Goal: Task Accomplishment & Management: Manage account settings

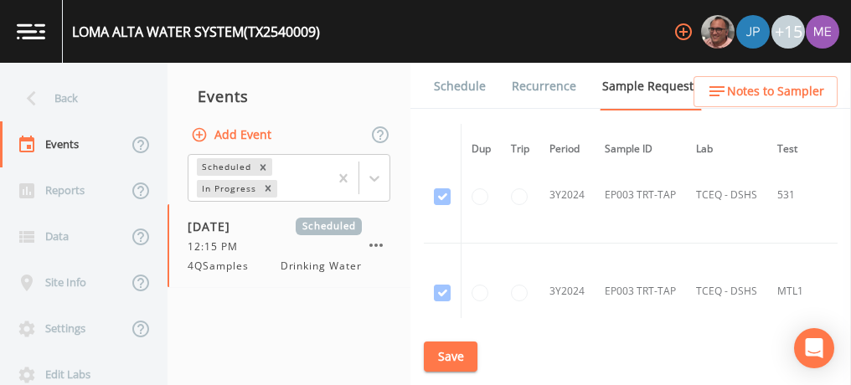
scroll to position [1374, 0]
click at [449, 352] on button "Save" at bounding box center [451, 357] width 54 height 31
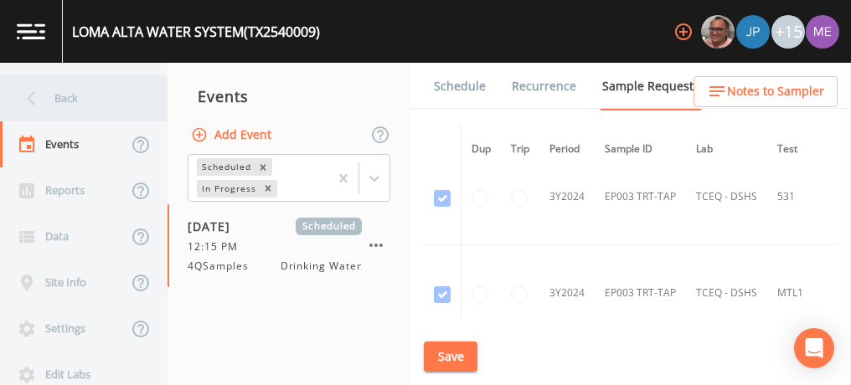
click at [69, 99] on div "Back" at bounding box center [75, 98] width 151 height 46
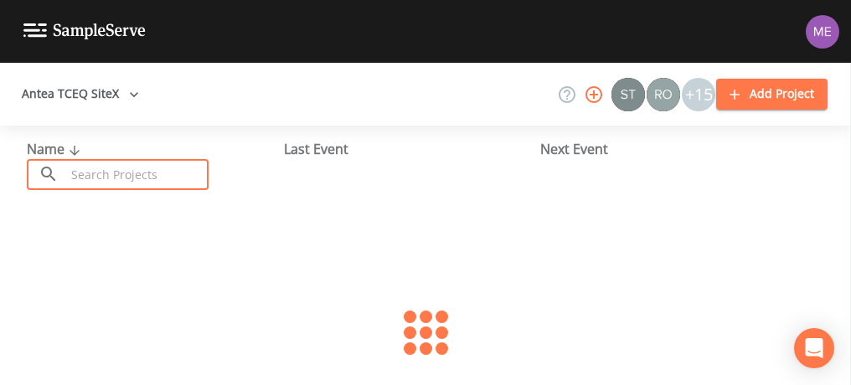
click at [86, 165] on input "text" at bounding box center [136, 174] width 143 height 31
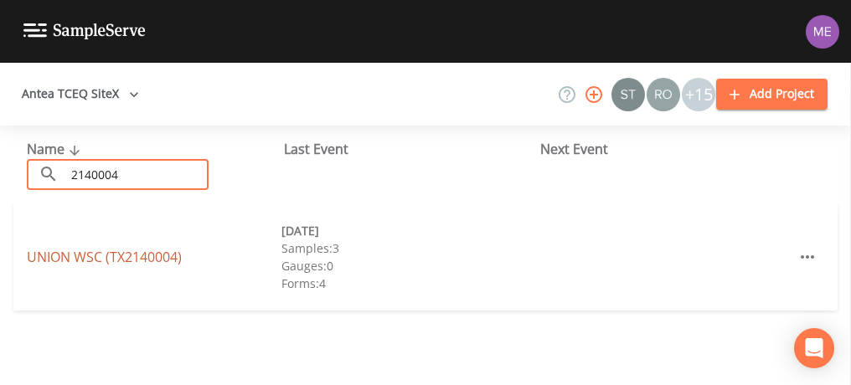
type input "2140004"
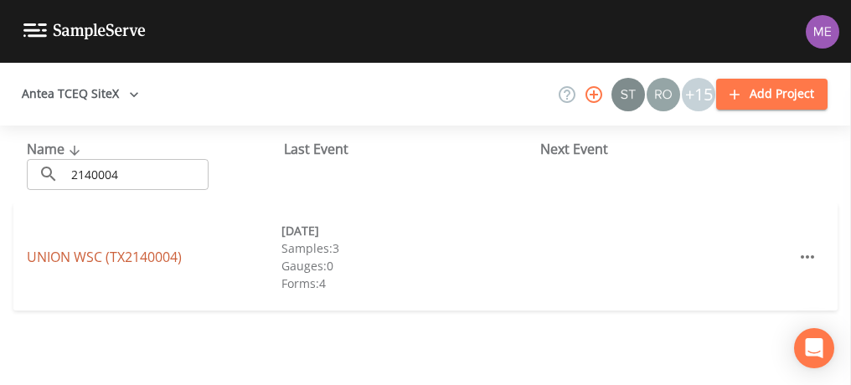
click at [161, 262] on link "UNION WSC (TX2140004)" at bounding box center [104, 257] width 155 height 18
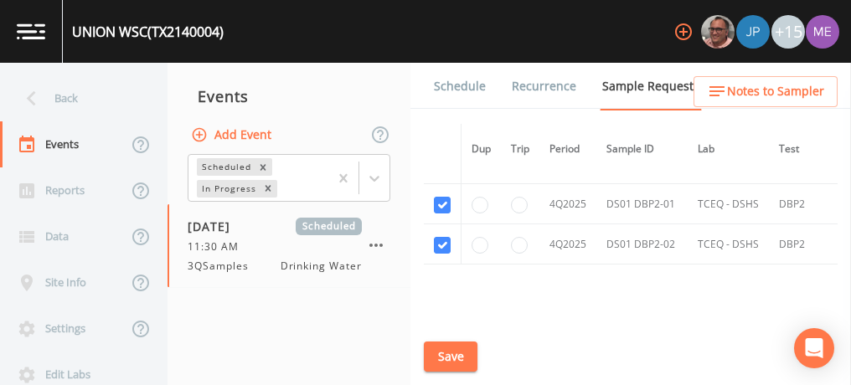
scroll to position [2519, 0]
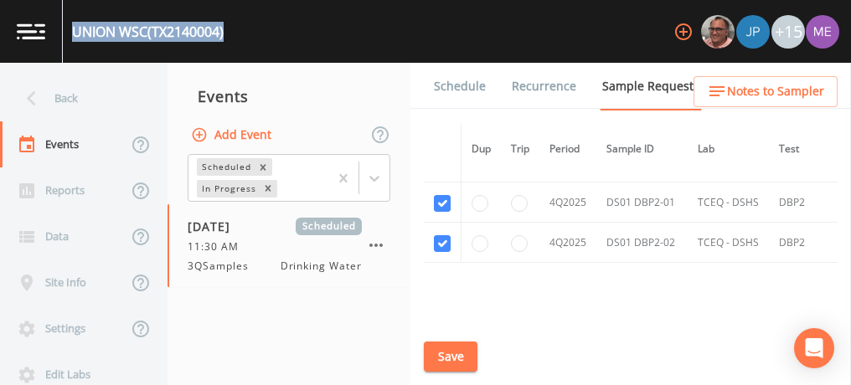
drag, startPoint x: 75, startPoint y: 30, endPoint x: 230, endPoint y: 29, distance: 155.8
click at [230, 29] on div "UNION WSC (TX2140004) +15" at bounding box center [425, 31] width 851 height 63
copy div "UNION WSC (TX2140004)"
click at [468, 89] on link "Schedule" at bounding box center [459, 86] width 57 height 47
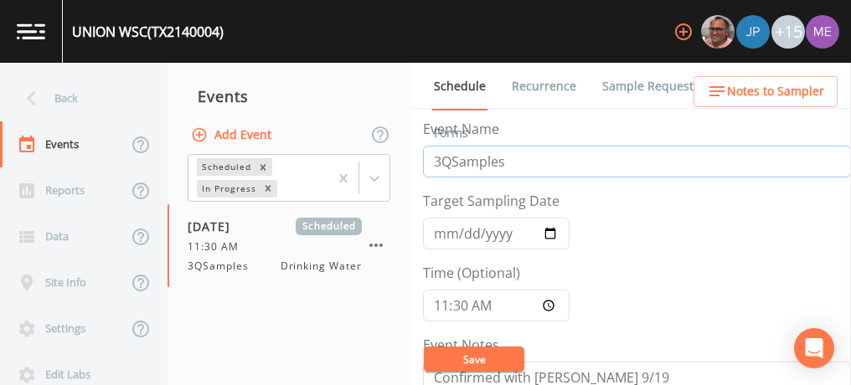
click at [438, 162] on input "3QSamples" at bounding box center [637, 162] width 428 height 32
type input "4QSamples"
click at [445, 233] on input "2025-09-25" at bounding box center [496, 234] width 147 height 32
type input "2025-10-21"
click at [437, 302] on input "11:30:00" at bounding box center [496, 306] width 147 height 32
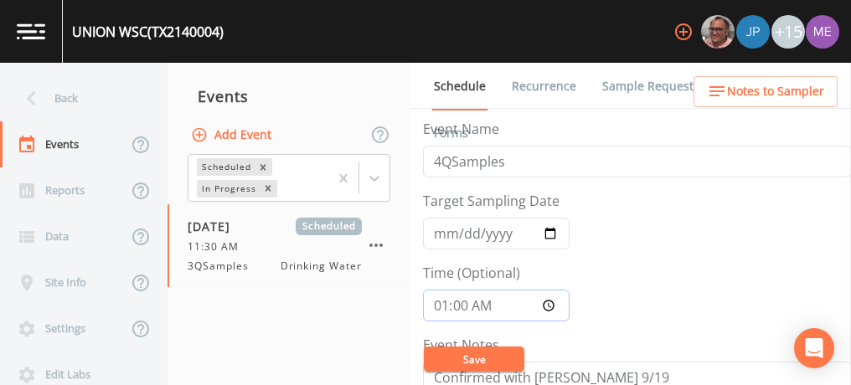
type input "13:00"
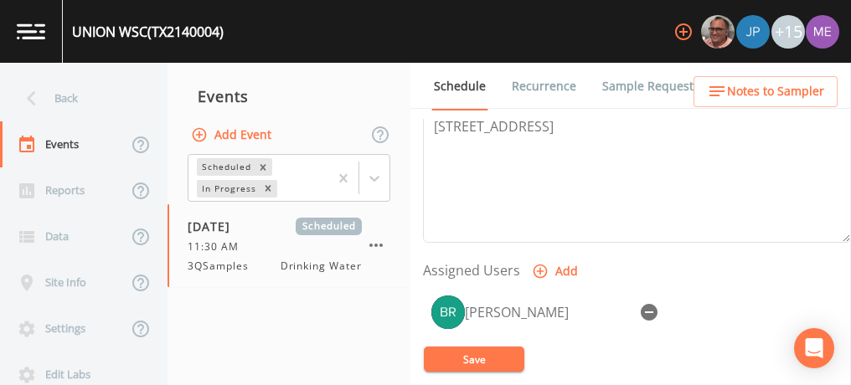
scroll to position [592, 0]
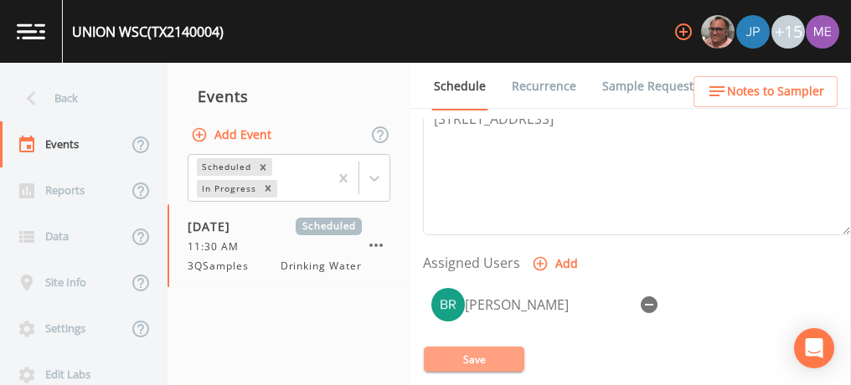
click at [481, 353] on button "Save" at bounding box center [474, 359] width 100 height 25
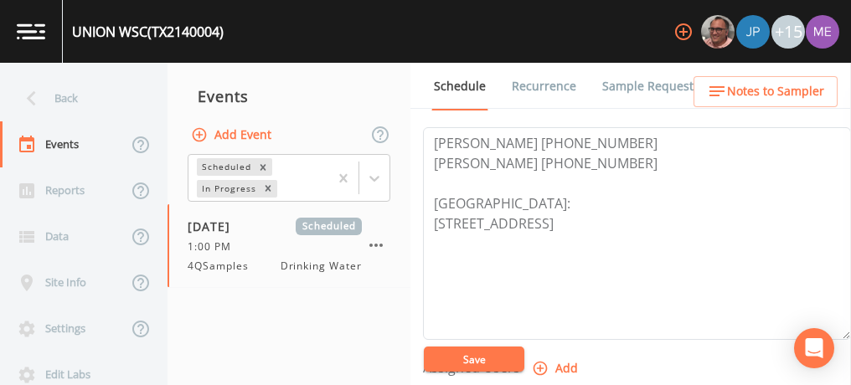
scroll to position [487, 0]
drag, startPoint x: 431, startPoint y: 156, endPoint x: 624, endPoint y: 156, distance: 192.6
click at [624, 156] on textarea "THOR RIVERA 956-735-5330 JAVIER RAMIREZ (956) 573-8725 Meeting Point: 5992 FM14…" at bounding box center [637, 234] width 428 height 213
click at [476, 356] on button "Save" at bounding box center [474, 359] width 100 height 25
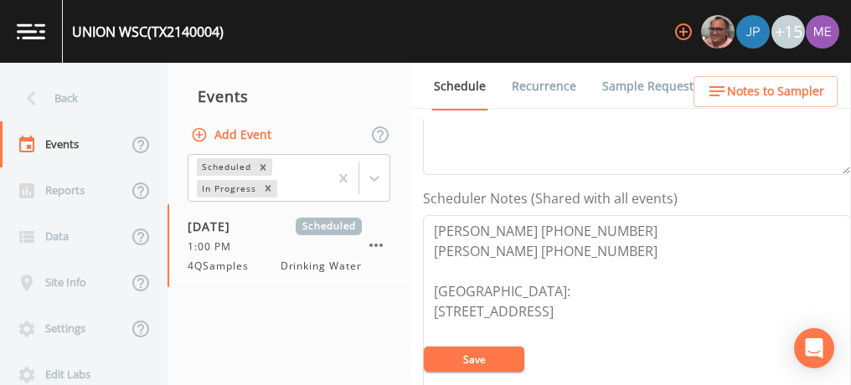
scroll to position [399, 0]
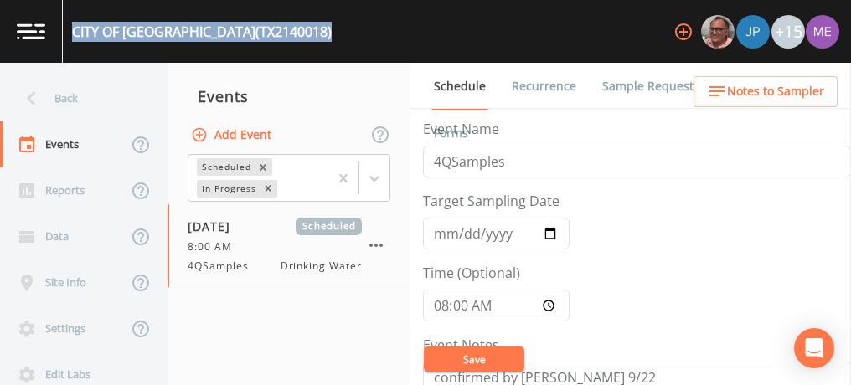
scroll to position [378, 0]
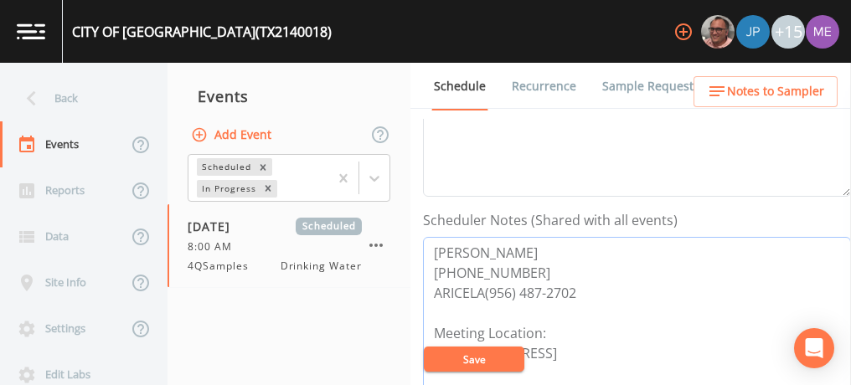
drag, startPoint x: 434, startPoint y: 250, endPoint x: 523, endPoint y: 269, distance: 90.8
click at [523, 269] on textarea "ALEJANDRO GUERRA 956-487-3005 ARICELA(956) 487-2702 Meeting Location: 1730 W. M…" at bounding box center [637, 343] width 428 height 213
click at [641, 82] on link "Sample Requests" at bounding box center [651, 86] width 102 height 47
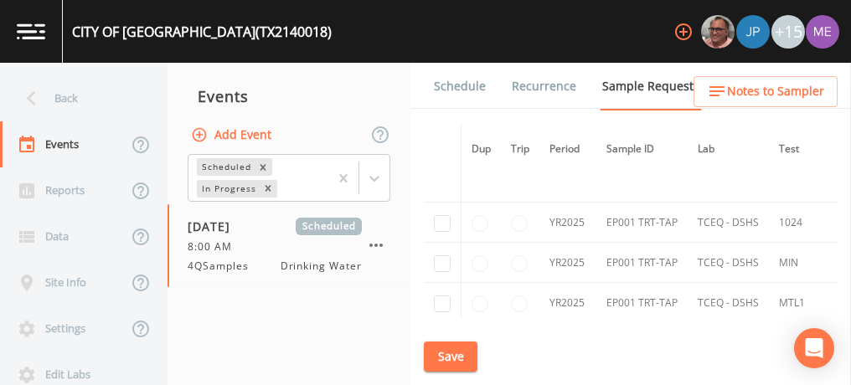
scroll to position [2085, 0]
click at [442, 214] on input "checkbox" at bounding box center [442, 222] width 17 height 17
checkbox input "true"
click at [442, 255] on input "checkbox" at bounding box center [442, 263] width 17 height 17
checkbox input "true"
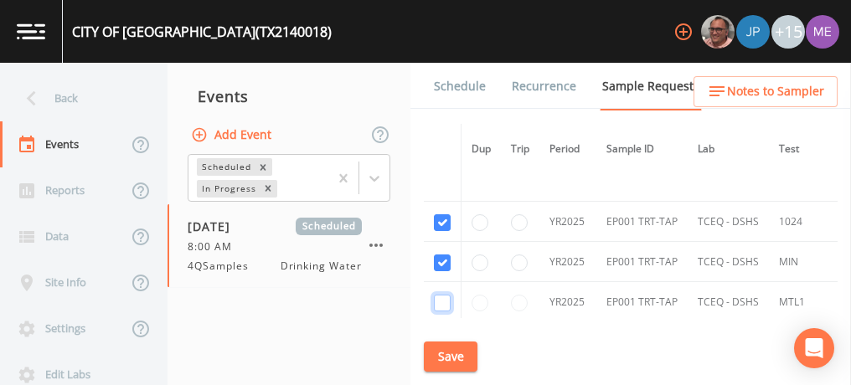
click at [441, 295] on input "checkbox" at bounding box center [442, 303] width 17 height 17
checkbox input "true"
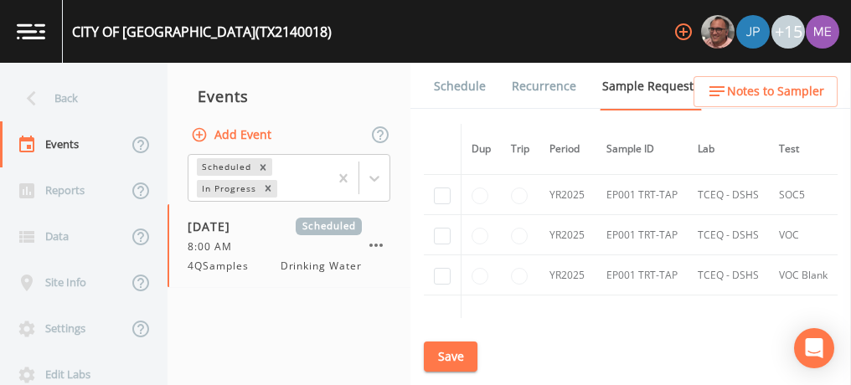
scroll to position [2233, 0]
click at [442, 187] on input "checkbox" at bounding box center [442, 195] width 17 height 17
checkbox input "true"
click at [448, 227] on input "checkbox" at bounding box center [442, 235] width 17 height 17
checkbox input "true"
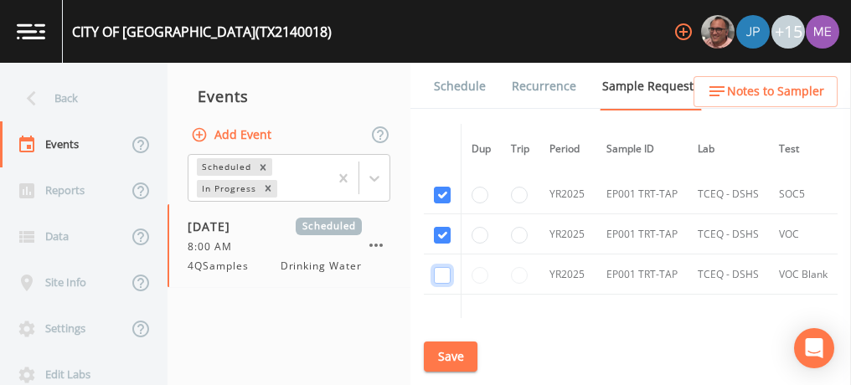
click at [442, 267] on input "checkbox" at bounding box center [442, 275] width 17 height 17
checkbox input "true"
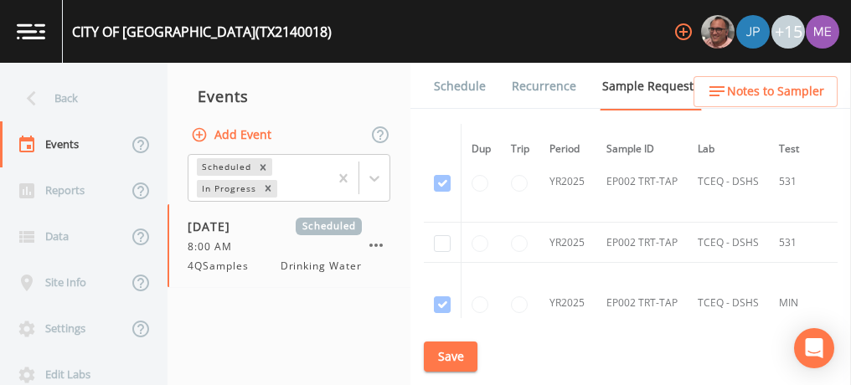
scroll to position [2716, 0]
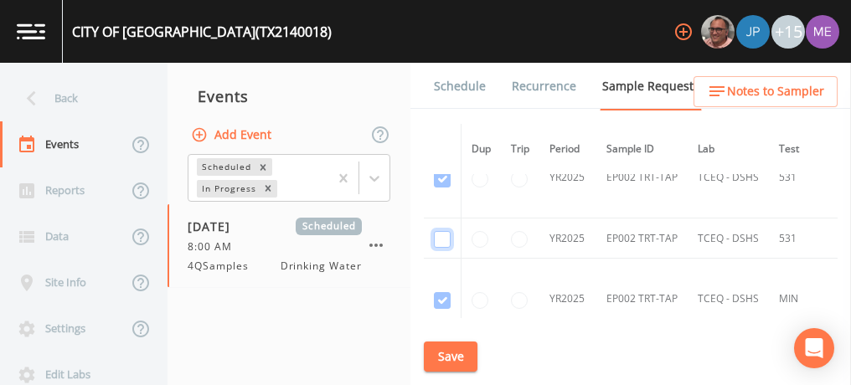
click at [440, 231] on input "checkbox" at bounding box center [442, 239] width 17 height 17
checkbox input "true"
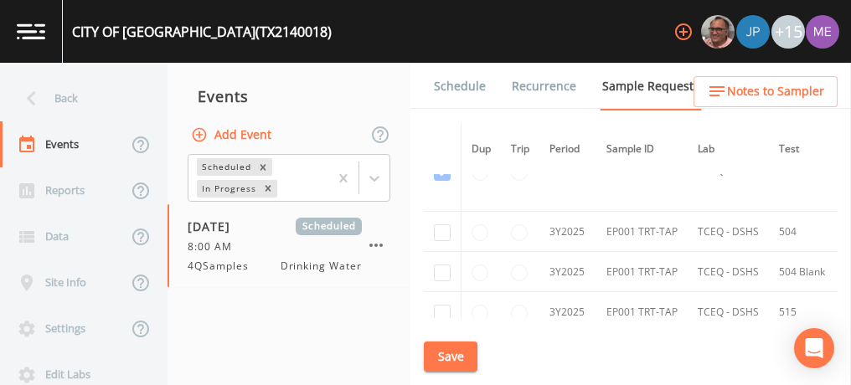
scroll to position [3172, 0]
click at [441, 221] on input "checkbox" at bounding box center [442, 229] width 17 height 17
checkbox input "true"
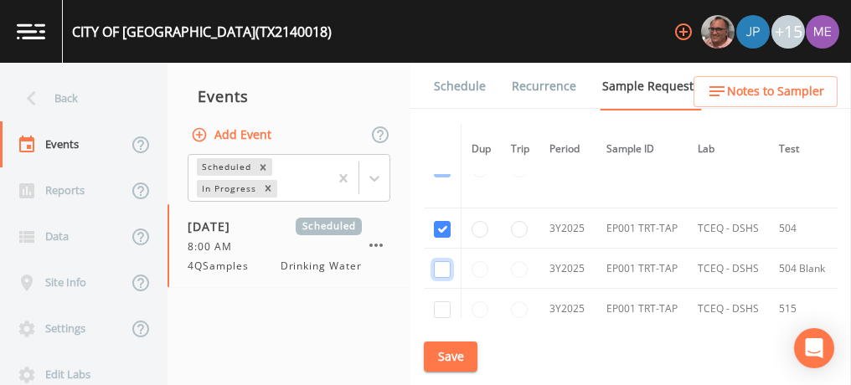
click at [441, 261] on input "checkbox" at bounding box center [442, 269] width 17 height 17
checkbox input "true"
click at [442, 301] on input "checkbox" at bounding box center [442, 309] width 17 height 17
checkbox input "true"
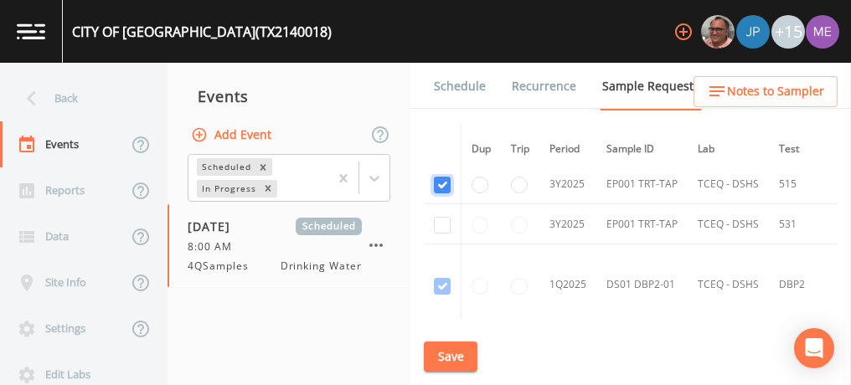
scroll to position [3298, 0]
click at [442, 215] on input "checkbox" at bounding box center [442, 223] width 17 height 17
checkbox input "true"
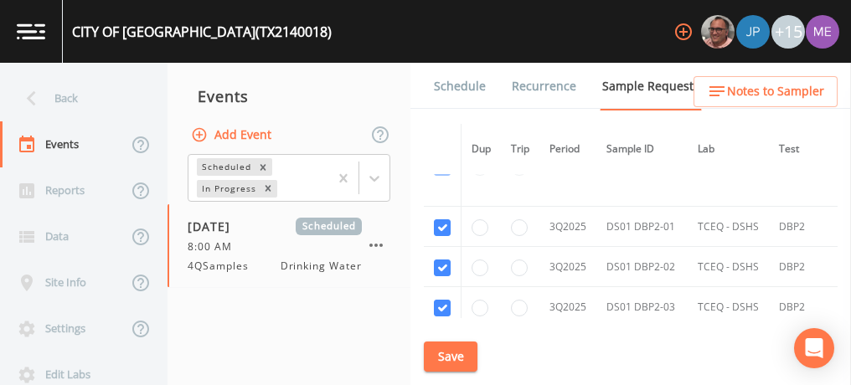
scroll to position [3994, 0]
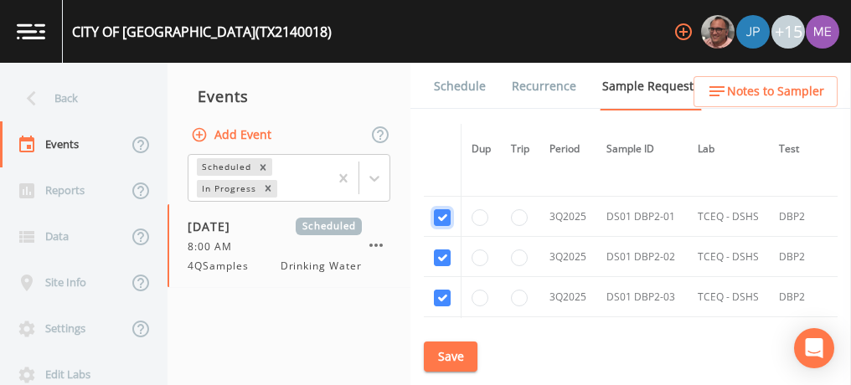
click at [442, 209] on input "checkbox" at bounding box center [442, 217] width 17 height 17
checkbox input "false"
click at [443, 250] on input "checkbox" at bounding box center [442, 258] width 17 height 17
checkbox input "false"
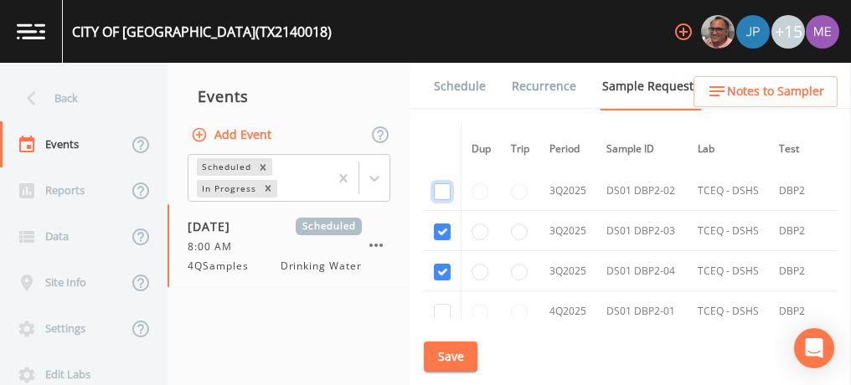
scroll to position [4061, 0]
click at [442, 223] on input "checkbox" at bounding box center [442, 231] width 17 height 17
checkbox input "false"
click at [441, 263] on input "checkbox" at bounding box center [442, 271] width 17 height 17
checkbox input "false"
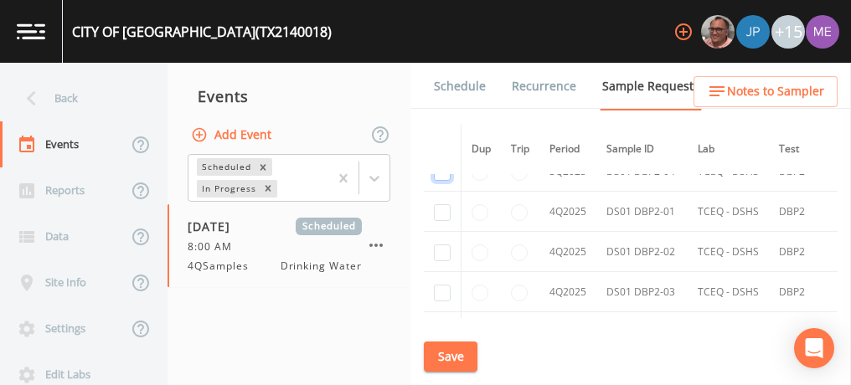
scroll to position [4824, 0]
click at [442, 203] on input "checkbox" at bounding box center [442, 211] width 17 height 17
checkbox input "true"
click at [440, 244] on input "checkbox" at bounding box center [442, 252] width 17 height 17
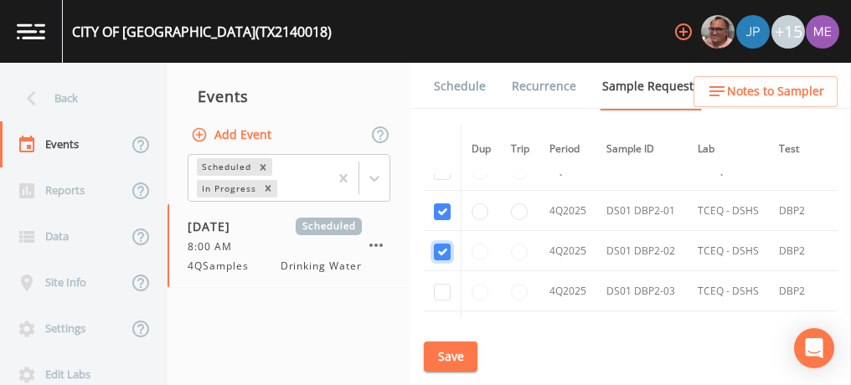
checkbox input "true"
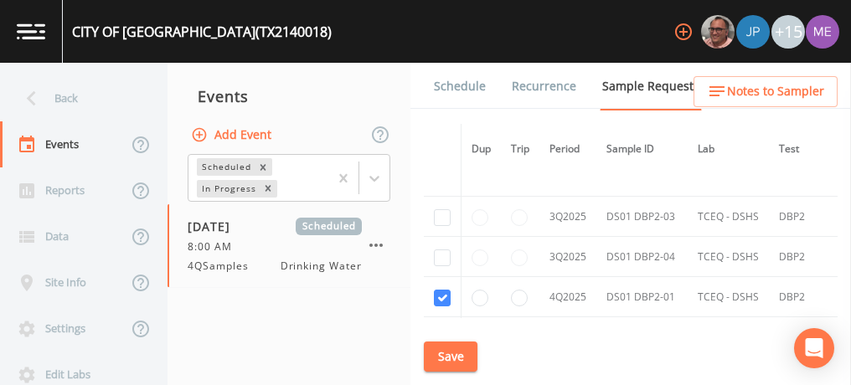
scroll to position [4332, 0]
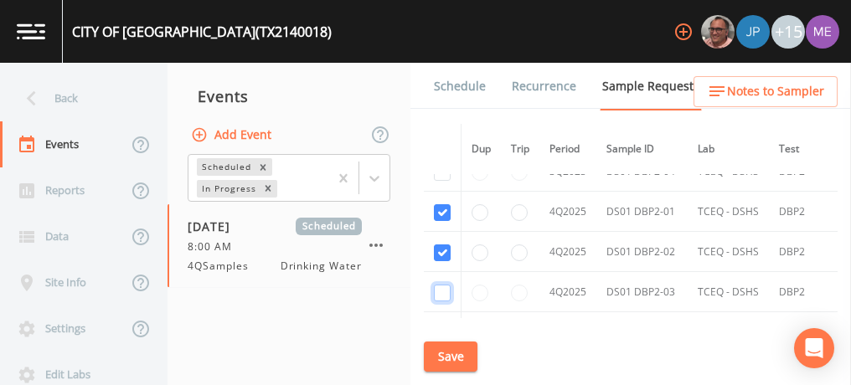
click at [441, 285] on input "checkbox" at bounding box center [442, 293] width 17 height 17
checkbox input "true"
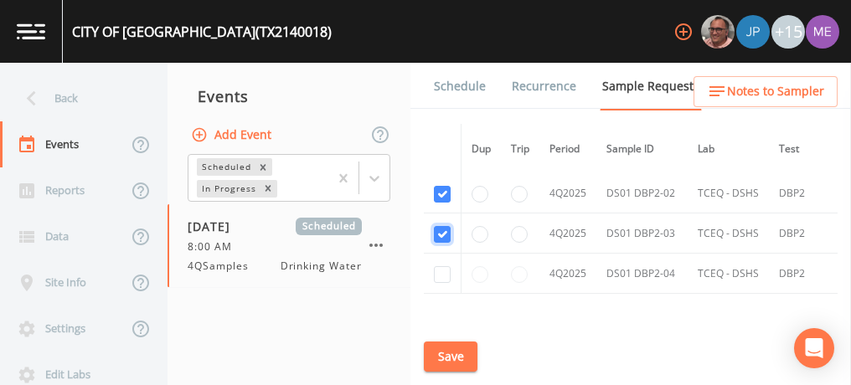
scroll to position [4483, 0]
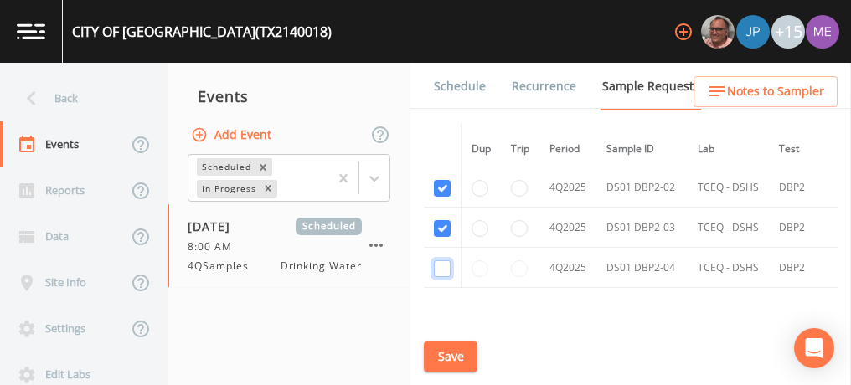
click at [439, 260] on input "checkbox" at bounding box center [442, 268] width 17 height 17
checkbox input "true"
click at [461, 349] on button "Save" at bounding box center [451, 357] width 54 height 31
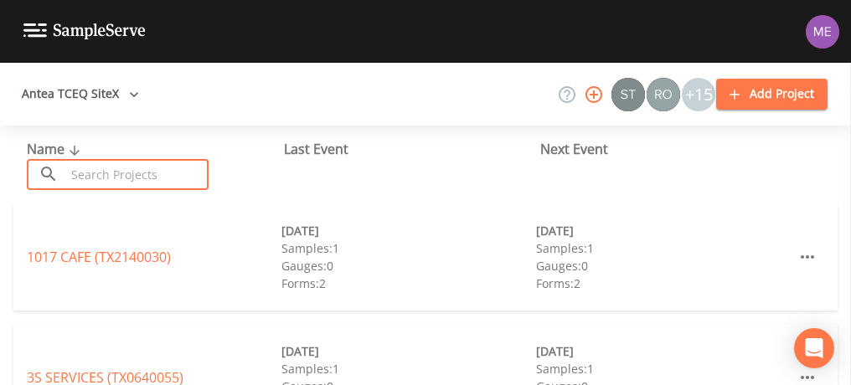
click at [152, 168] on input "text" at bounding box center [136, 174] width 143 height 31
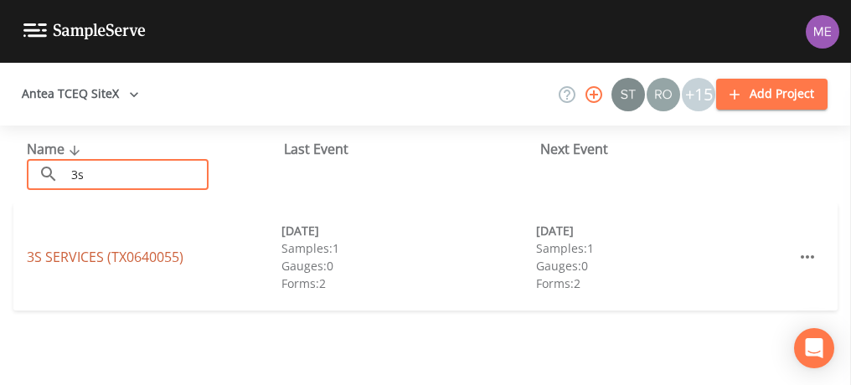
type input "3s"
click at [100, 256] on link "3S SERVICES (TX0640055)" at bounding box center [105, 257] width 157 height 18
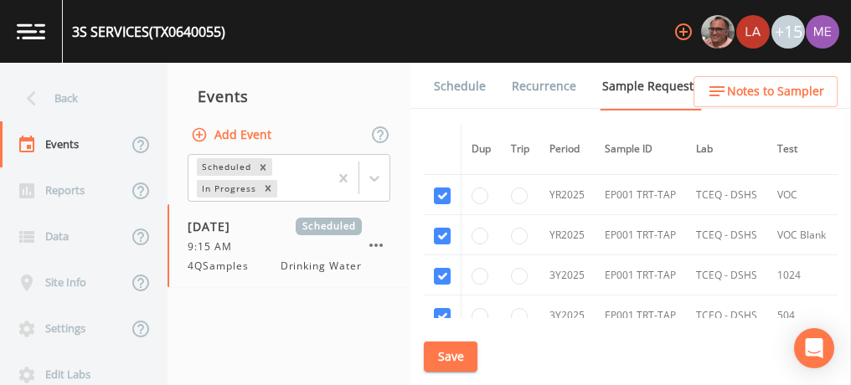
scroll to position [384, 0]
click at [469, 83] on link "Schedule" at bounding box center [459, 86] width 57 height 47
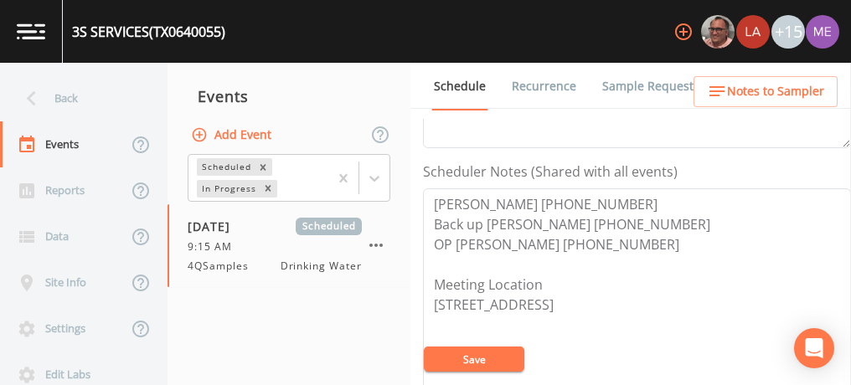
scroll to position [446, 0]
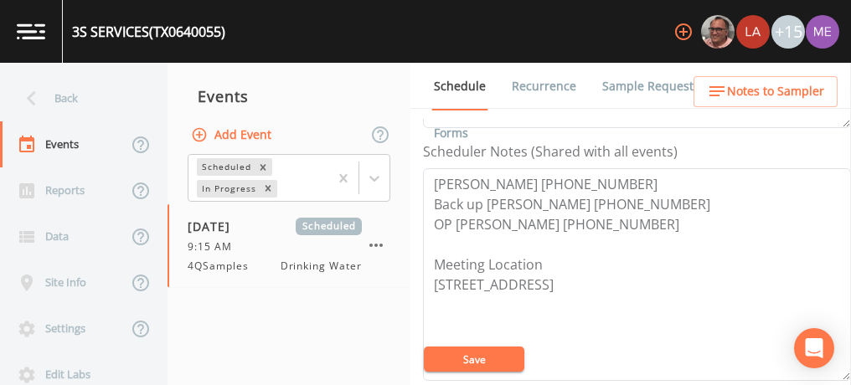
click at [751, 88] on span "Notes to Sampler" at bounding box center [775, 91] width 97 height 21
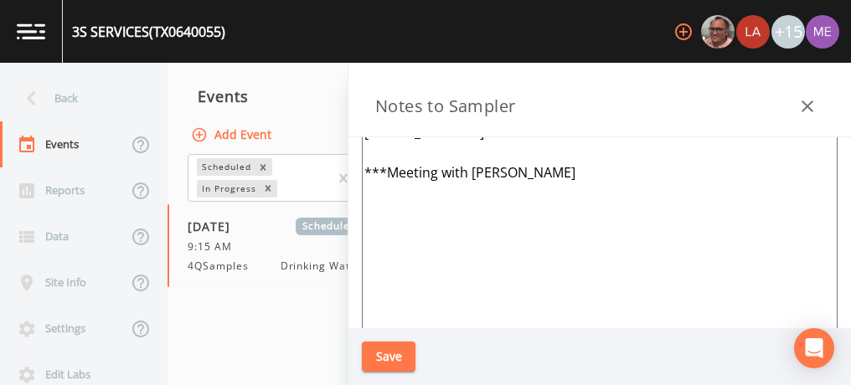
scroll to position [119, 0]
click at [556, 188] on textarea "Jaymie Chavana 254-722-2947 Back up Valerie 830-255-6179 OP Bill Hugse 830-876-…" at bounding box center [600, 221] width 476 height 407
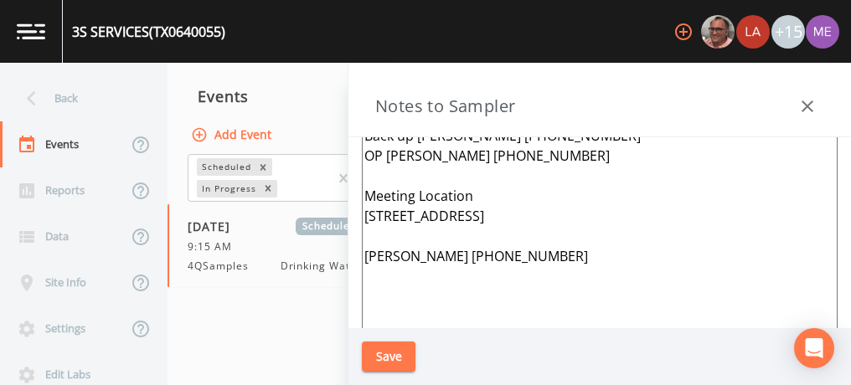
scroll to position [0, 0]
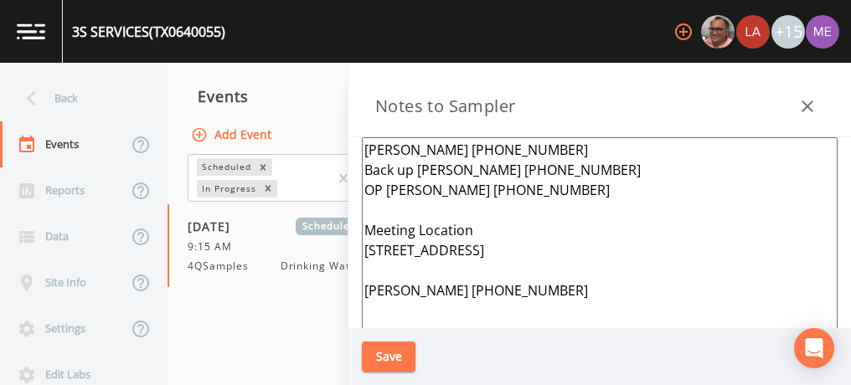
drag, startPoint x: 363, startPoint y: 168, endPoint x: 541, endPoint y: 172, distance: 178.4
click at [541, 172] on textarea "Jaymie Chavana 254-722-2947 Back up Valerie 830-255-6179 OP Bill Hugse 830-876-…" at bounding box center [600, 340] width 476 height 407
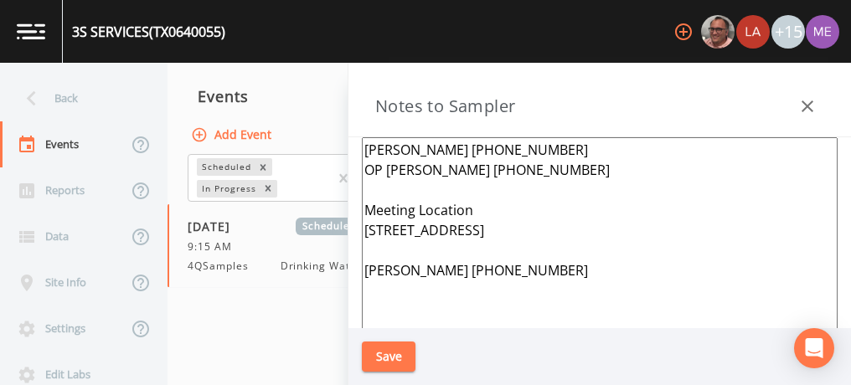
click at [362, 147] on textarea "Jaymie Chavana 254-722-2947 OP Bill Hugse 830-876-8568 Meeting Location 2535 Lo…" at bounding box center [600, 340] width 476 height 407
drag, startPoint x: 363, startPoint y: 309, endPoint x: 534, endPoint y: 311, distance: 171.7
click at [534, 311] on textarea "Jaymie Chavana 254-722-2947 OP Bill Hugse 830-876-8568 Meeting Location 2535 Lo…" at bounding box center [600, 340] width 476 height 407
click at [375, 149] on textarea "Jaymie Chavana 254-722-2947 OP Bill Hugse 830-876-8568 Meeting Location 2535 Lo…" at bounding box center [600, 340] width 476 height 407
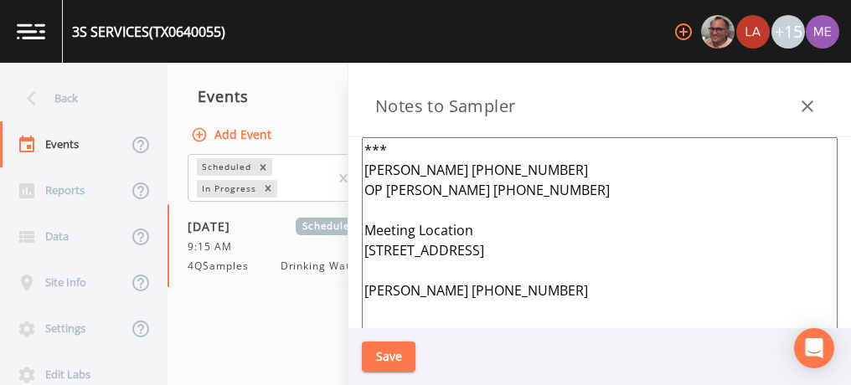
paste textarea "Carlos Ruiz 830-965-6699"
click at [537, 306] on textarea "***Carlos Ruiz 830-965-6699*** Jaymie Chavana 254-722-2947 OP Bill Hugse 830-87…" at bounding box center [600, 340] width 476 height 407
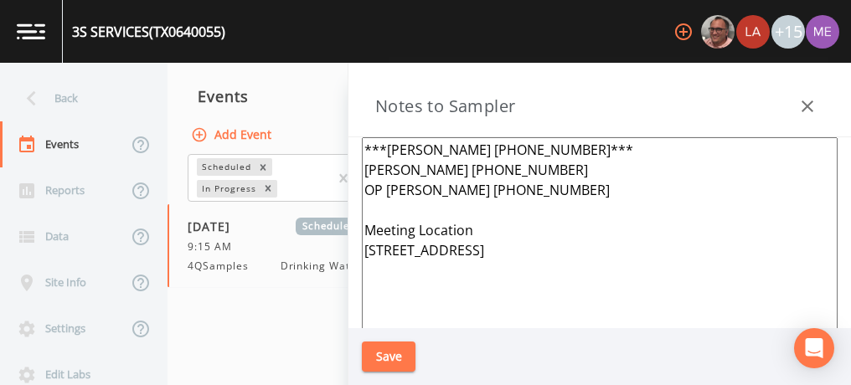
type textarea "***Carlos Ruiz 830-965-6699*** Jaymie Chavana 254-722-2947 OP Bill Hugse 830-87…"
click at [375, 358] on button "Save" at bounding box center [389, 357] width 54 height 31
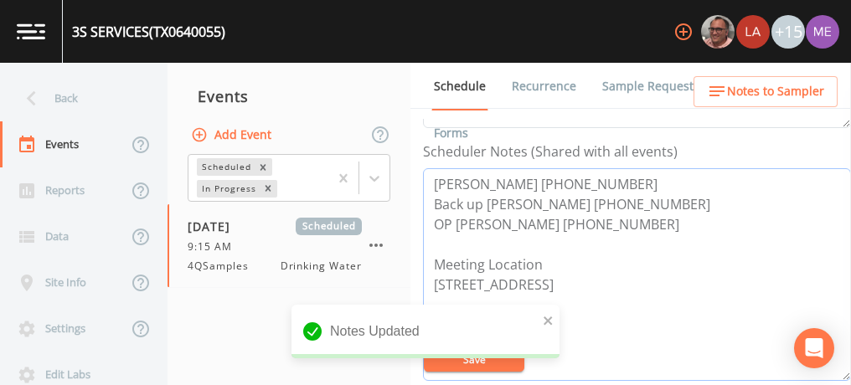
click at [627, 223] on textarea "Jaymie Chavana 254-722-2947 Back up Valerie 830-255-6179 OP Bill Hugse 830-876-…" at bounding box center [637, 274] width 428 height 213
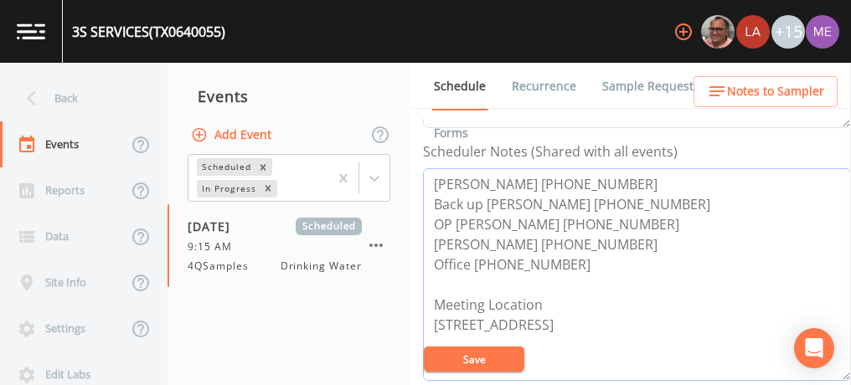
type textarea "Jaymie Chavana 254-722-2947 Back up Valerie 830-255-6179 OP Bill Hugse 830-876-…"
click at [476, 364] on button "Save" at bounding box center [474, 359] width 100 height 25
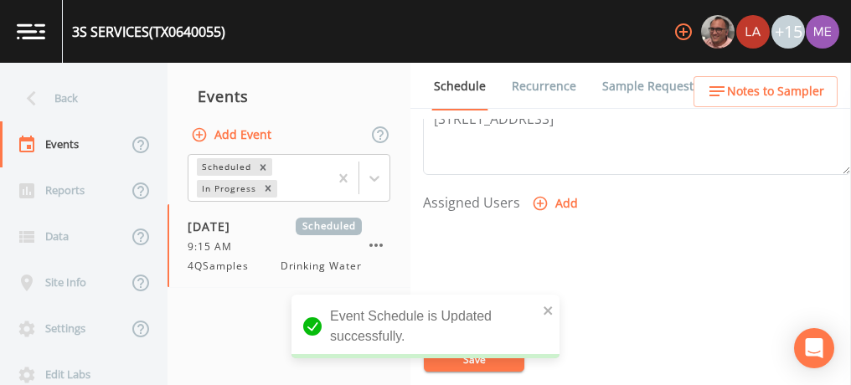
scroll to position [654, 0]
click at [538, 196] on icon "button" at bounding box center [540, 202] width 14 height 14
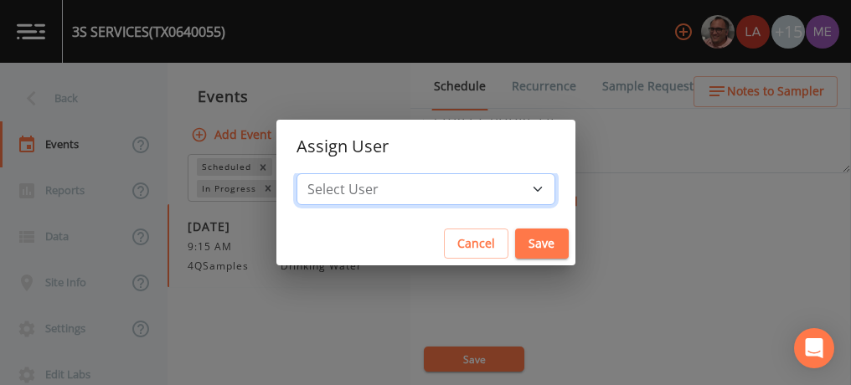
click at [508, 188] on select "Select User Mike Franklin Lauren Saenz Joshua gere Paul David Weber Zachary Eva…" at bounding box center [425, 189] width 259 height 32
select select "82fcd260-406f-4720-af66-0de7f1917f1c"
click at [322, 173] on select "Select User Mike Franklin Lauren Saenz Joshua gere Paul David Weber Zachary Eva…" at bounding box center [425, 189] width 259 height 32
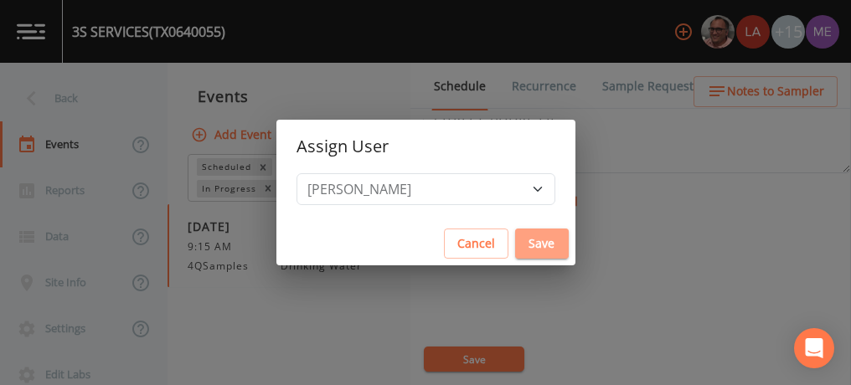
click at [523, 238] on button "Save" at bounding box center [542, 244] width 54 height 31
select select
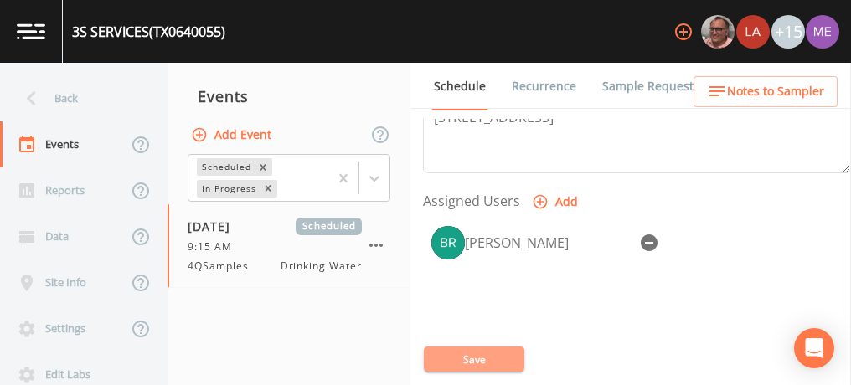
click at [476, 358] on button "Save" at bounding box center [474, 359] width 100 height 25
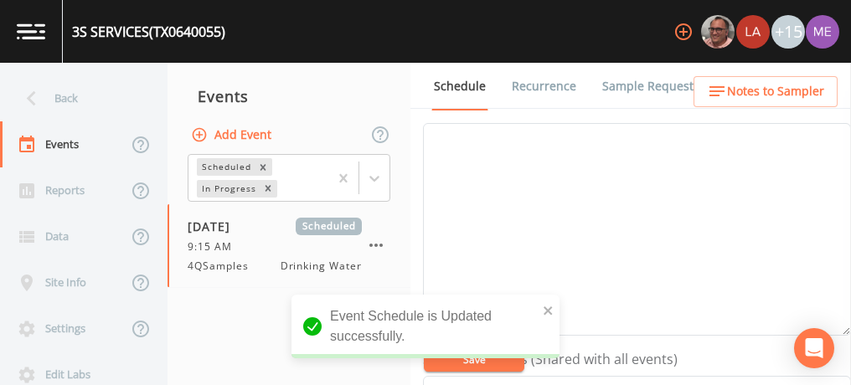
scroll to position [238, 0]
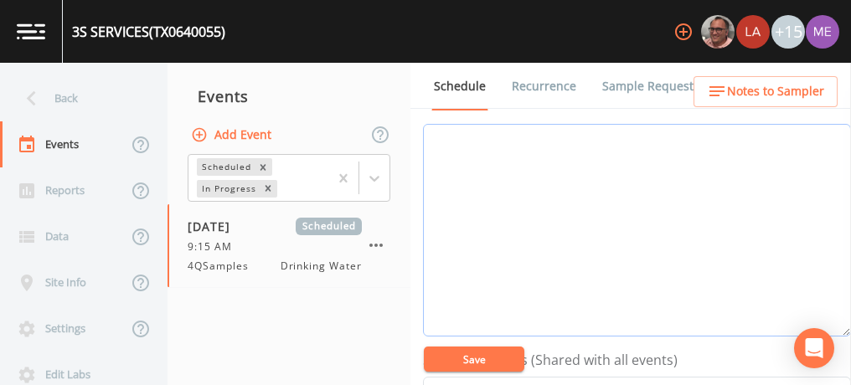
click at [727, 219] on textarea "Event Notes" at bounding box center [637, 230] width 428 height 213
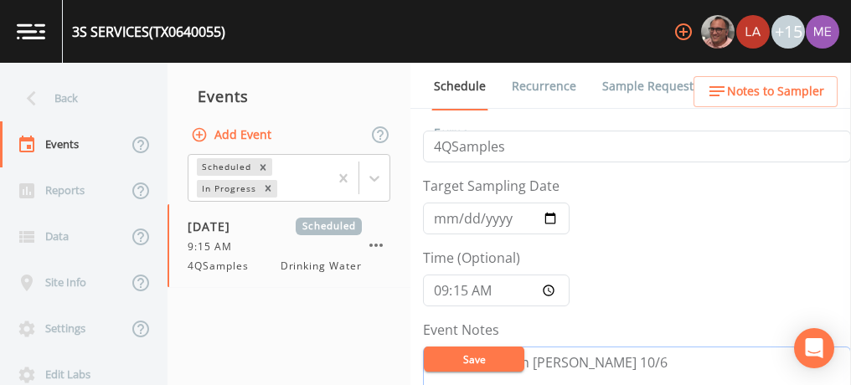
scroll to position [14, 0]
type textarea "confirmed with Jaymie 10/6"
click at [495, 350] on button "Save" at bounding box center [474, 359] width 100 height 25
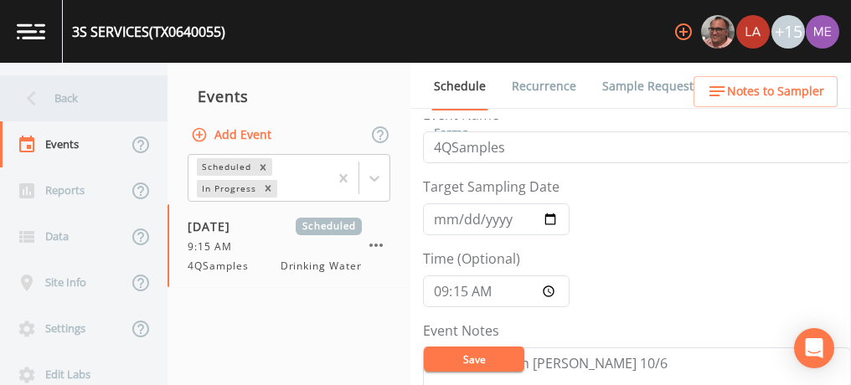
click at [55, 100] on div "Back" at bounding box center [75, 98] width 151 height 46
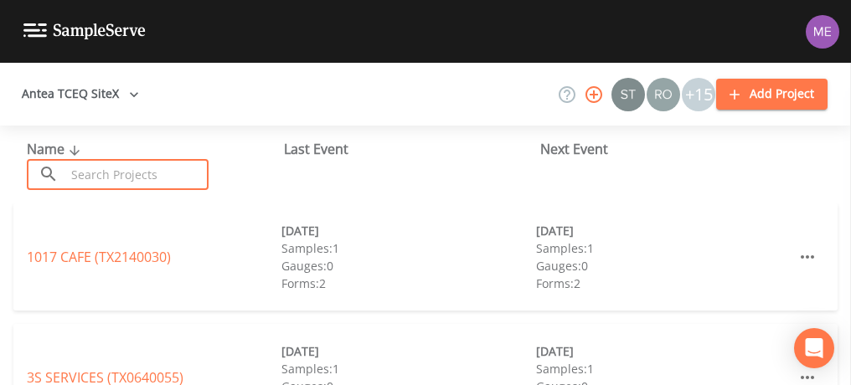
click at [65, 169] on input "text" at bounding box center [136, 174] width 143 height 31
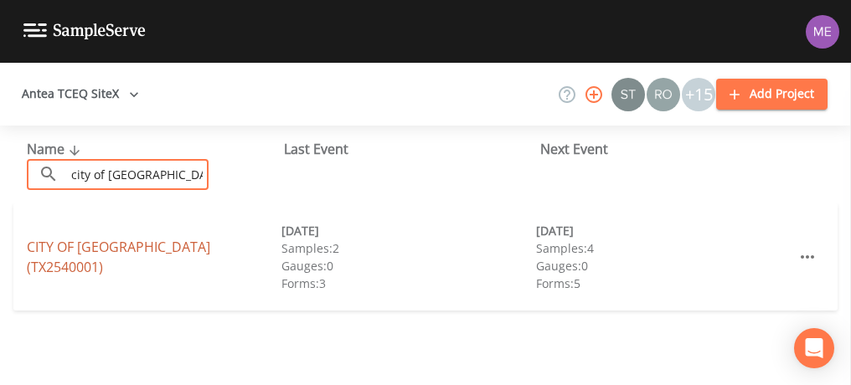
type input "city of crystal city"
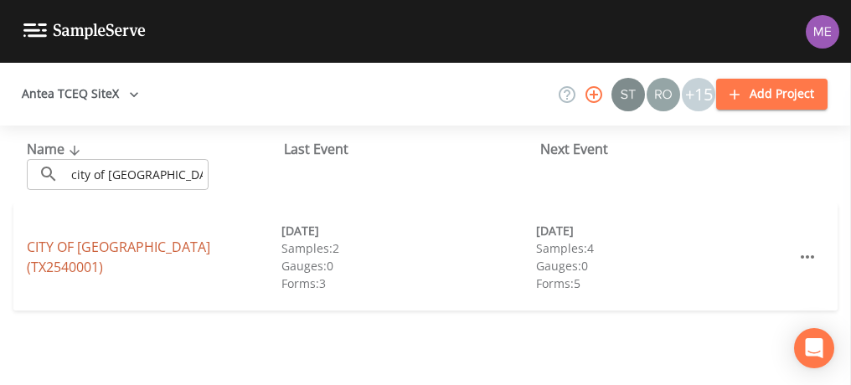
click at [136, 251] on link "CITY OF CRYSTAL CITY (TX2540001)" at bounding box center [118, 257] width 183 height 39
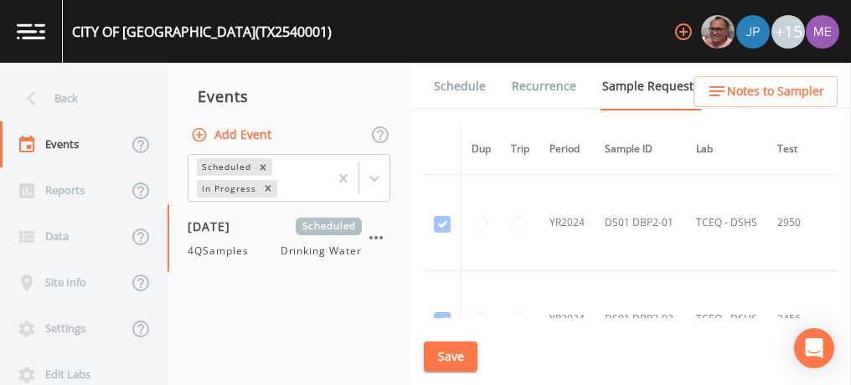
click at [470, 84] on link "Schedule" at bounding box center [459, 86] width 57 height 47
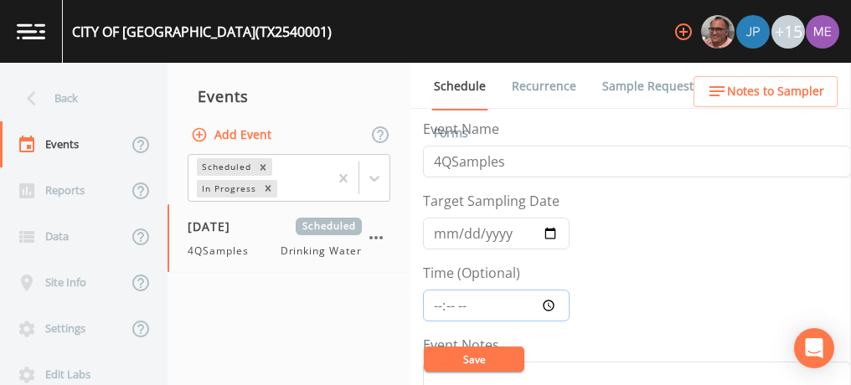
click at [436, 304] on input "Time (Optional)" at bounding box center [496, 306] width 147 height 32
type input "10:45"
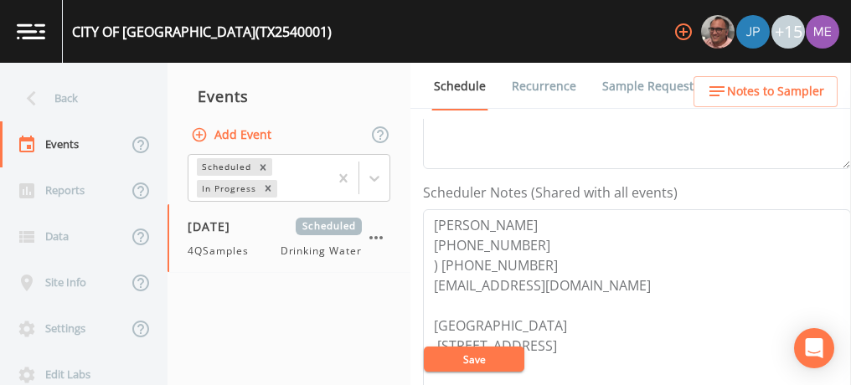
scroll to position [406, 0]
drag, startPoint x: 434, startPoint y: 281, endPoint x: 565, endPoint y: 281, distance: 131.5
click at [565, 281] on textarea "XIOMARA COSTA (830) 374-2011 ) (830) 602-0247 xacosta@cityofcc.org Meeting Poin…" at bounding box center [637, 315] width 428 height 213
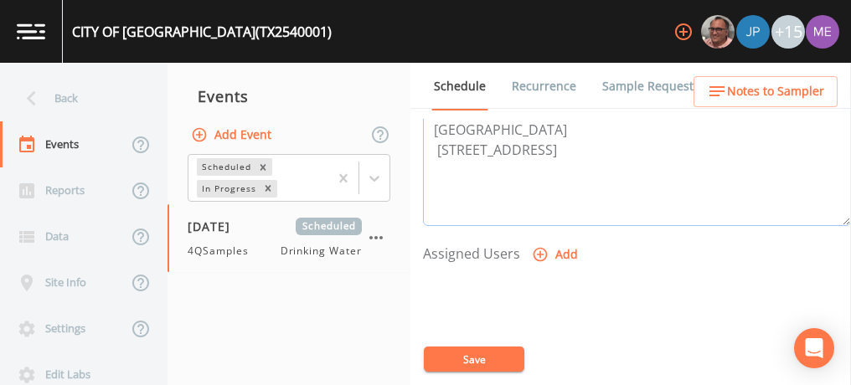
scroll to position [603, 0]
click at [536, 251] on icon "button" at bounding box center [540, 253] width 17 height 17
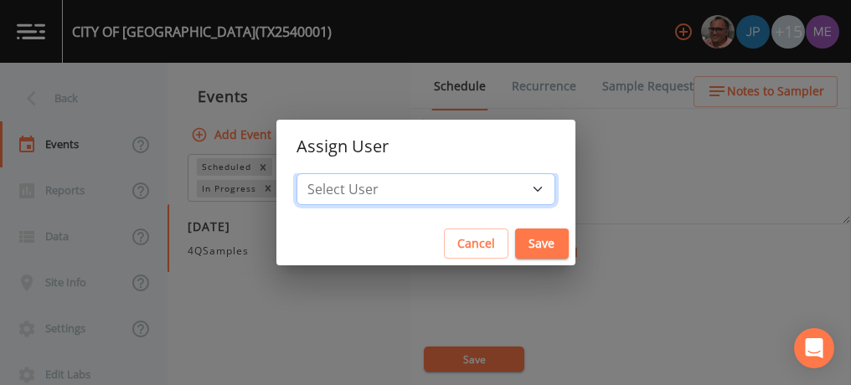
click at [511, 186] on select "Select User Mike Franklin Joshua gere Paul Lauren Saenz David Weber Zachary Eva…" at bounding box center [425, 189] width 259 height 32
select select "82fcd260-406f-4720-af66-0de7f1917f1c"
click at [322, 173] on select "Select User Mike Franklin Joshua gere Paul Lauren Saenz David Weber Zachary Eva…" at bounding box center [425, 189] width 259 height 32
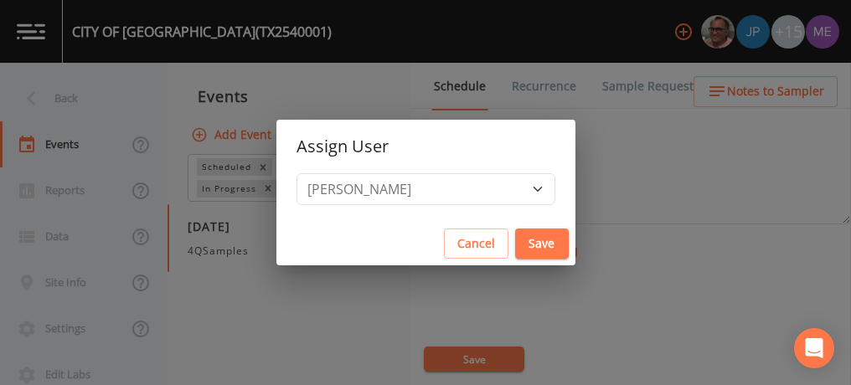
click at [517, 240] on button "Save" at bounding box center [542, 244] width 54 height 31
select select
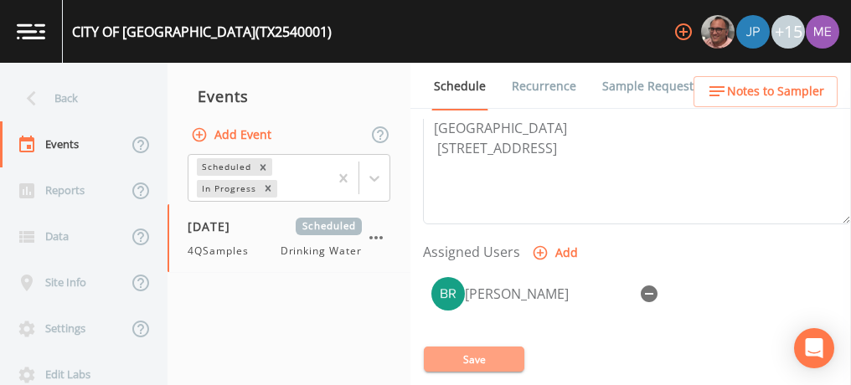
click at [478, 356] on button "Save" at bounding box center [474, 359] width 100 height 25
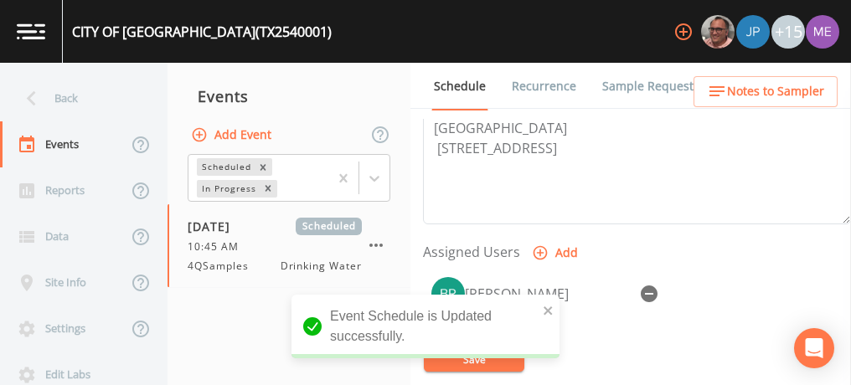
click at [633, 83] on link "Sample Requests" at bounding box center [651, 86] width 102 height 47
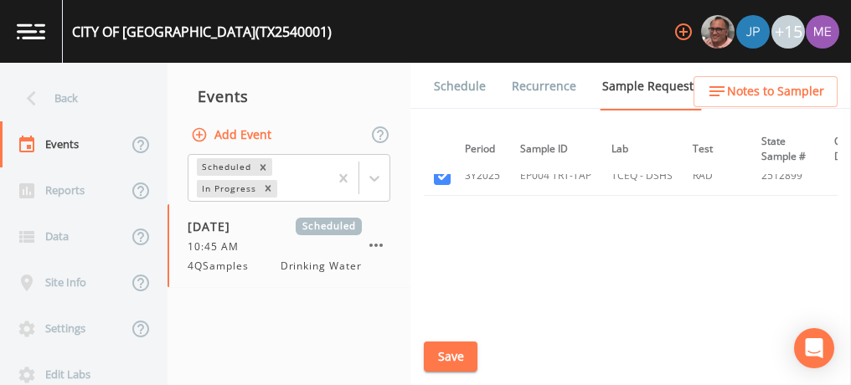
scroll to position [2588, 85]
click at [472, 89] on link "Schedule" at bounding box center [459, 86] width 57 height 47
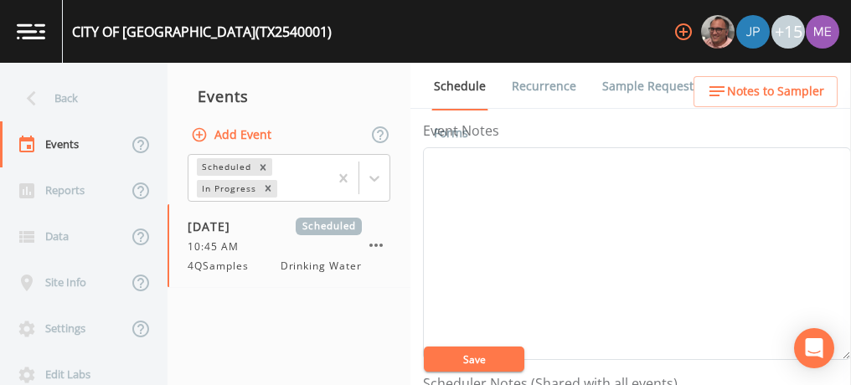
scroll to position [218, 0]
click at [672, 241] on textarea "Event Notes" at bounding box center [637, 250] width 428 height 213
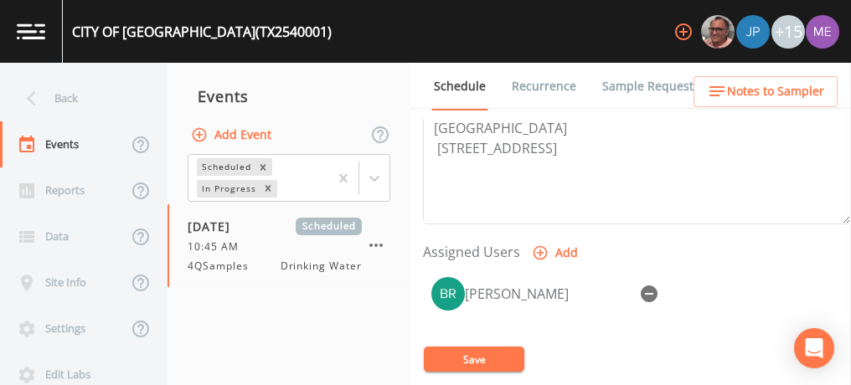
scroll to position [632, 0]
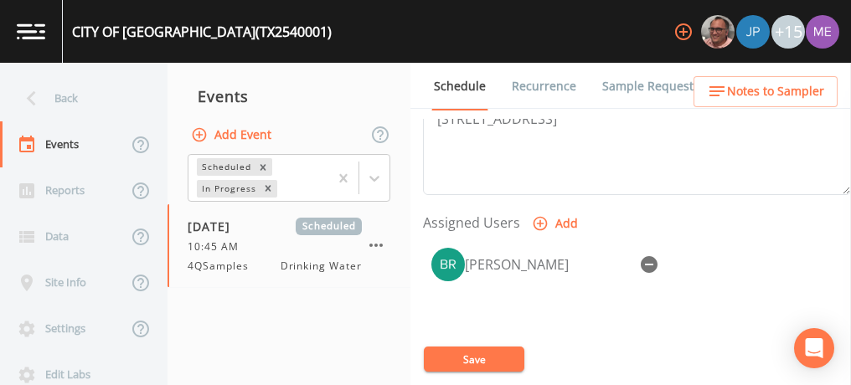
type textarea "confirmed by xiamora 10/6"
click at [486, 353] on button "Save" at bounding box center [474, 359] width 100 height 25
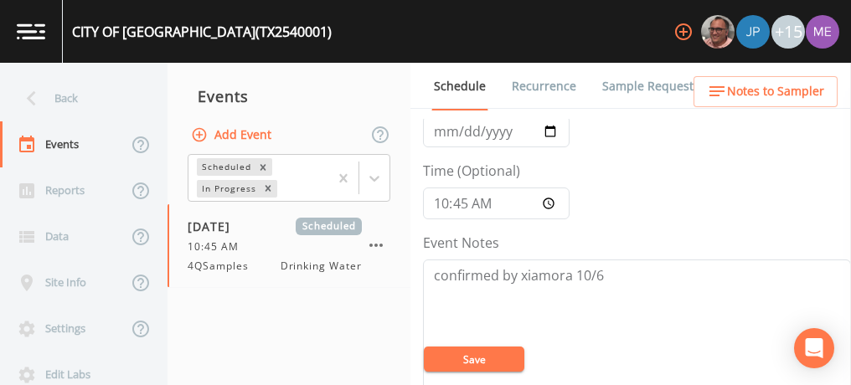
scroll to position [105, 0]
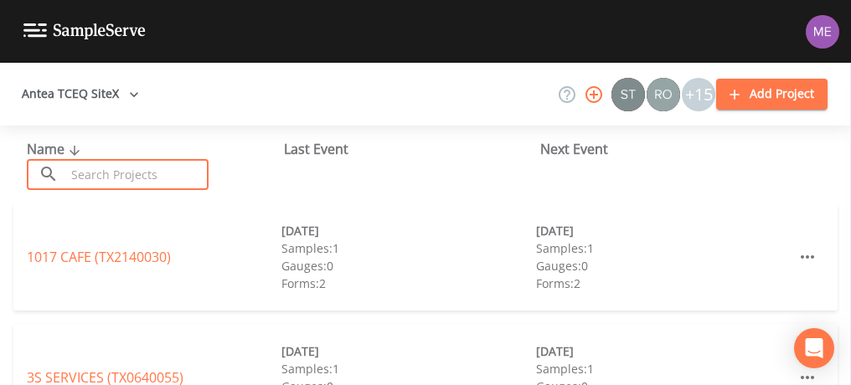
click at [139, 175] on input "text" at bounding box center [136, 174] width 143 height 31
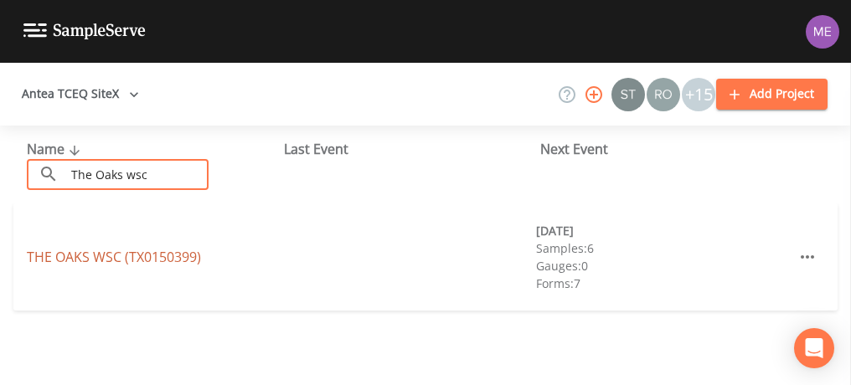
type input "The Oaks wsc"
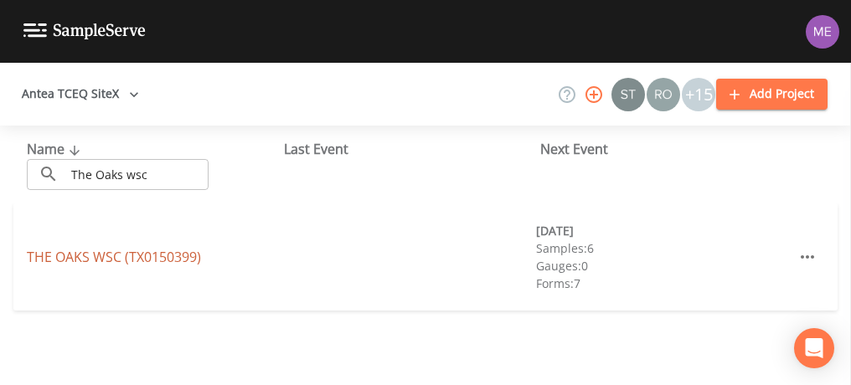
click at [148, 250] on link "THE OAKS WSC (TX0150399)" at bounding box center [114, 257] width 174 height 18
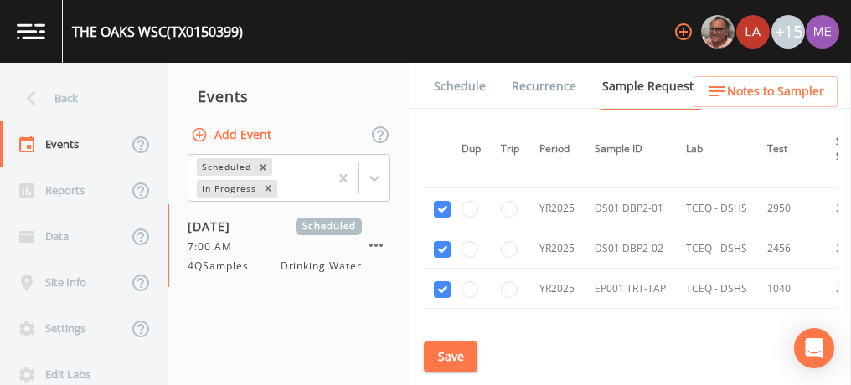
scroll to position [3353, 10]
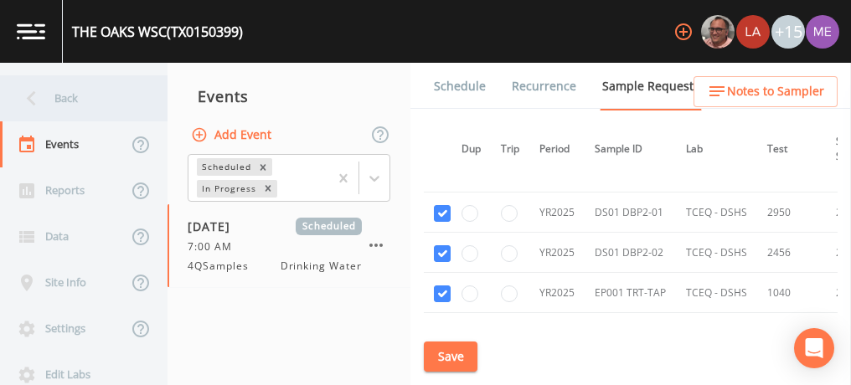
click at [68, 95] on div "Back" at bounding box center [75, 98] width 151 height 46
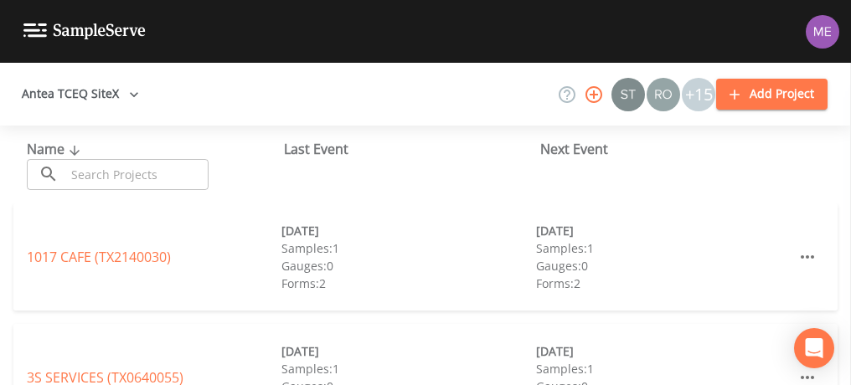
click at [124, 178] on input "text" at bounding box center [136, 174] width 143 height 31
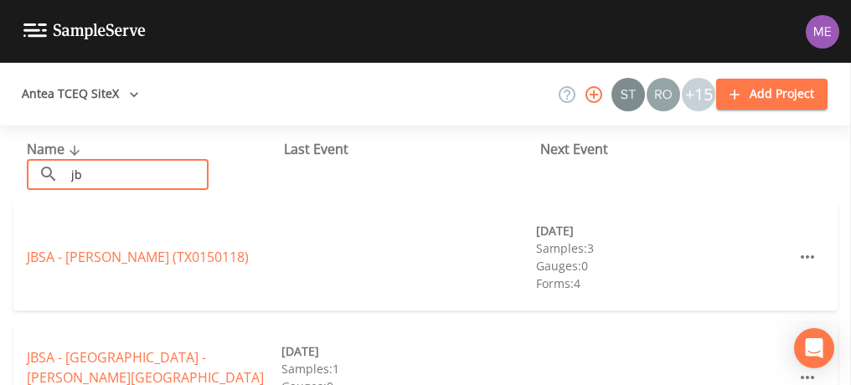
type input "j"
type input "jbsa"
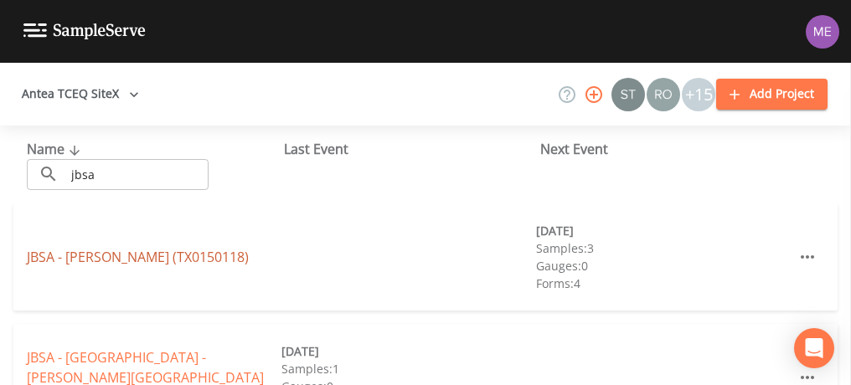
click at [92, 250] on link "JBSA - BULLIS (TX0150118)" at bounding box center [138, 257] width 222 height 18
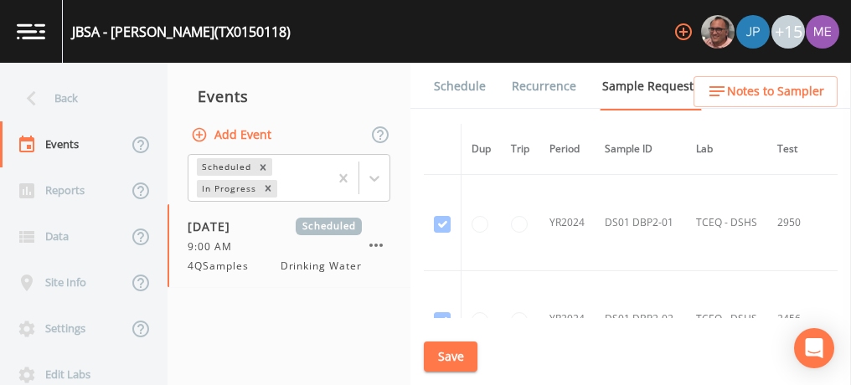
click at [466, 87] on link "Schedule" at bounding box center [459, 86] width 57 height 47
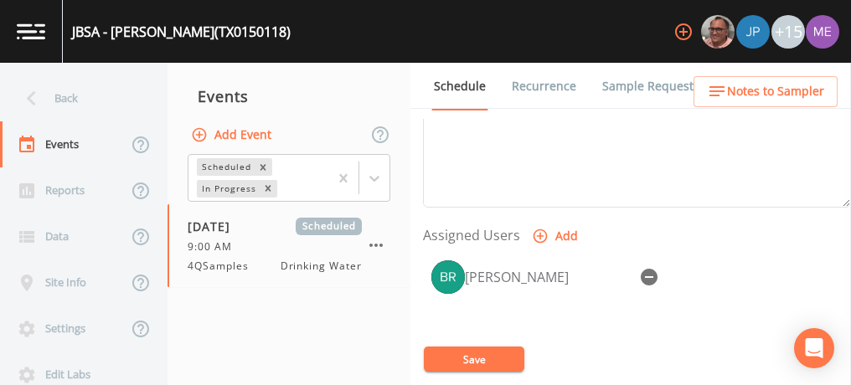
scroll to position [630, 0]
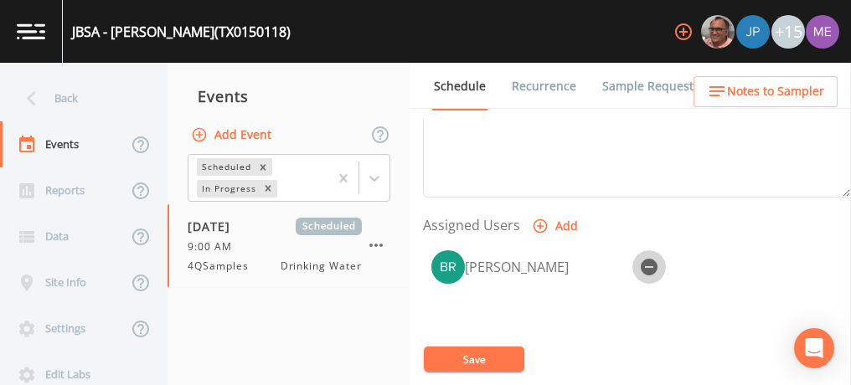
click at [645, 263] on icon "button" at bounding box center [649, 267] width 20 height 20
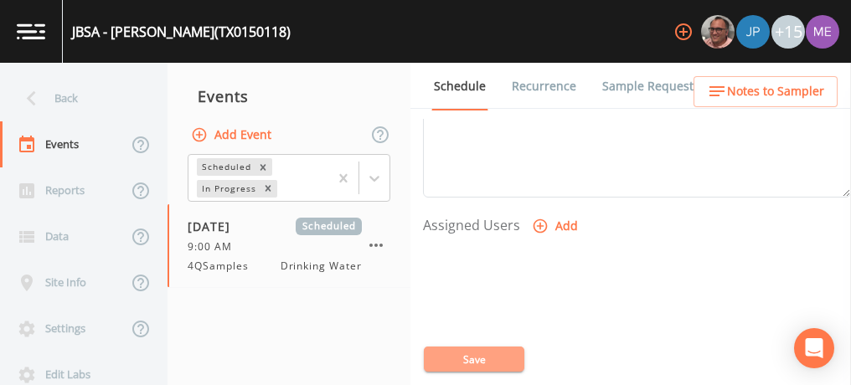
click at [487, 358] on button "Save" at bounding box center [474, 359] width 100 height 25
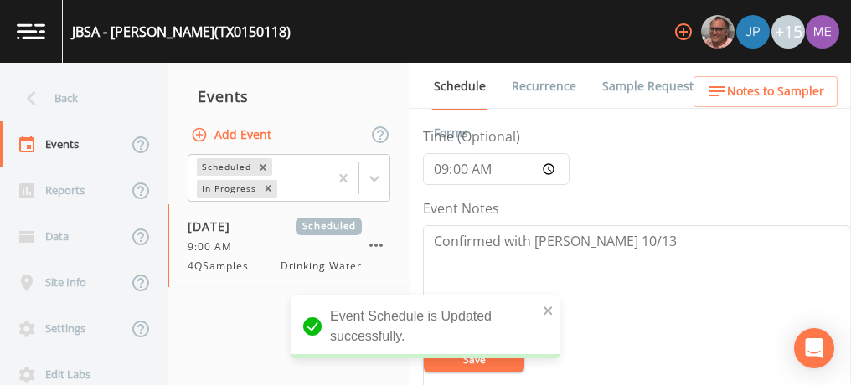
scroll to position [95, 0]
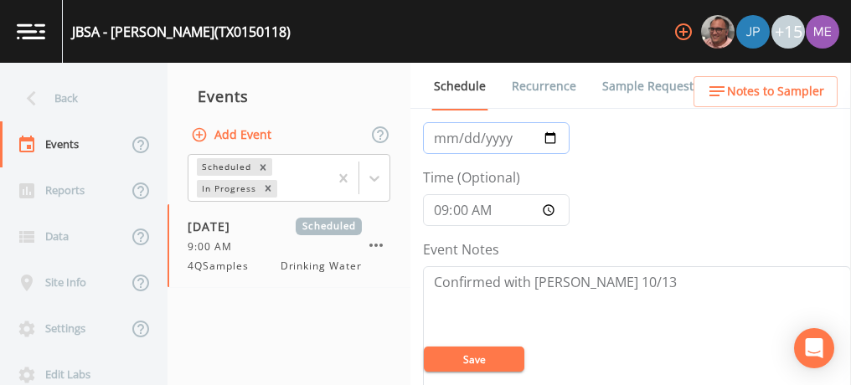
click at [506, 128] on input "2025-10-16" at bounding box center [496, 138] width 147 height 32
click at [472, 136] on input "Target Sampling Date" at bounding box center [496, 138] width 147 height 32
click at [495, 138] on input "Target Sampling Date" at bounding box center [496, 138] width 147 height 32
click at [450, 215] on input "Time (Optional)" at bounding box center [496, 210] width 147 height 32
click at [470, 209] on input "Time (Optional)" at bounding box center [496, 210] width 147 height 32
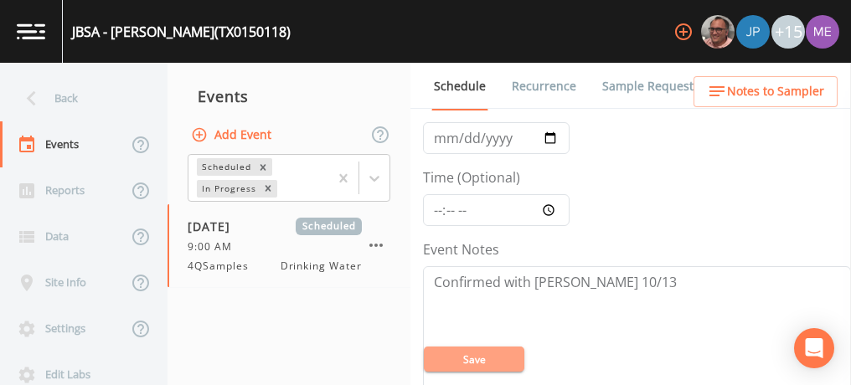
click at [472, 359] on button "Save" at bounding box center [474, 359] width 100 height 25
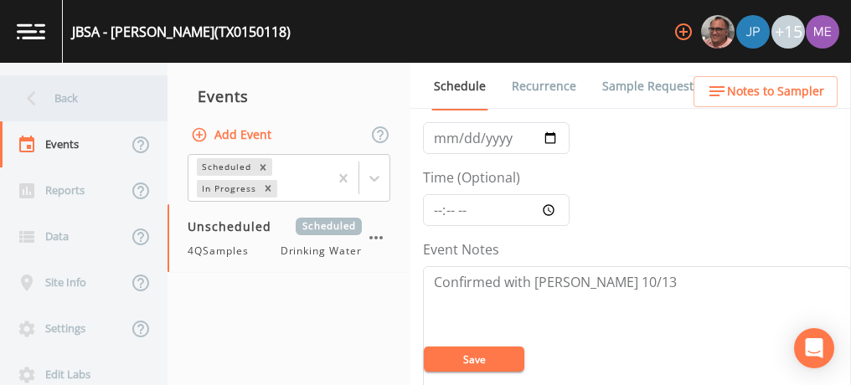
click at [64, 102] on div "Back" at bounding box center [75, 98] width 151 height 46
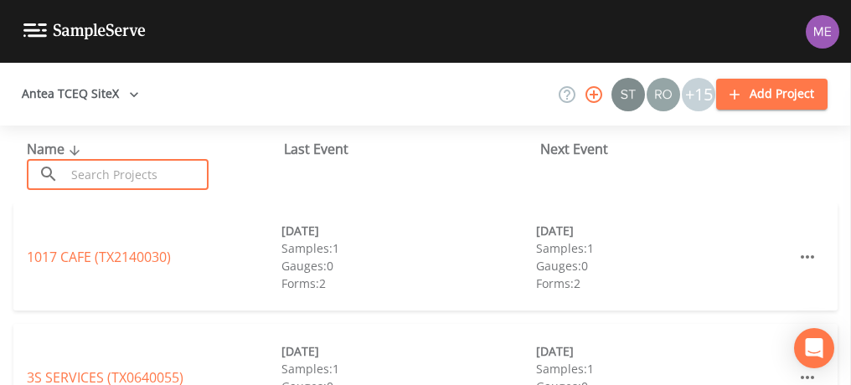
click at [98, 172] on input "text" at bounding box center [136, 174] width 143 height 31
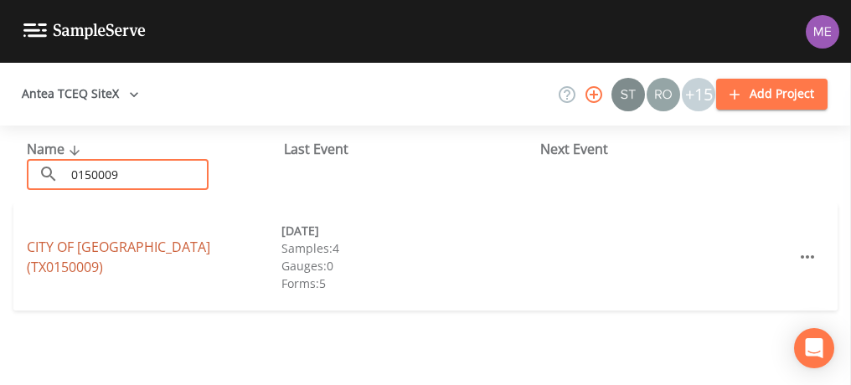
type input "0150009"
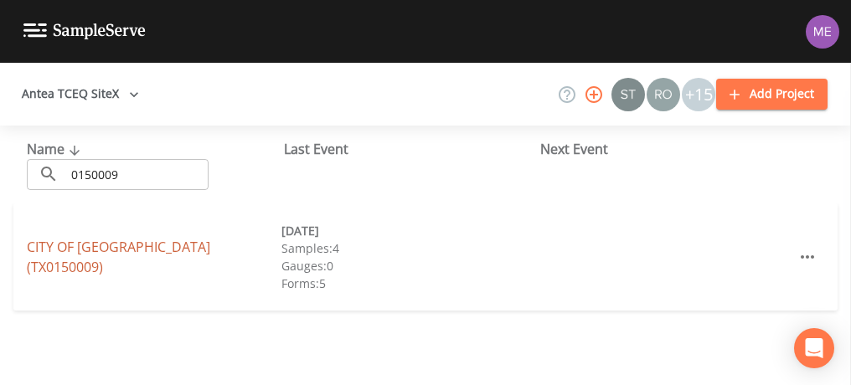
click at [116, 255] on link "CITY OF UNIVERSAL CITY (TX0150009)" at bounding box center [118, 257] width 183 height 39
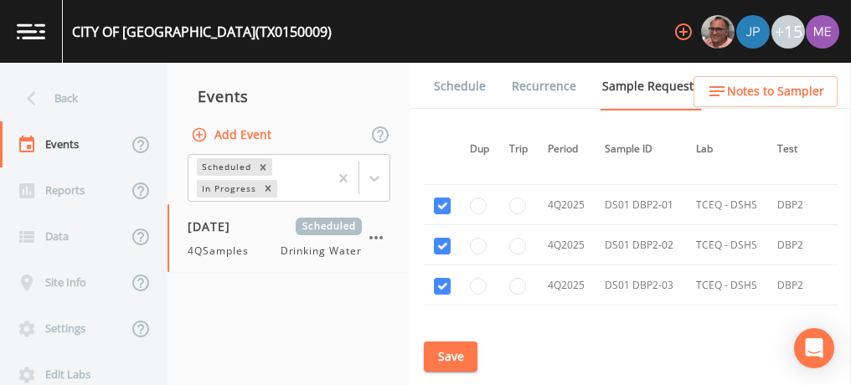
scroll to position [4804, 2]
click at [456, 81] on link "Schedule" at bounding box center [459, 86] width 57 height 47
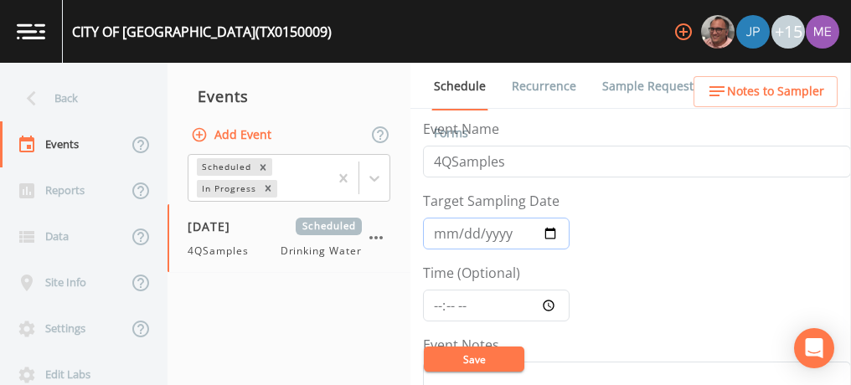
click at [461, 237] on input "2025-10-08" at bounding box center [496, 234] width 147 height 32
type input "2025-10-17"
click at [439, 304] on input "Time (Optional)" at bounding box center [496, 306] width 147 height 32
type input "08:00"
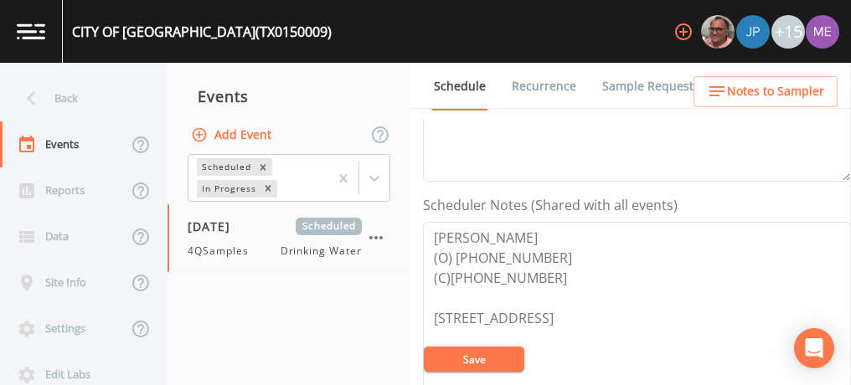
scroll to position [451, 0]
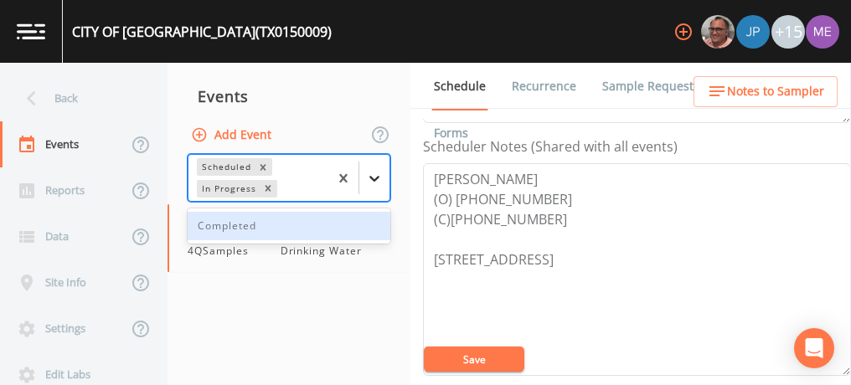
click at [368, 181] on icon at bounding box center [374, 178] width 17 height 17
click at [361, 224] on div "Completed" at bounding box center [289, 226] width 203 height 28
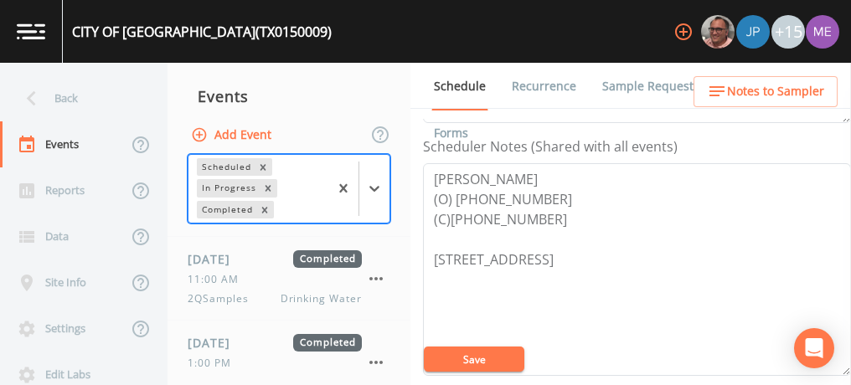
scroll to position [246, 0]
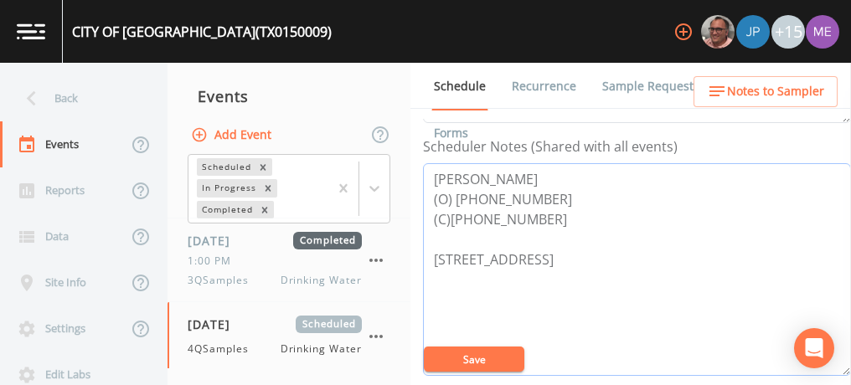
click at [689, 238] on textarea "Dwayne (O) 210-658-5364 (C)210-815-6648 265 Kittyhawk Rd, Universal City 78148" at bounding box center [637, 269] width 428 height 213
click at [469, 363] on button "Save" at bounding box center [474, 359] width 100 height 25
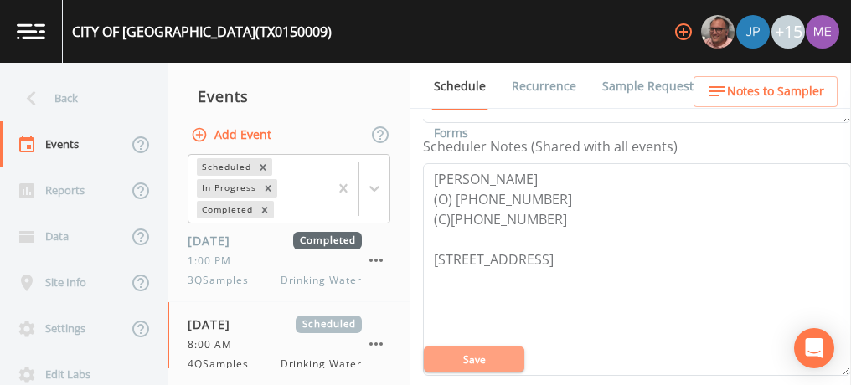
click at [469, 363] on button "Save" at bounding box center [474, 359] width 100 height 25
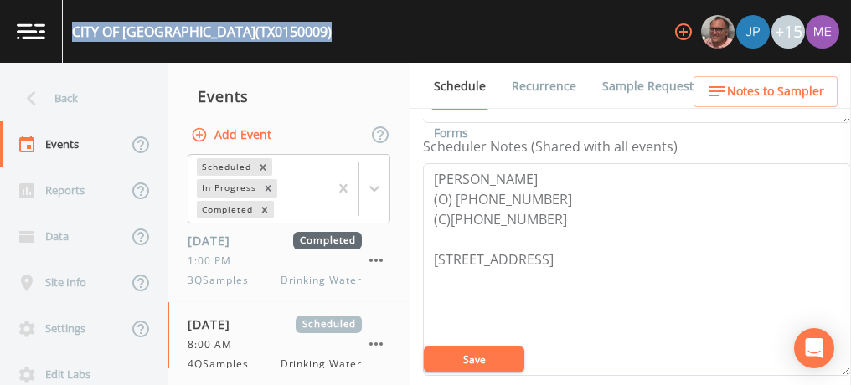
drag, startPoint x: 75, startPoint y: 33, endPoint x: 304, endPoint y: 27, distance: 229.5
click at [304, 27] on div "CITY OF UNIVERSAL CITY (TX0150009) +15" at bounding box center [425, 31] width 851 height 63
copy div "CITY OF UNIVERSAL CITY (TX0150009)"
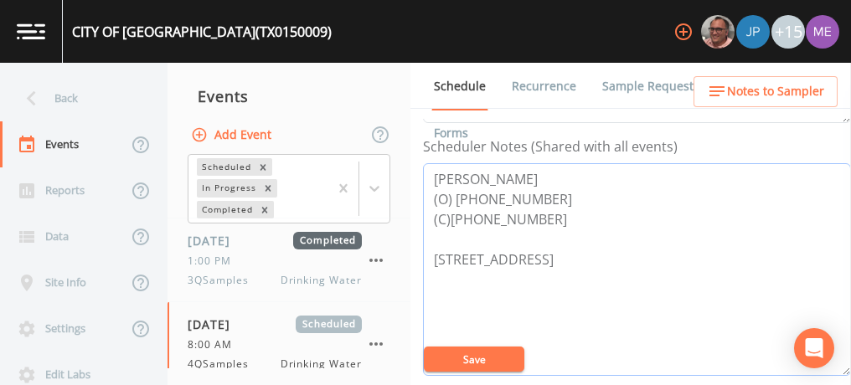
drag, startPoint x: 440, startPoint y: 174, endPoint x: 543, endPoint y: 214, distance: 110.6
click at [543, 214] on textarea "Dwayne (O) 210-658-5364 (C)210-815-6648 265 Kittyhawk Rd, Universal City 78148" at bounding box center [637, 269] width 428 height 213
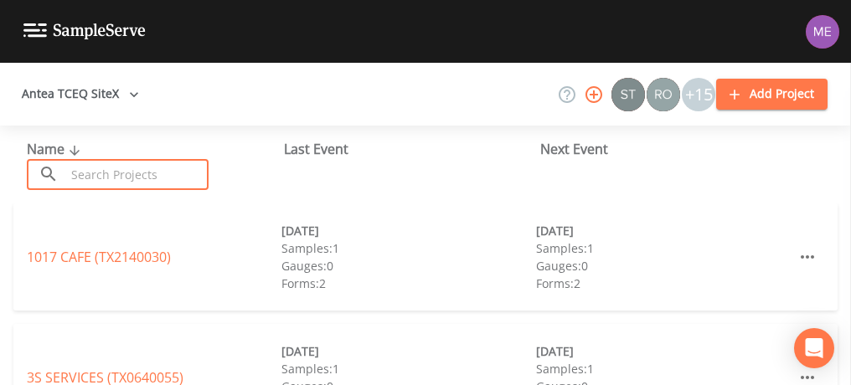
click at [147, 167] on input "text" at bounding box center [136, 174] width 143 height 31
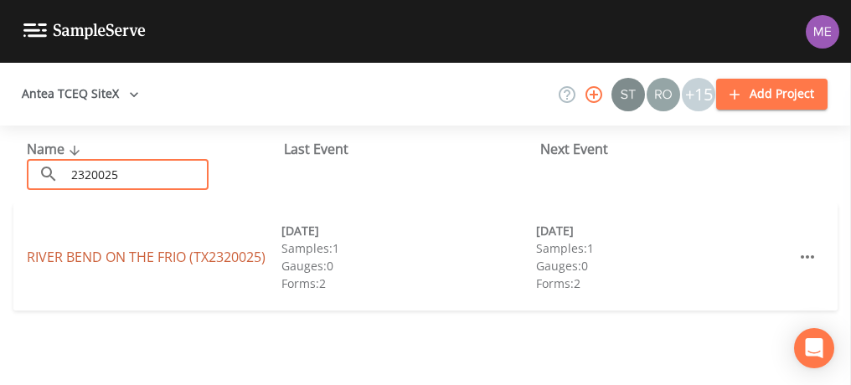
type input "2320025"
click at [145, 255] on link "RIVER BEND ON THE FRIO (TX2320025)" at bounding box center [146, 257] width 239 height 18
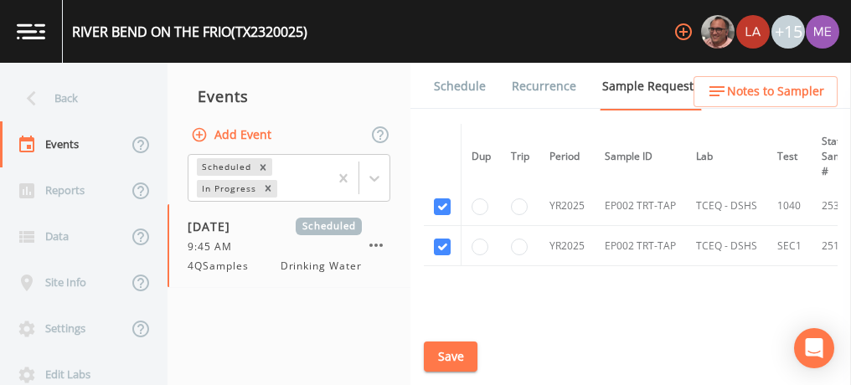
scroll to position [192, 0]
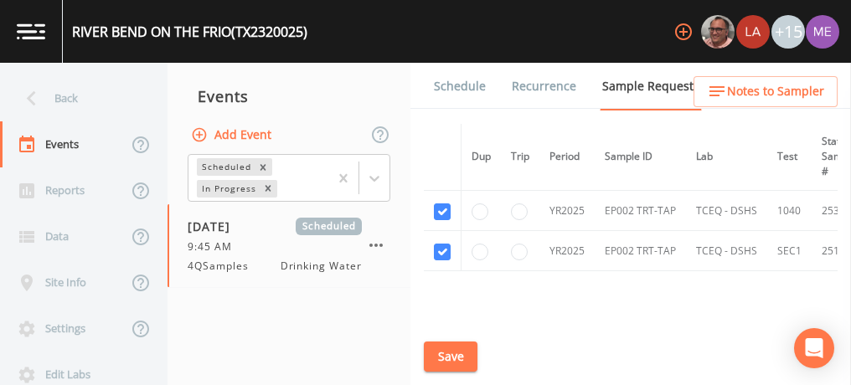
click at [462, 83] on link "Schedule" at bounding box center [459, 86] width 57 height 47
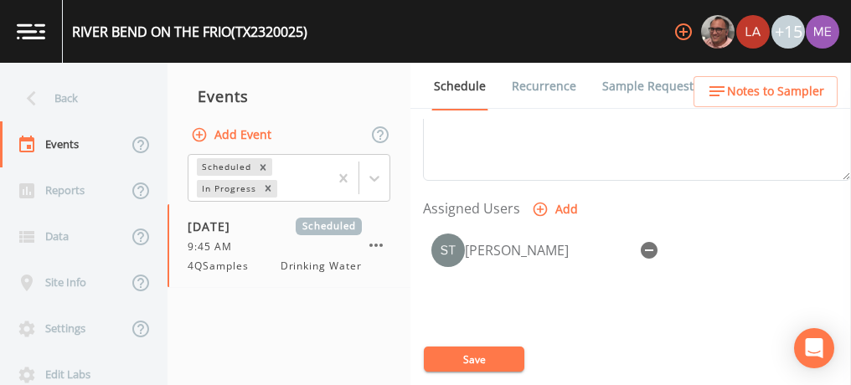
scroll to position [645, 0]
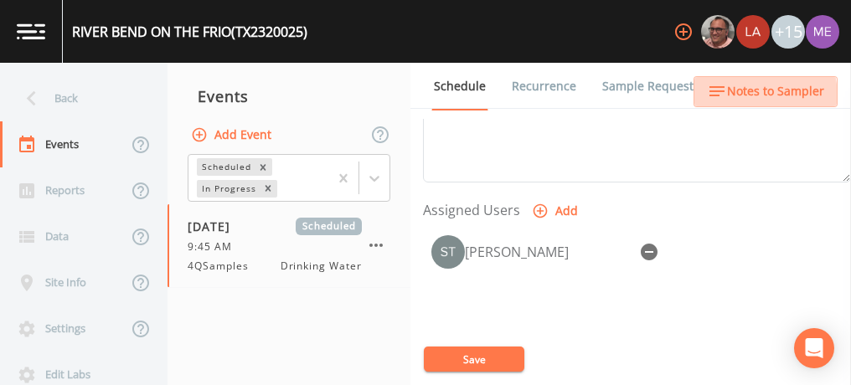
click at [742, 97] on span "Notes to Sampler" at bounding box center [775, 91] width 97 height 21
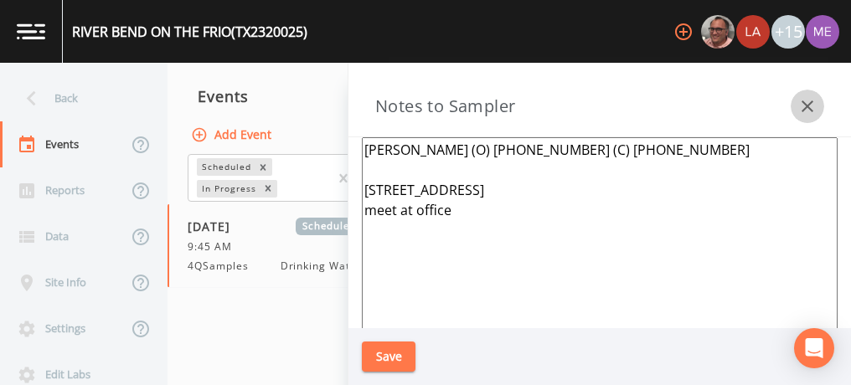
click at [800, 107] on icon "button" at bounding box center [807, 106] width 20 height 20
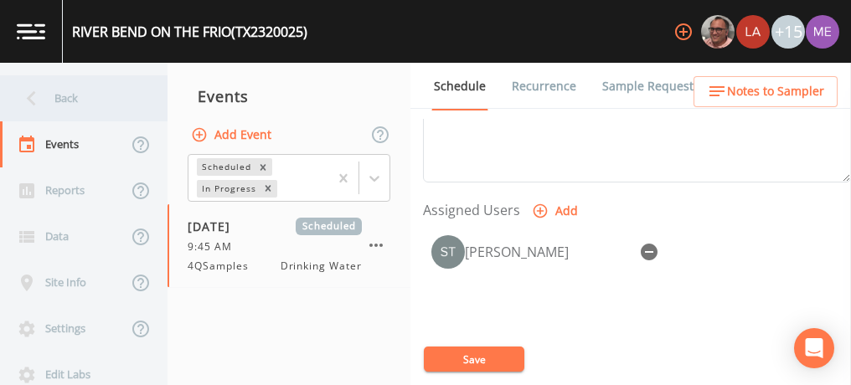
click at [80, 100] on div "Back" at bounding box center [75, 98] width 151 height 46
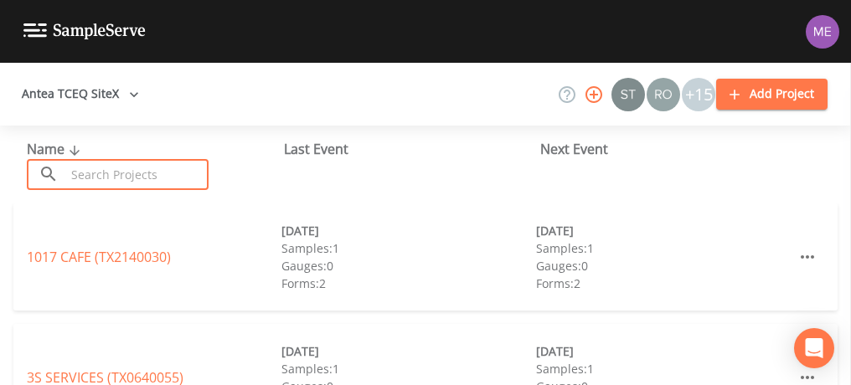
click at [101, 175] on input "text" at bounding box center [136, 174] width 143 height 31
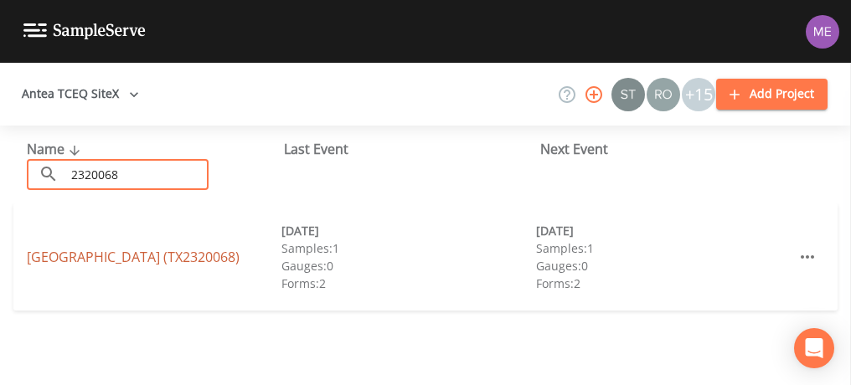
type input "2320068"
click at [121, 256] on link "CAMP COLD SPRINGS (TX2320068)" at bounding box center [133, 257] width 213 height 18
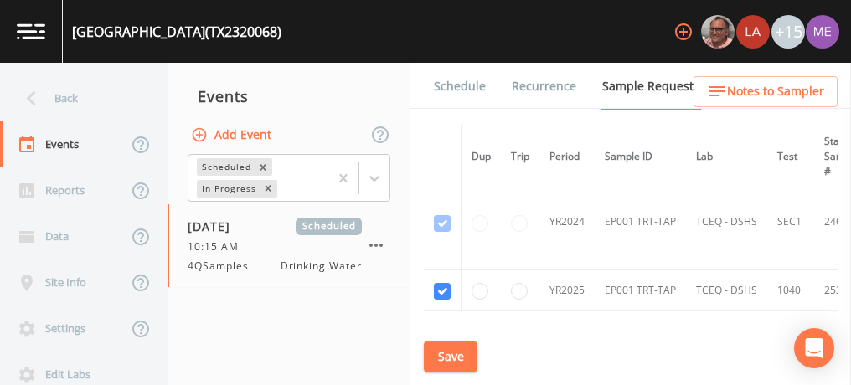
scroll to position [306, 0]
click at [441, 88] on link "Schedule" at bounding box center [459, 86] width 57 height 47
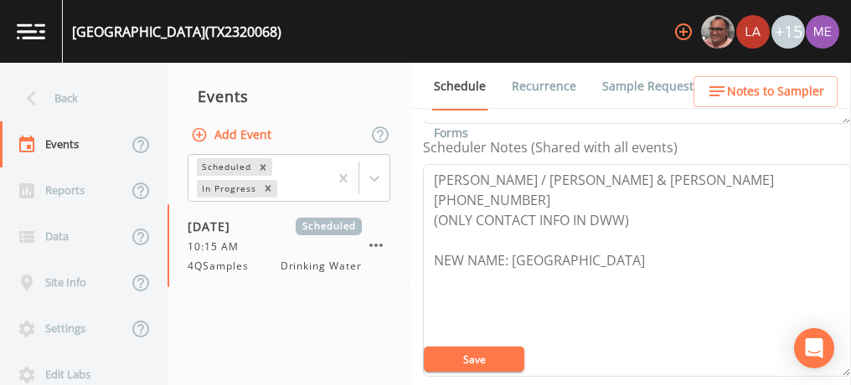
scroll to position [451, 0]
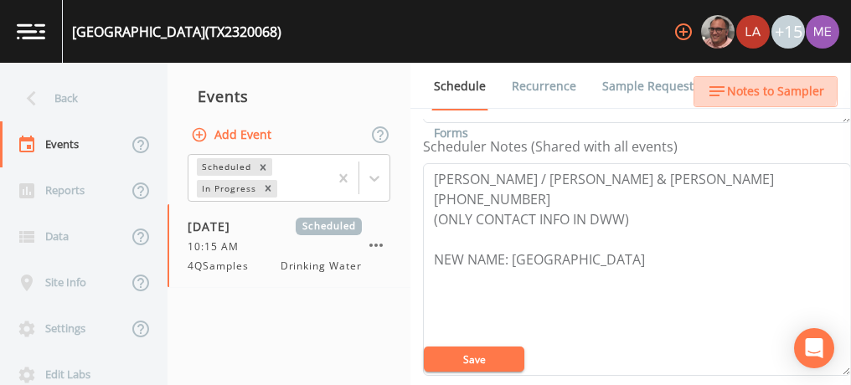
click at [754, 87] on span "Notes to Sampler" at bounding box center [775, 91] width 97 height 21
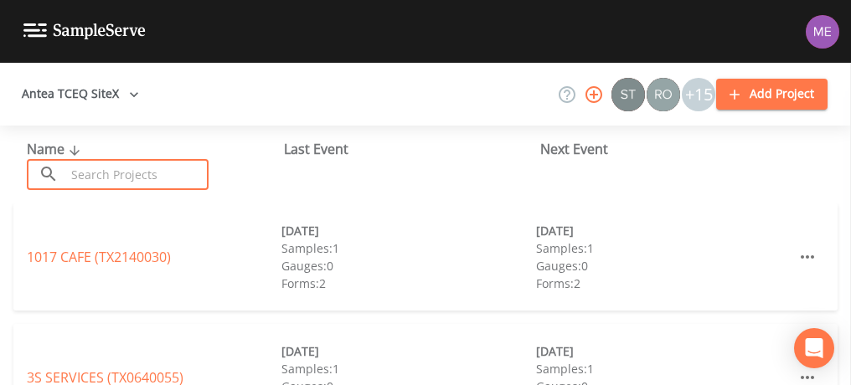
click at [183, 163] on input "text" at bounding box center [136, 174] width 143 height 31
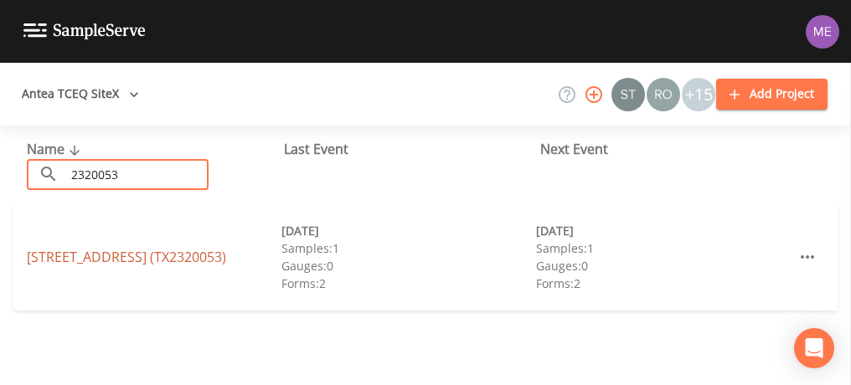
type input "2320053"
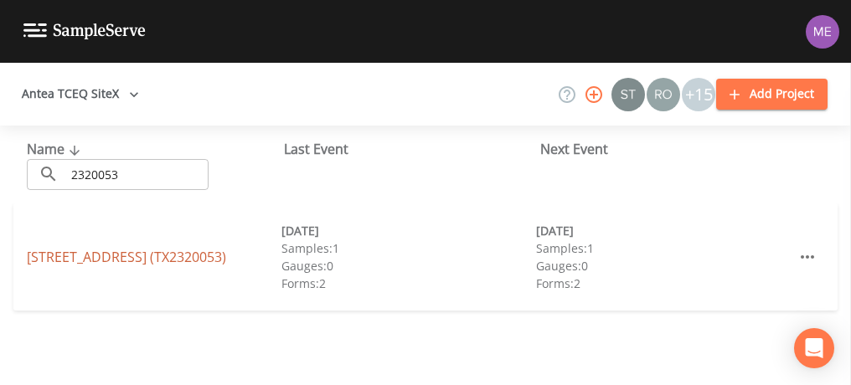
click at [120, 257] on link "[STREET_ADDRESS] (TX2320053)" at bounding box center [126, 257] width 199 height 18
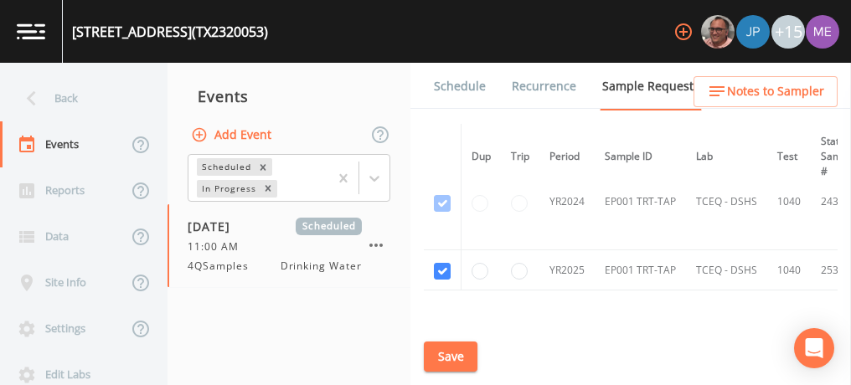
scroll to position [34, 0]
click at [446, 84] on link "Schedule" at bounding box center [459, 86] width 57 height 47
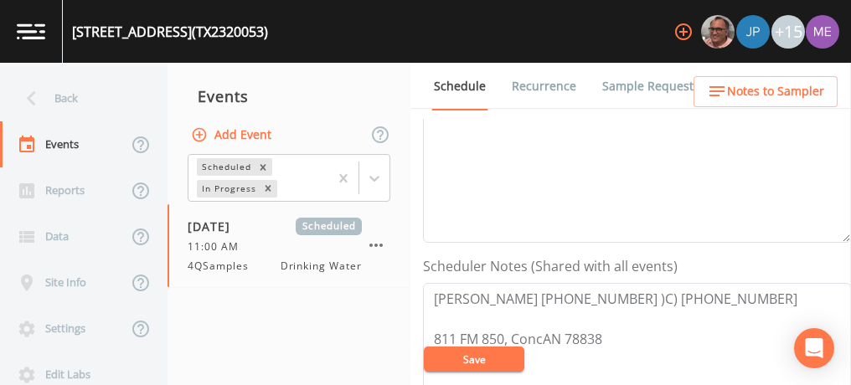
scroll to position [351, 0]
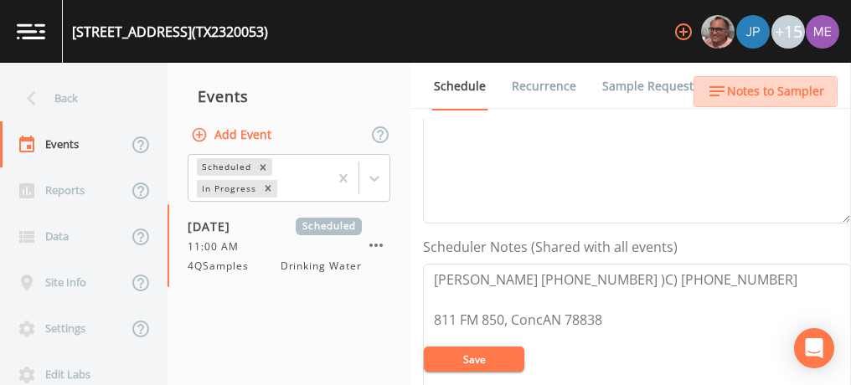
click at [747, 91] on span "Notes to Sampler" at bounding box center [775, 91] width 97 height 21
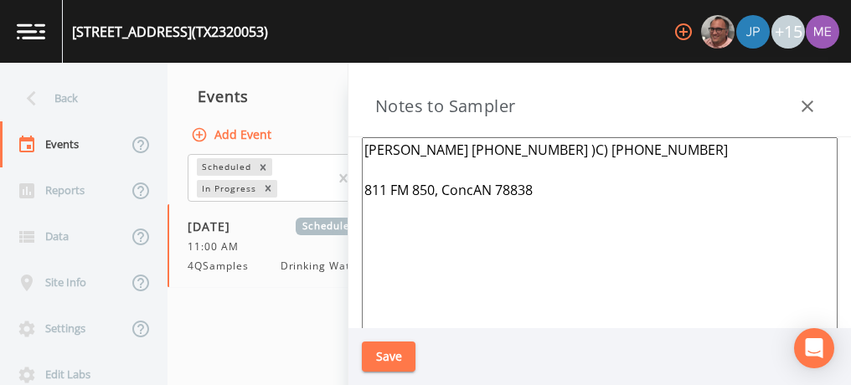
click at [814, 108] on icon "button" at bounding box center [807, 106] width 20 height 20
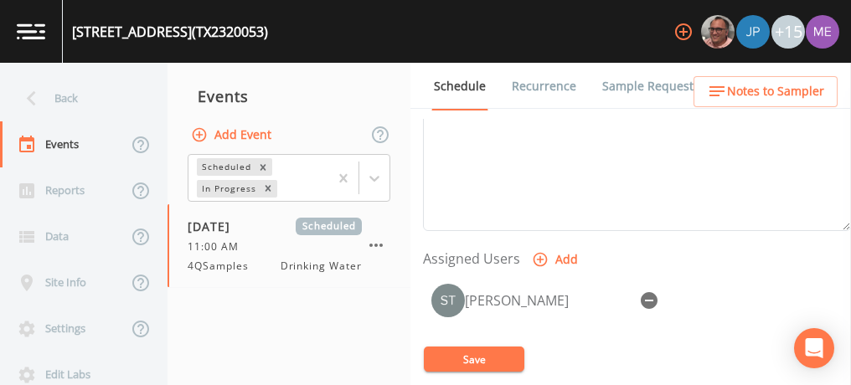
scroll to position [599, 0]
click at [644, 290] on icon "button" at bounding box center [649, 298] width 17 height 17
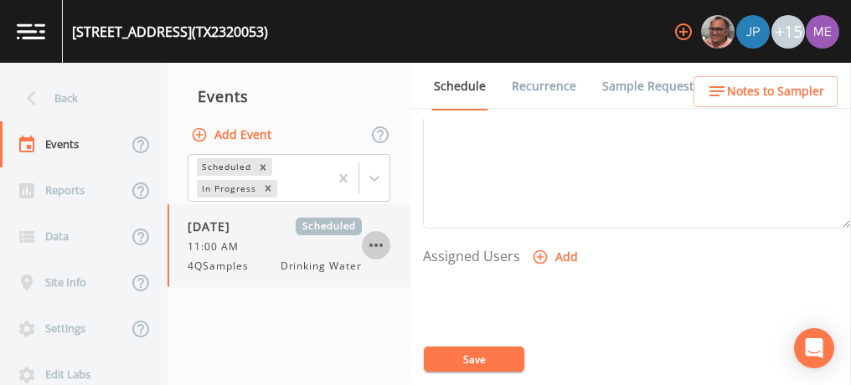
click at [378, 244] on icon "button" at bounding box center [376, 245] width 20 height 20
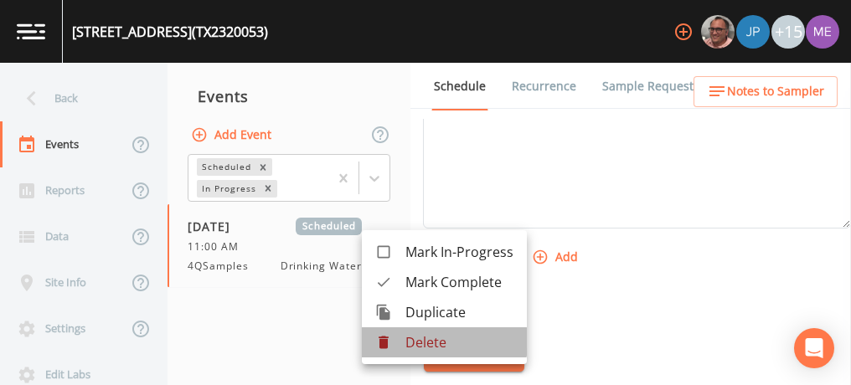
click at [422, 342] on p "Delete" at bounding box center [459, 342] width 108 height 20
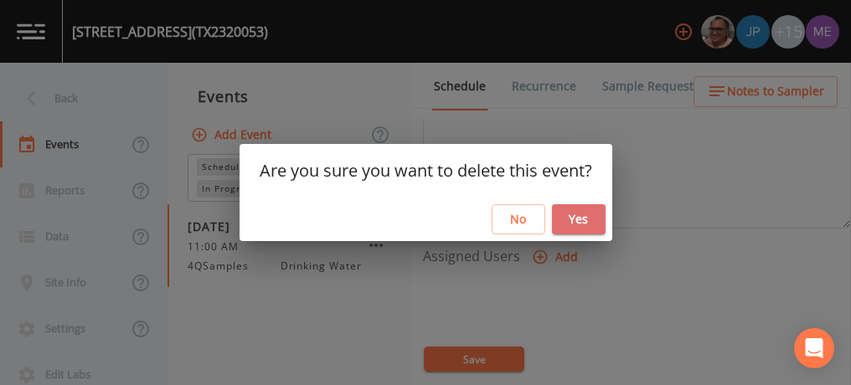
click at [582, 219] on button "Yes" at bounding box center [579, 219] width 54 height 31
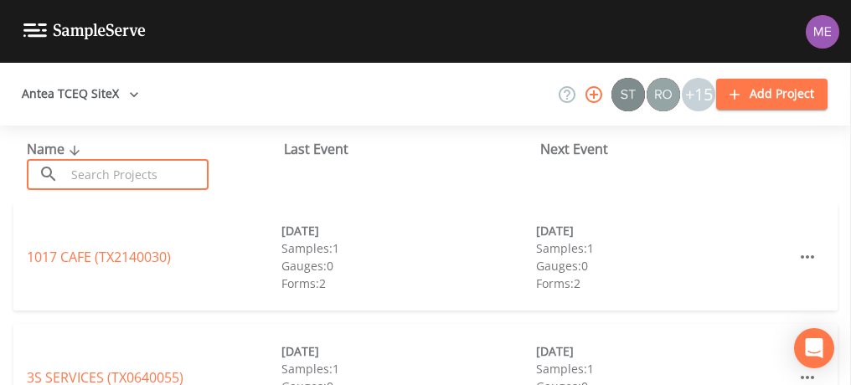
click at [198, 167] on input "text" at bounding box center [136, 174] width 143 height 31
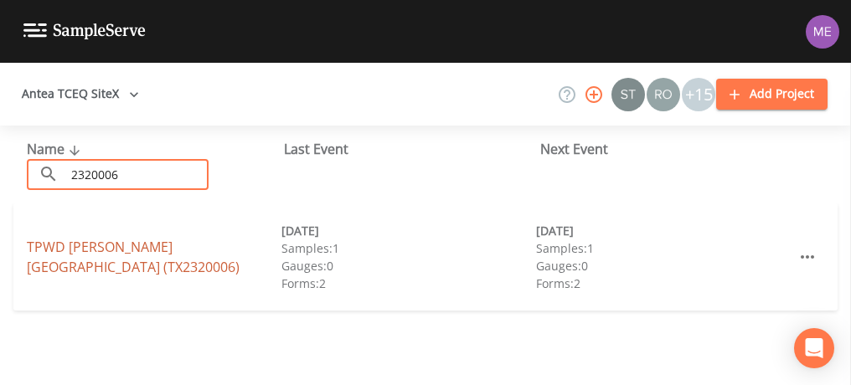
type input "2320006"
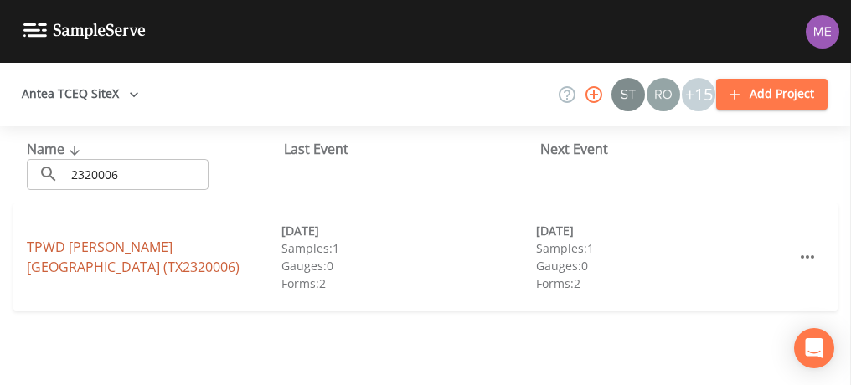
click at [175, 255] on link "[GEOGRAPHIC_DATA][PERSON_NAME] (TX2320006)" at bounding box center [133, 257] width 213 height 39
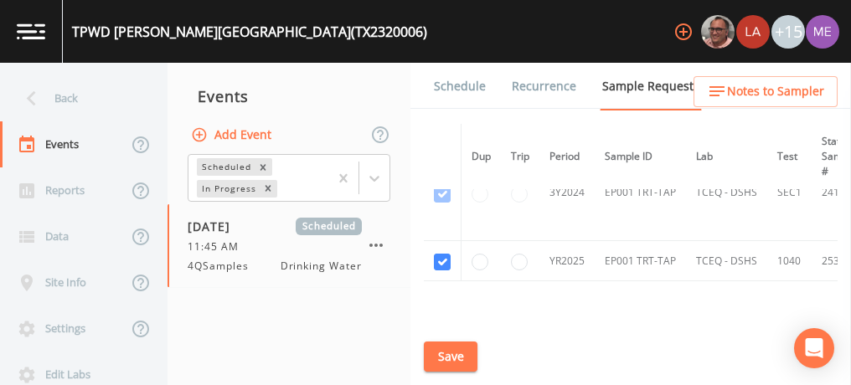
scroll to position [141, 0]
click at [457, 84] on link "Schedule" at bounding box center [459, 86] width 57 height 47
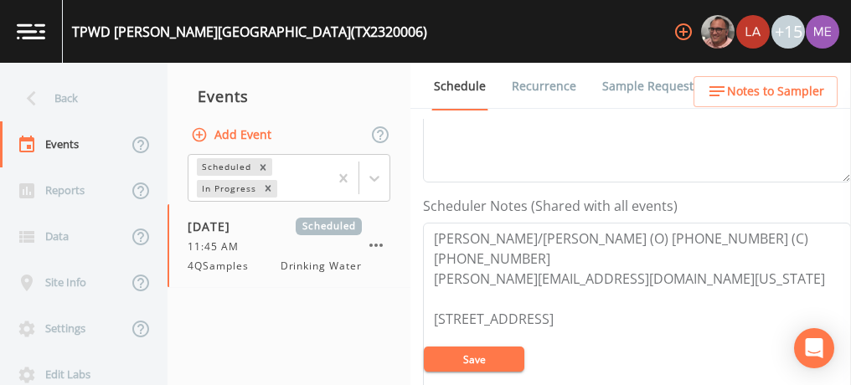
scroll to position [391, 0]
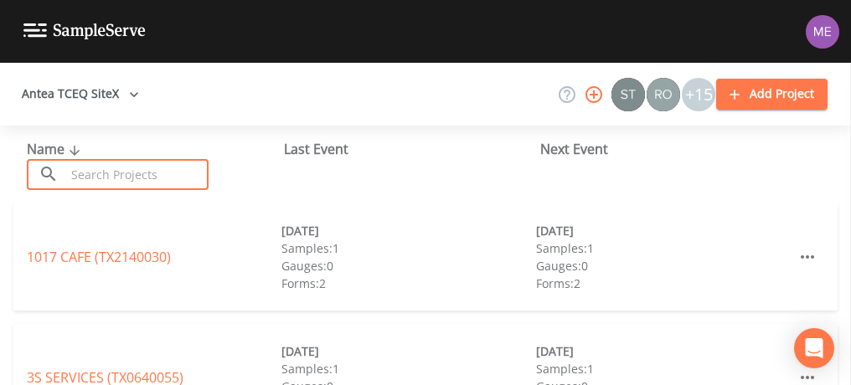
click at [160, 174] on input "text" at bounding box center [136, 174] width 143 height 31
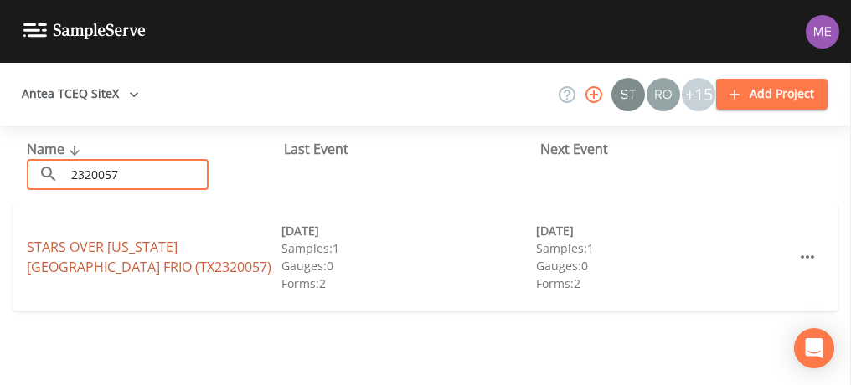
type input "2320057"
click at [156, 243] on link "STARS OVER TEXAS RV PARK FRIO (TX2320057)" at bounding box center [149, 257] width 245 height 39
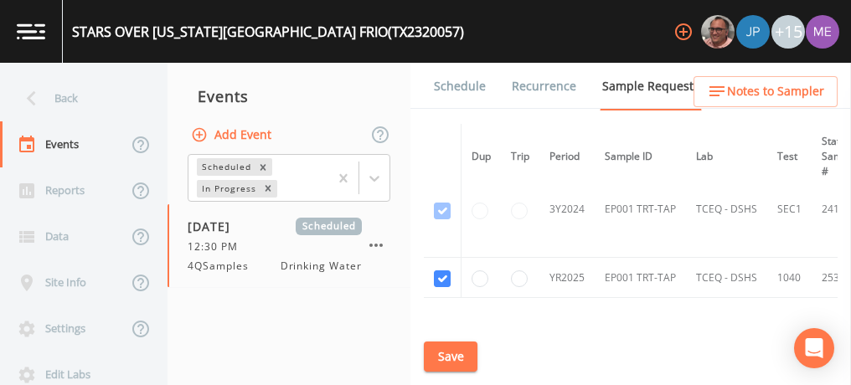
scroll to position [124, 0]
click at [476, 86] on link "Schedule" at bounding box center [459, 86] width 57 height 47
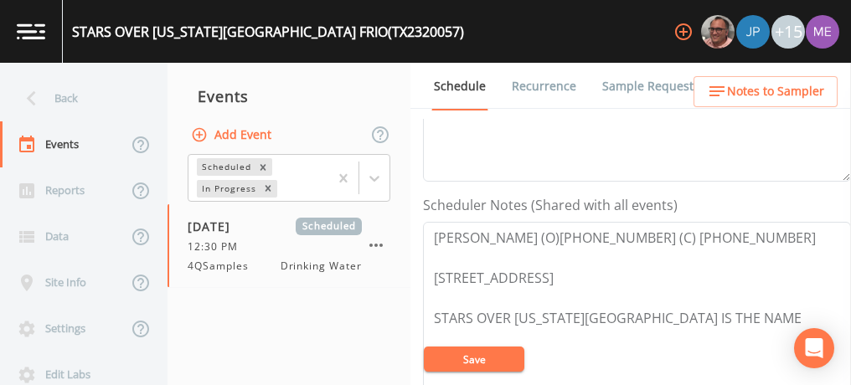
scroll to position [396, 0]
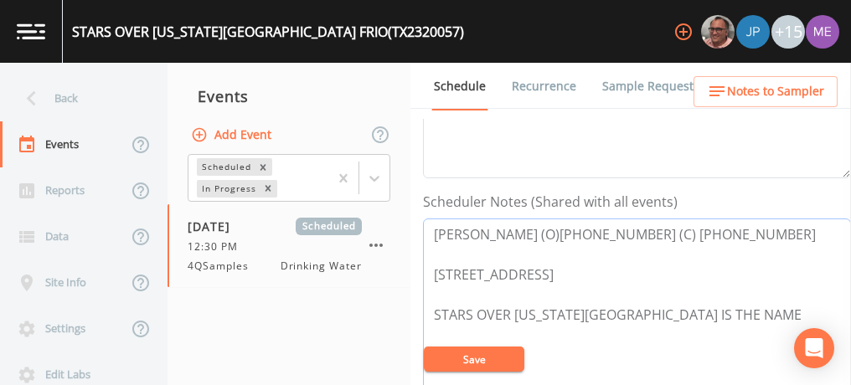
click at [513, 228] on textarea "Krystal Klime (O)830-232-5477 (C) 830-275-7082 29015 N US HIGHWAY 83 Concan 788…" at bounding box center [637, 325] width 428 height 213
click at [702, 232] on textarea "Melinda (O)830-232-5477 (C) 830-275-7082 29015 N US HIGHWAY 83 Concan 78838 STA…" at bounding box center [637, 325] width 428 height 213
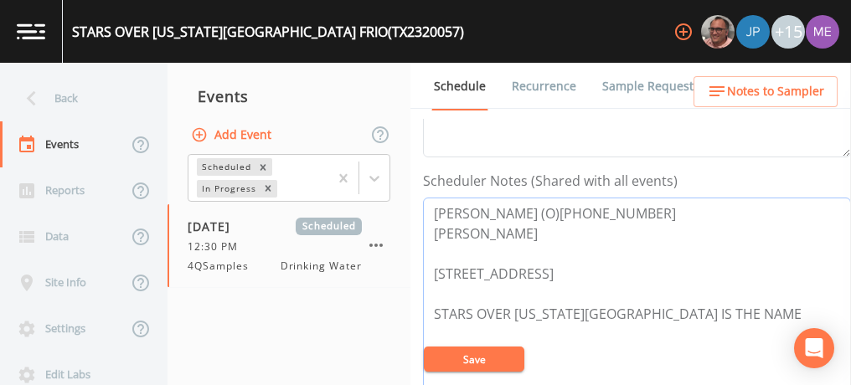
scroll to position [415, 0]
drag, startPoint x: 430, startPoint y: 229, endPoint x: 593, endPoint y: 229, distance: 162.4
click at [593, 229] on textarea "Melinda (O)830-232-5477 Matt Dodd 512-743-9209 29015 N US HIGHWAY 83 Concan 788…" at bounding box center [637, 305] width 428 height 213
type textarea "Melinda (O)830-232-5477 Matt Dodd 512-743-9209 29015 N US HIGHWAY 83 Concan 788…"
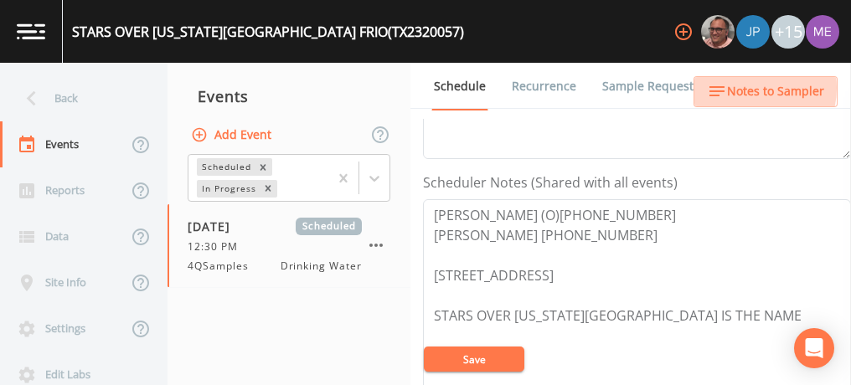
click at [743, 88] on span "Notes to Sampler" at bounding box center [775, 91] width 97 height 21
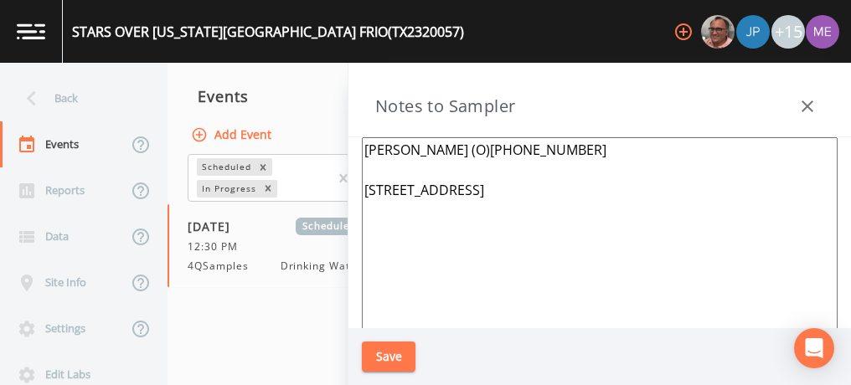
click at [557, 149] on textarea "Melinda Page (O)830-232-5477 29015 N US HIGHWAY 83 Concan 78838" at bounding box center [600, 340] width 476 height 407
paste textarea "Matt Dodd 512-743-9209"
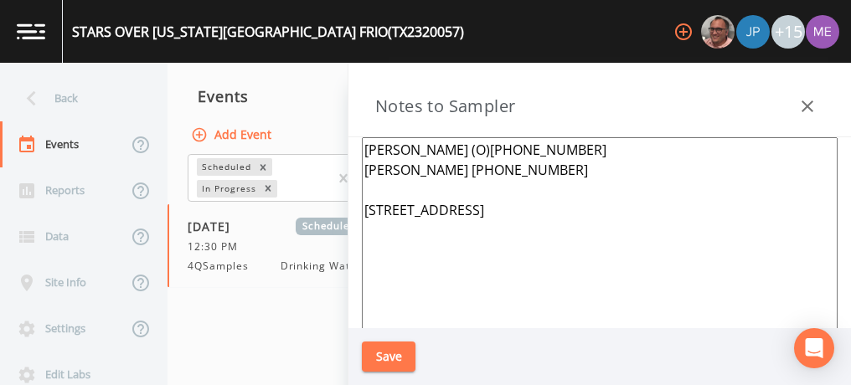
type textarea "Melinda Page (O)830-232-5477 Matt Dodd 512-743-9209 29015 N US HIGHWAY 83 Conca…"
click at [389, 354] on button "Save" at bounding box center [389, 357] width 54 height 31
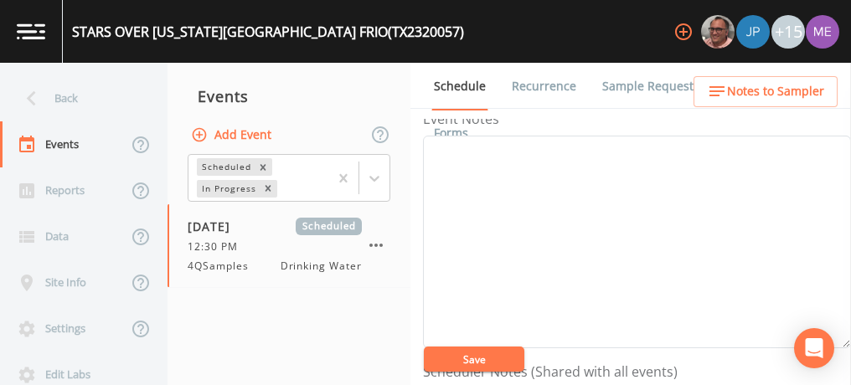
scroll to position [225, 0]
click at [506, 269] on textarea "Event Notes" at bounding box center [637, 242] width 428 height 213
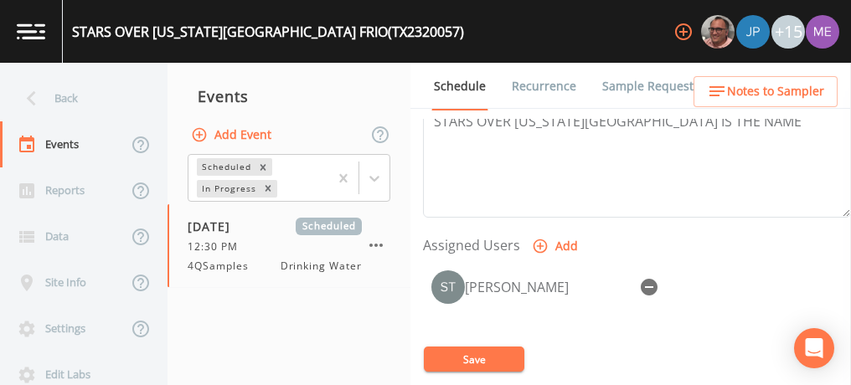
scroll to position [618, 0]
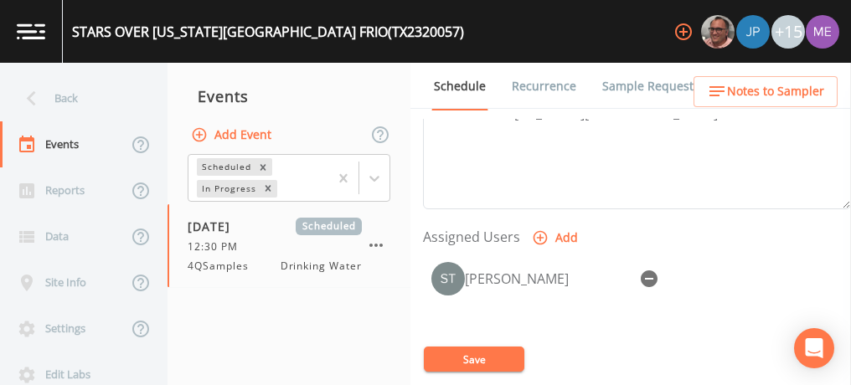
type textarea "confirmed with melinda 10/6"
click at [493, 357] on button "Save" at bounding box center [474, 359] width 100 height 25
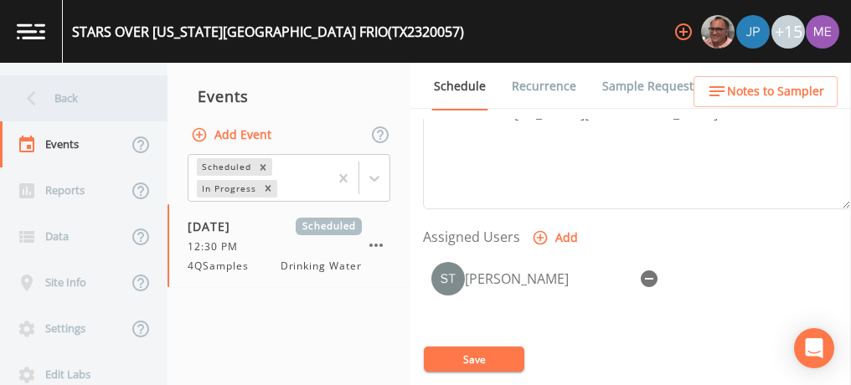
click at [77, 100] on div "Back" at bounding box center [75, 98] width 151 height 46
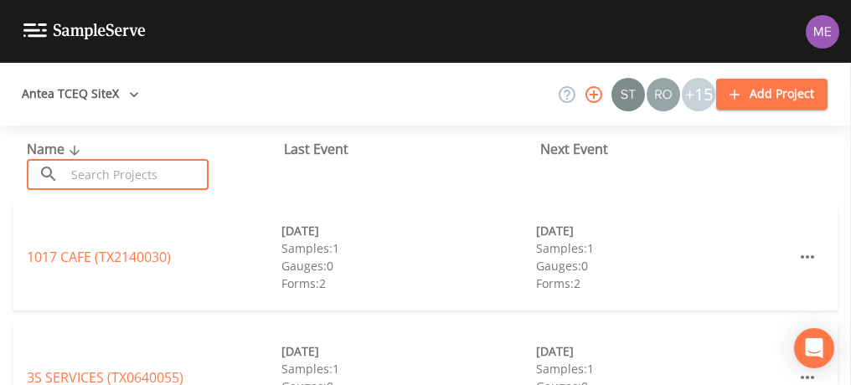
click at [117, 175] on input "text" at bounding box center [136, 174] width 143 height 31
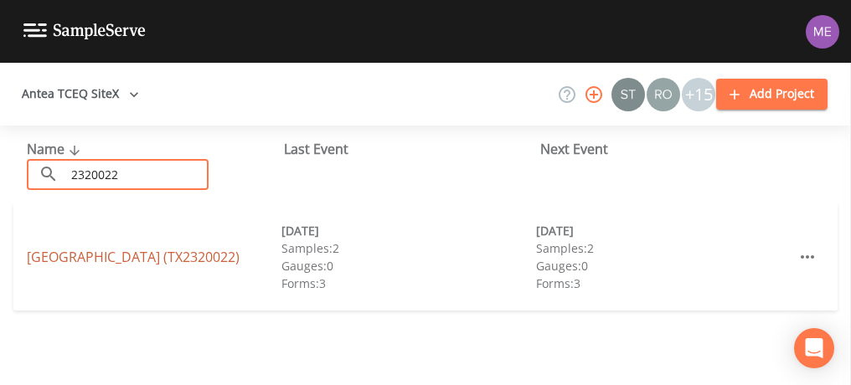
type input "2320022"
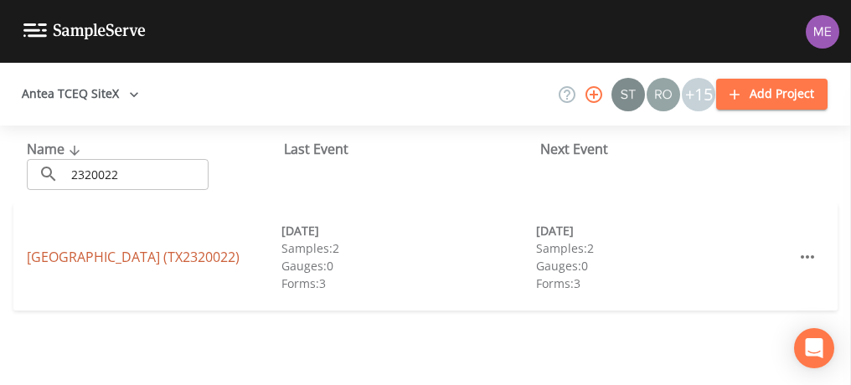
click at [121, 260] on link "CAMP RIVERVIEW (TX2320022)" at bounding box center [133, 257] width 213 height 18
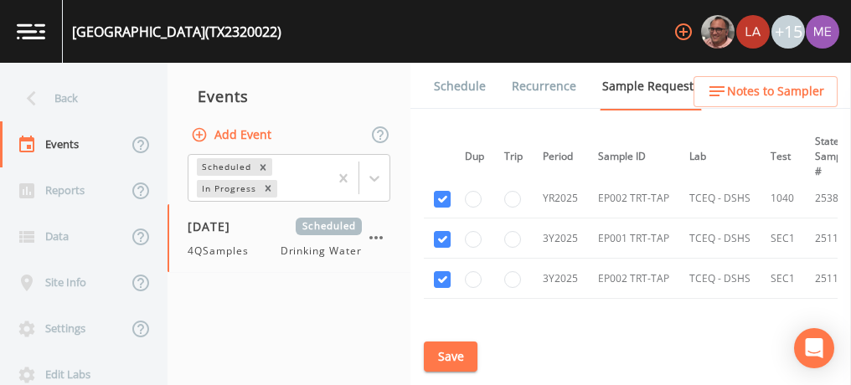
scroll to position [245, 7]
click at [444, 83] on link "Schedule" at bounding box center [459, 86] width 57 height 47
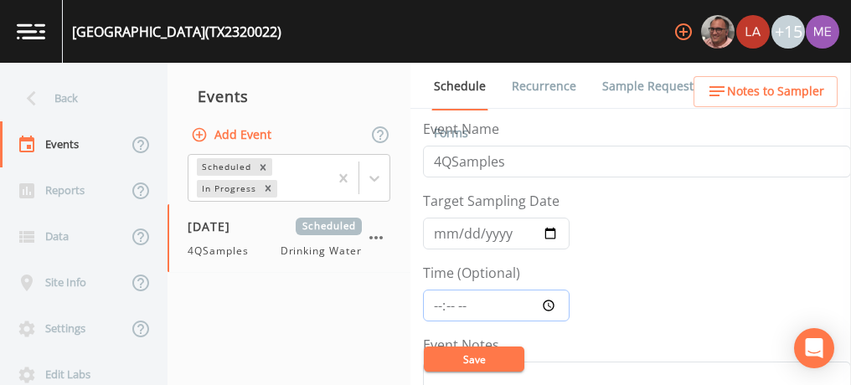
click at [437, 307] on input "Time (Optional)" at bounding box center [496, 306] width 147 height 32
type input "13:15"
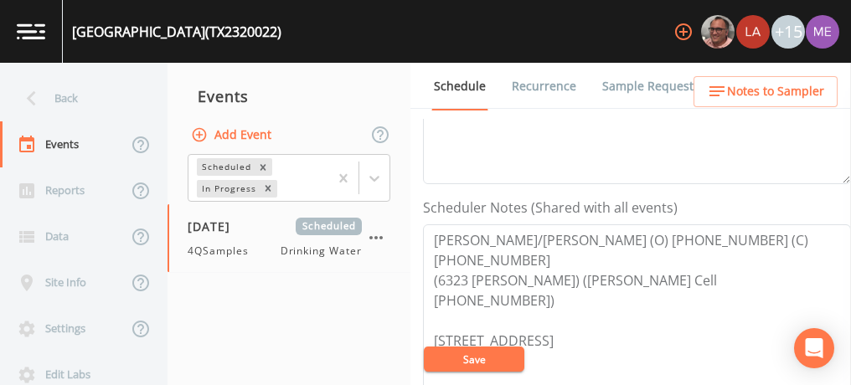
scroll to position [411, 0]
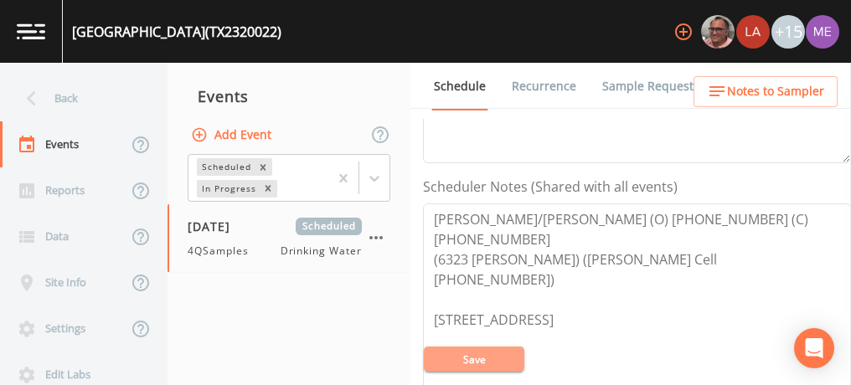
click at [469, 354] on button "Save" at bounding box center [474, 359] width 100 height 25
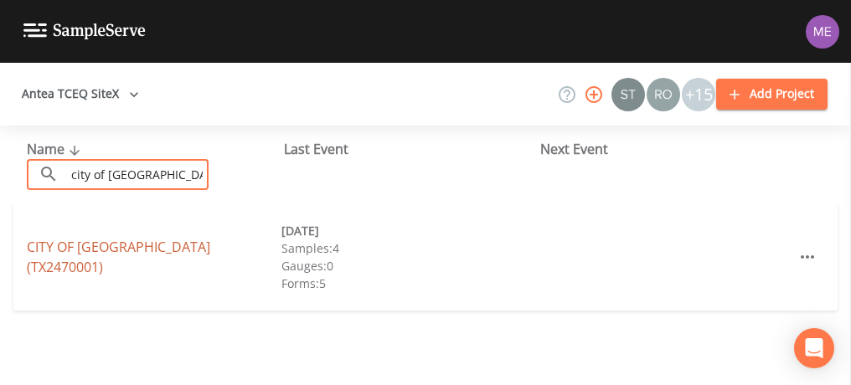
type input "city of [GEOGRAPHIC_DATA]"
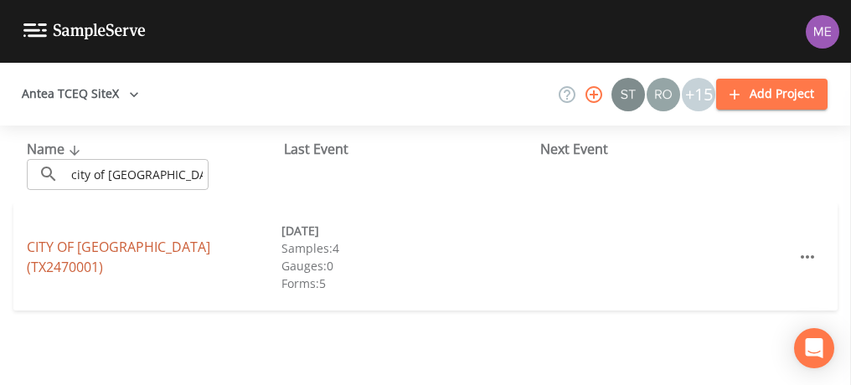
click at [104, 261] on link "CITY OF [GEOGRAPHIC_DATA] (TX2470001)" at bounding box center [118, 257] width 183 height 39
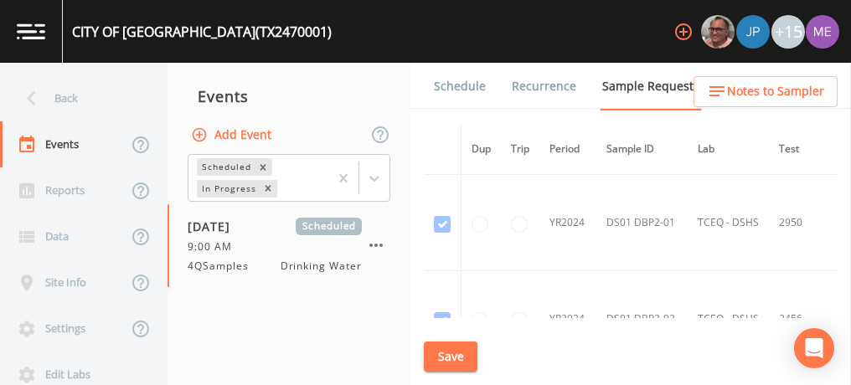
click at [458, 88] on link "Schedule" at bounding box center [459, 86] width 57 height 47
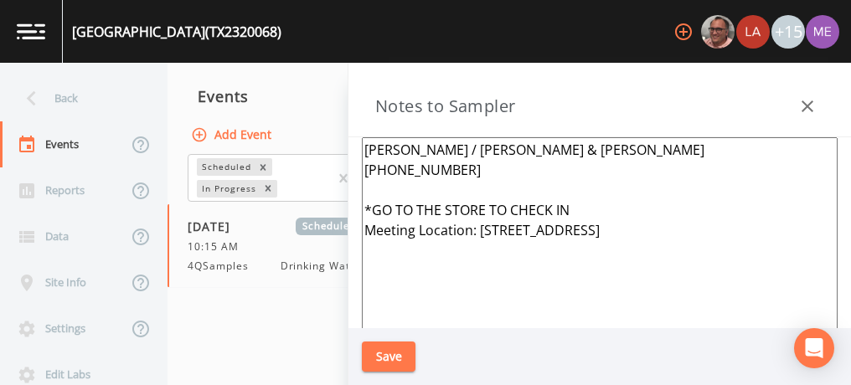
scroll to position [451, 0]
click at [496, 174] on textarea "[PERSON_NAME] / [PERSON_NAME] & [PERSON_NAME] [PHONE_NUMBER] *GO TO THE STORE T…" at bounding box center [600, 340] width 476 height 407
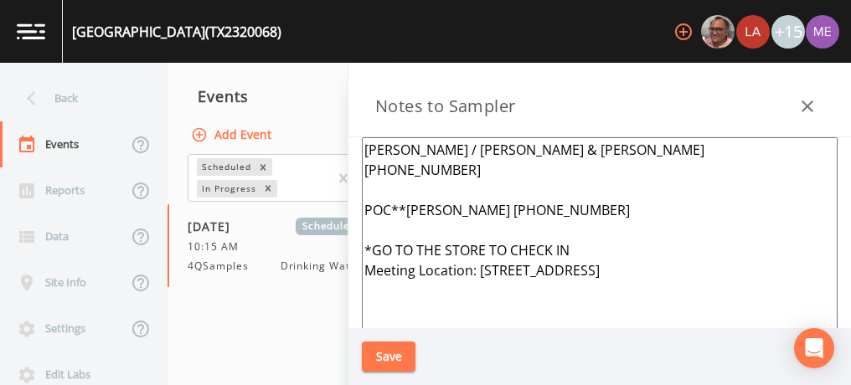
drag, startPoint x: 408, startPoint y: 209, endPoint x: 607, endPoint y: 209, distance: 199.3
click at [607, 209] on textarea "[PERSON_NAME] / [PERSON_NAME] & [PERSON_NAME] [PHONE_NUMBER] POC**[PERSON_NAME]…" at bounding box center [600, 340] width 476 height 407
type textarea "[PERSON_NAME] / [PERSON_NAME] & [PERSON_NAME] [PHONE_NUMBER] POC**[PERSON_NAME]…"
click at [403, 353] on button "Save" at bounding box center [389, 357] width 54 height 31
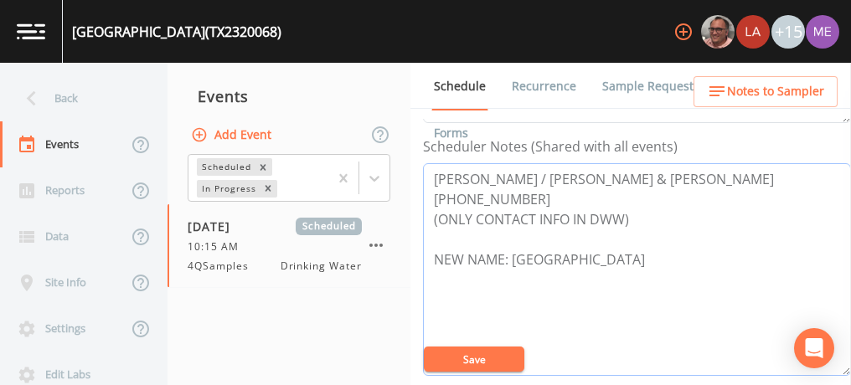
click at [433, 178] on textarea "[PERSON_NAME] / [PERSON_NAME] & [PERSON_NAME] [PHONE_NUMBER] (ONLY CONTACT INFO…" at bounding box center [637, 269] width 428 height 213
paste textarea "[PERSON_NAME] [PHONE_NUMBER]"
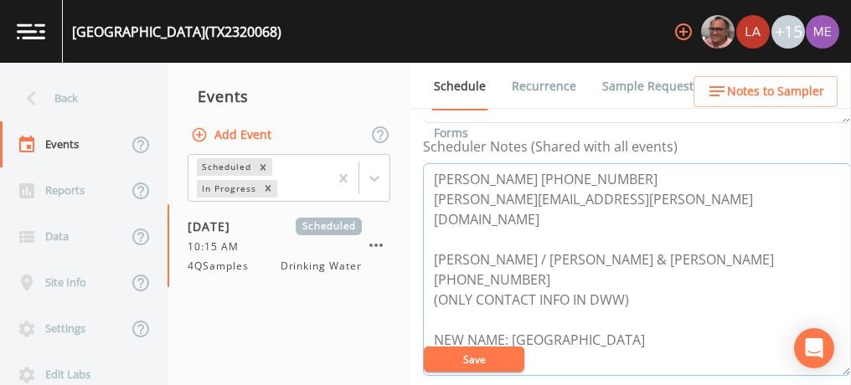
type textarea "[PERSON_NAME] [PHONE_NUMBER] [PERSON_NAME][EMAIL_ADDRESS][PERSON_NAME][DOMAIN_N…"
click at [478, 358] on button "Save" at bounding box center [474, 359] width 100 height 25
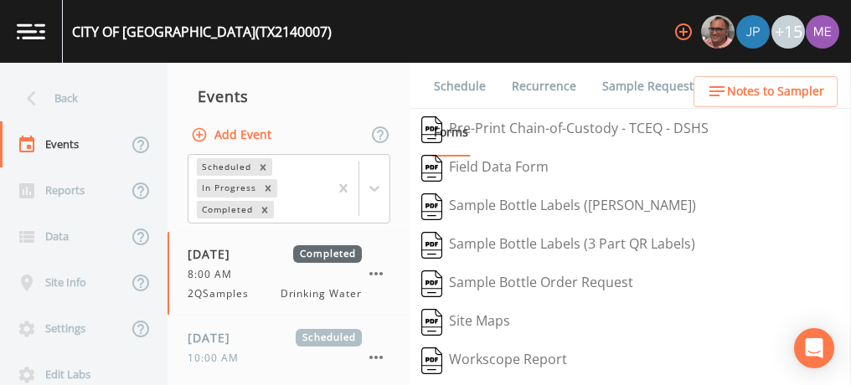
click at [464, 84] on link "Schedule" at bounding box center [459, 86] width 57 height 47
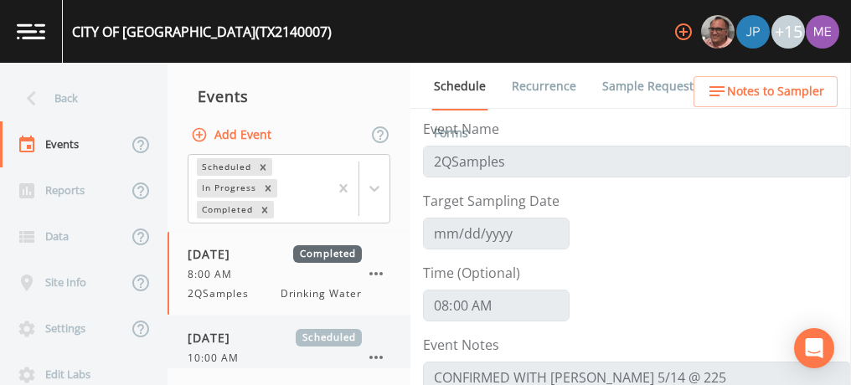
scroll to position [344, 0]
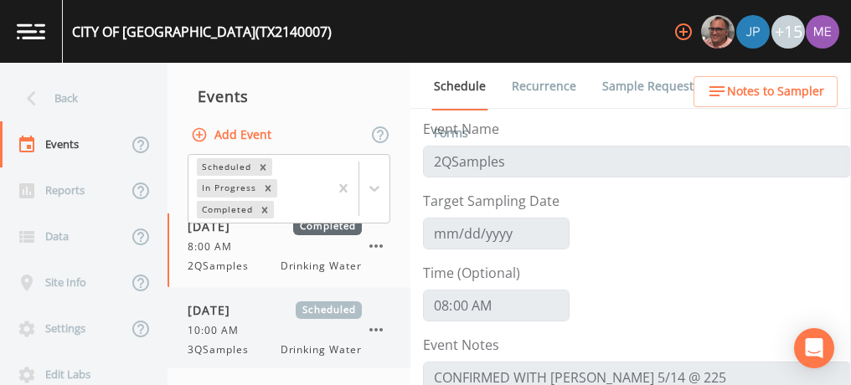
click at [259, 323] on div "10:00 AM" at bounding box center [275, 330] width 174 height 15
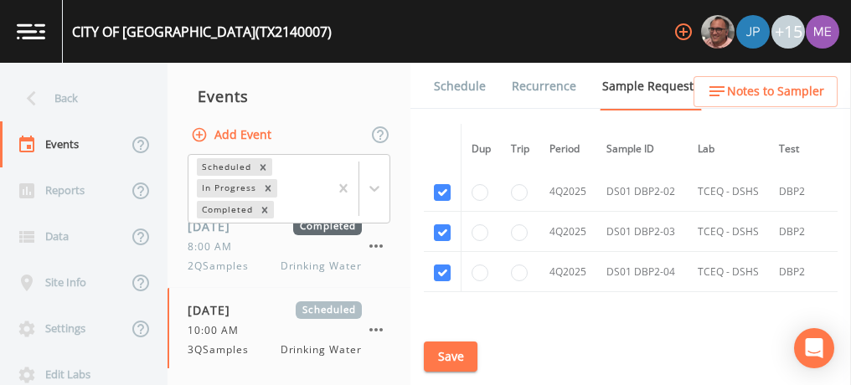
scroll to position [3971, 0]
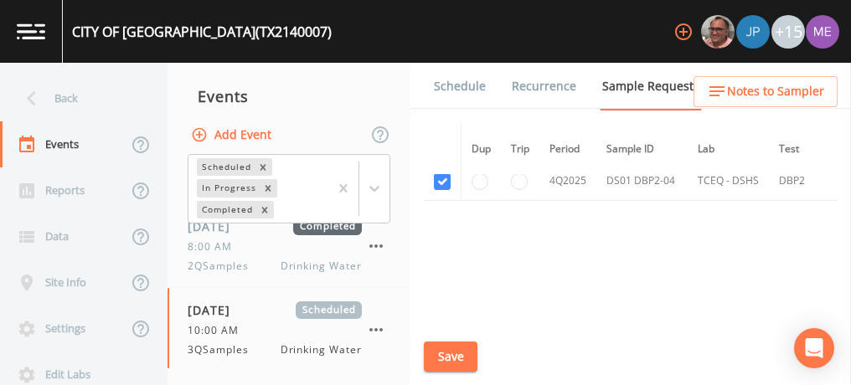
click at [456, 89] on link "Schedule" at bounding box center [459, 86] width 57 height 47
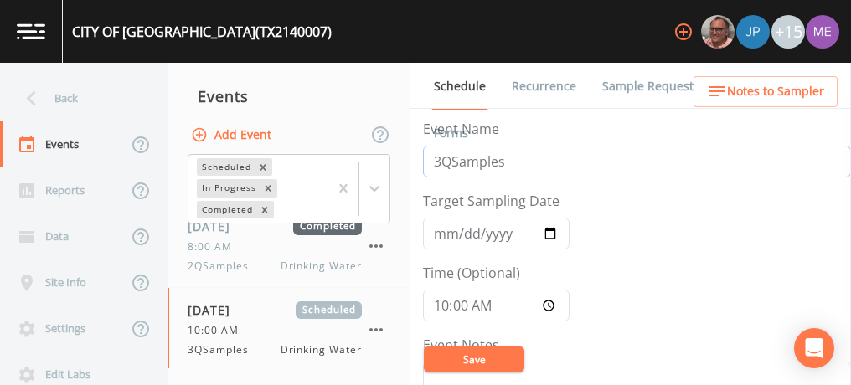
click at [445, 160] on input "3QSamples" at bounding box center [637, 162] width 428 height 32
type input "4QSamples"
click at [447, 231] on input "2025-09-24" at bounding box center [496, 234] width 147 height 32
type input "[DATE]"
click at [449, 303] on input "10:00:00" at bounding box center [496, 306] width 147 height 32
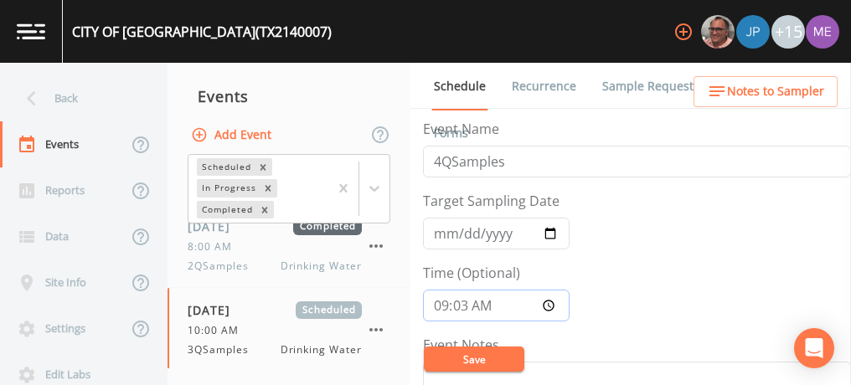
type input "09:30"
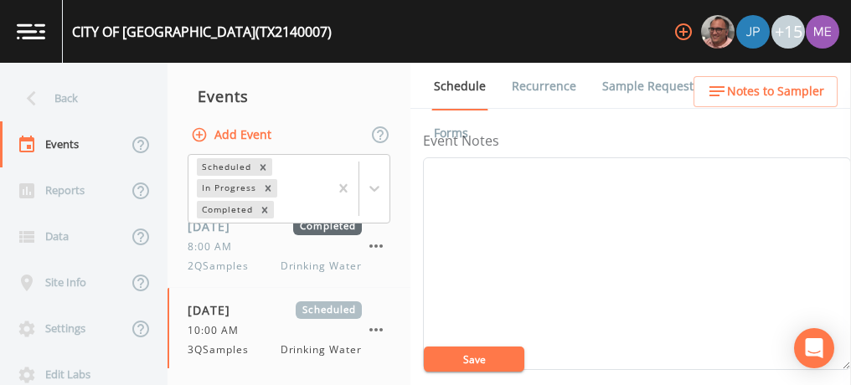
scroll to position [192, 0]
click at [683, 330] on textarea "Event Notes" at bounding box center [637, 276] width 428 height 213
type textarea "Confirmed with Jose 10/13"
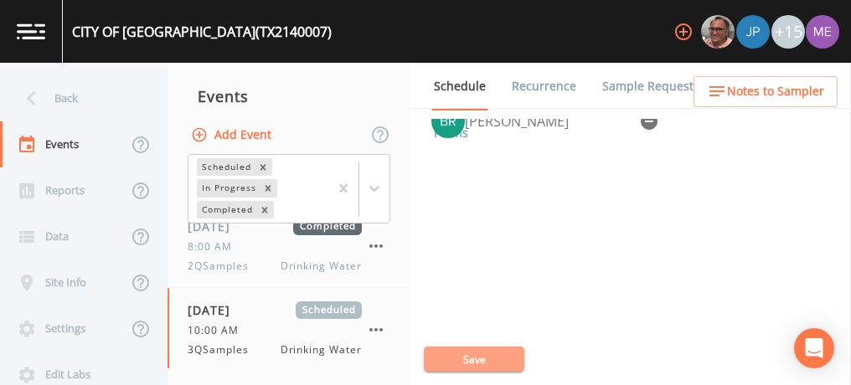
click at [493, 367] on button "Save" at bounding box center [474, 359] width 100 height 25
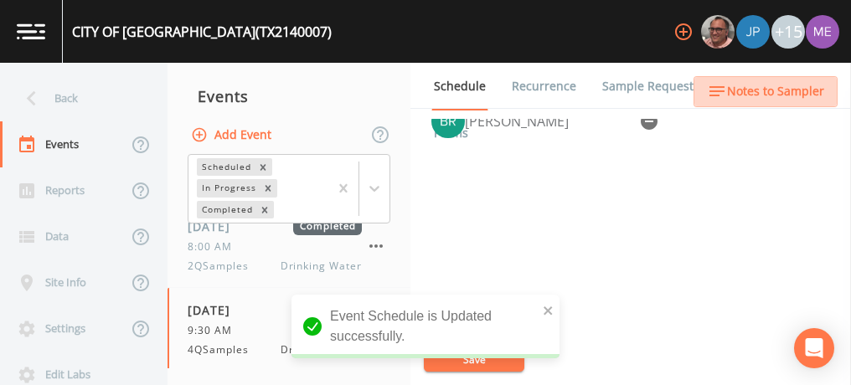
click at [797, 101] on button "Notes to Sampler" at bounding box center [765, 91] width 144 height 31
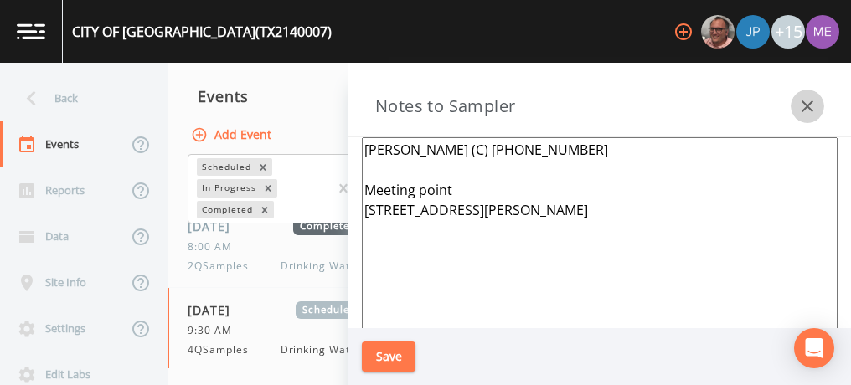
click at [806, 106] on icon "button" at bounding box center [807, 106] width 20 height 20
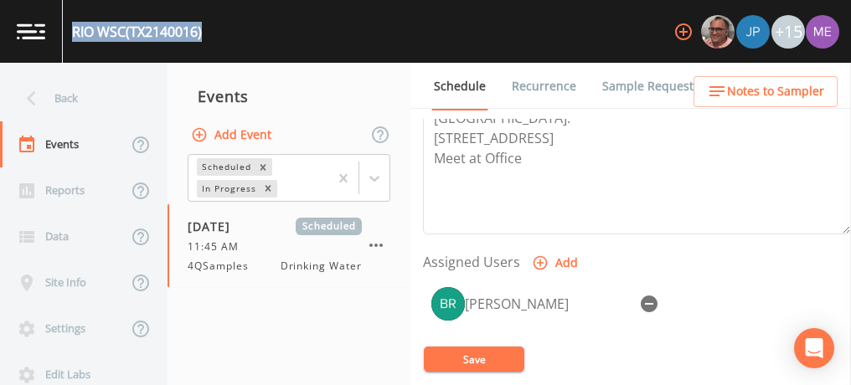
scroll to position [599, 0]
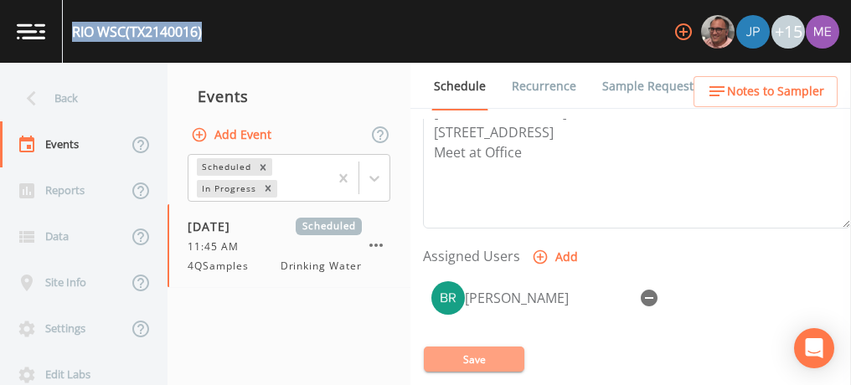
click at [508, 353] on button "Save" at bounding box center [474, 359] width 100 height 25
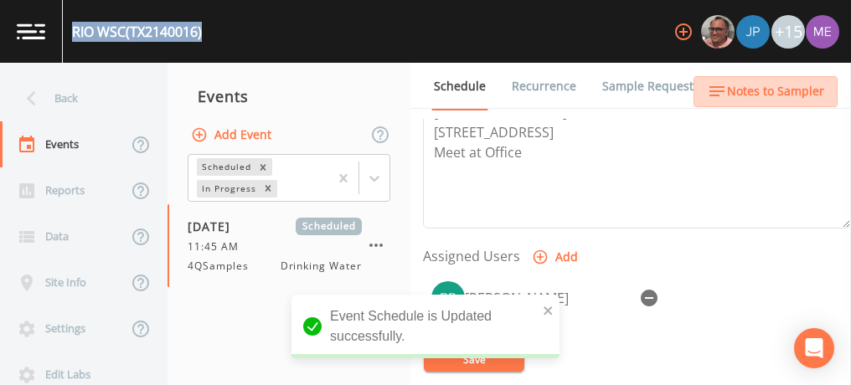
click at [798, 90] on span "Notes to Sampler" at bounding box center [775, 91] width 97 height 21
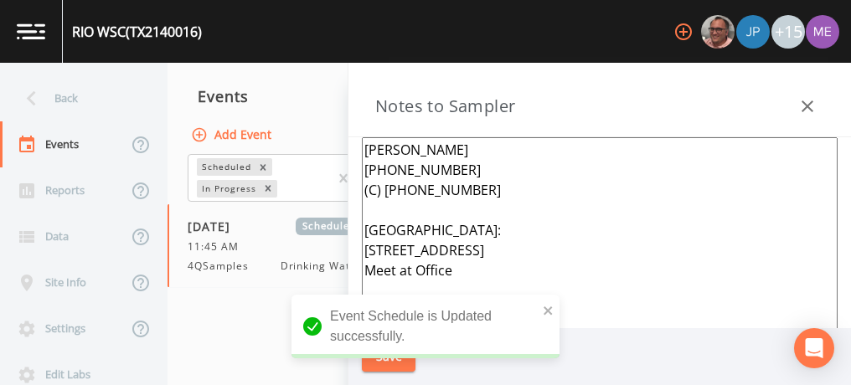
click at [404, 364] on div "Event Schedule is Updated successfully." at bounding box center [425, 333] width 268 height 77
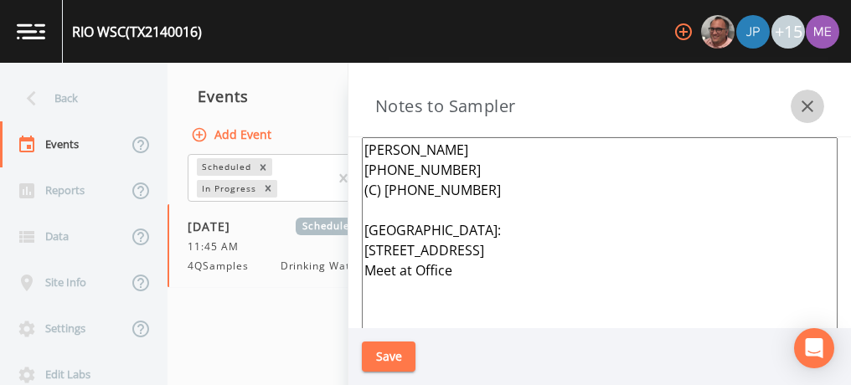
click at [816, 102] on icon "button" at bounding box center [807, 106] width 20 height 20
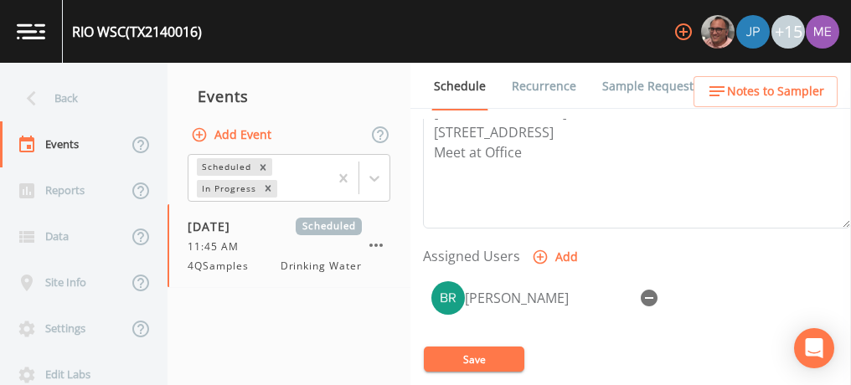
click at [616, 89] on link "Sample Requests" at bounding box center [651, 86] width 102 height 47
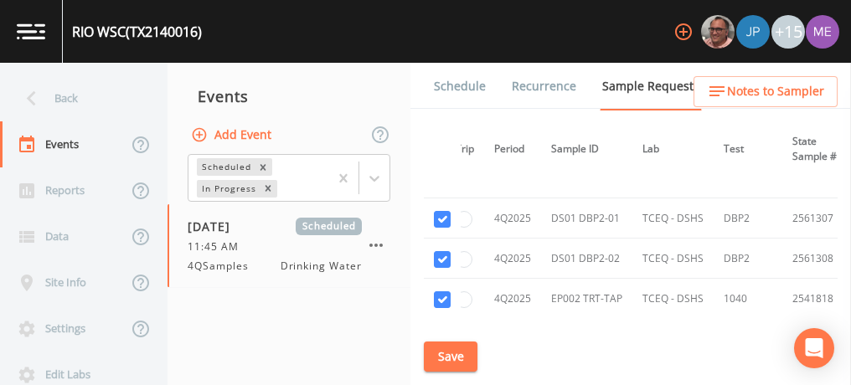
scroll to position [2954, 56]
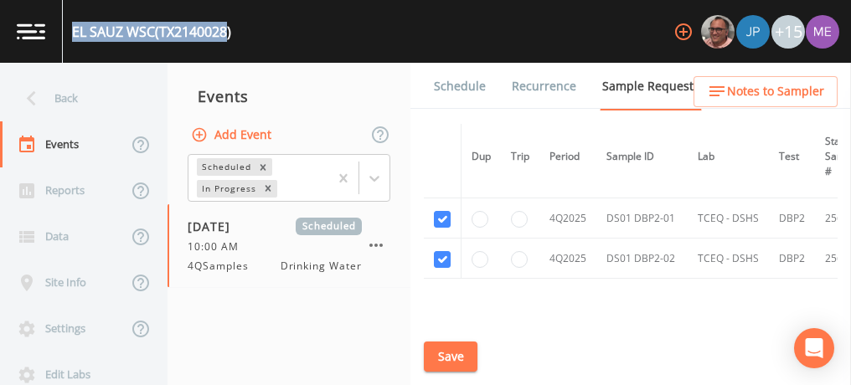
scroll to position [1564, 0]
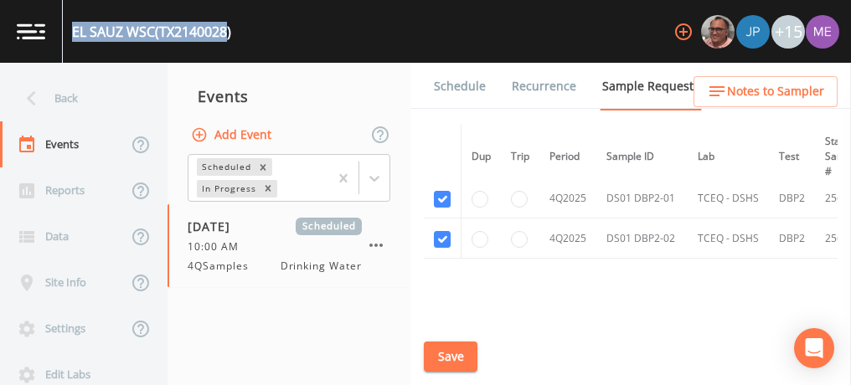
click at [467, 87] on link "Schedule" at bounding box center [459, 86] width 57 height 47
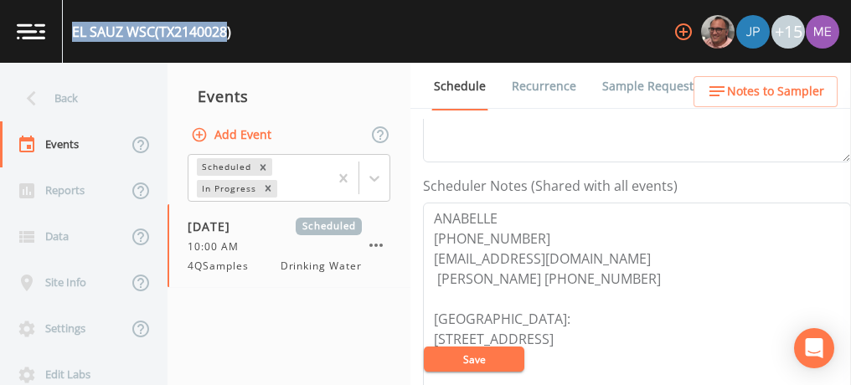
scroll to position [422, 0]
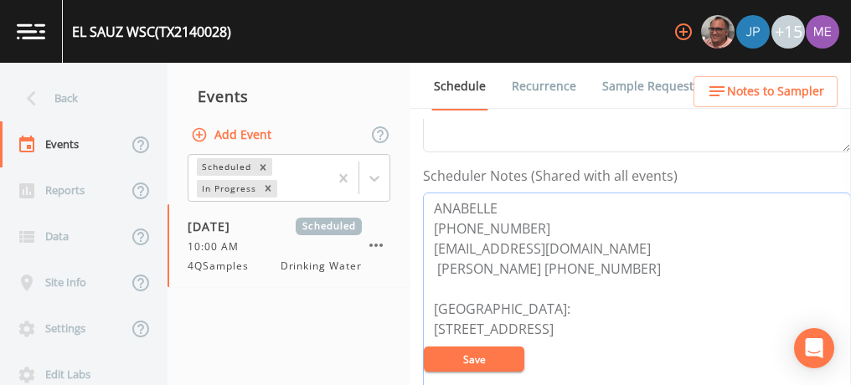
drag, startPoint x: 435, startPoint y: 203, endPoint x: 519, endPoint y: 223, distance: 86.1
click at [519, 223] on textarea "ANABELLE 956-486-2273 elsauzwsc@hotmail.com Lizandro Ramirez 856-498-0280 Meeti…" at bounding box center [637, 299] width 428 height 213
click at [517, 212] on textarea "ANABELLE 956-486-2273 elsauzwsc@hotmail.com Lizandro Ramirez 856-498-0280 Meeti…" at bounding box center [637, 299] width 428 height 213
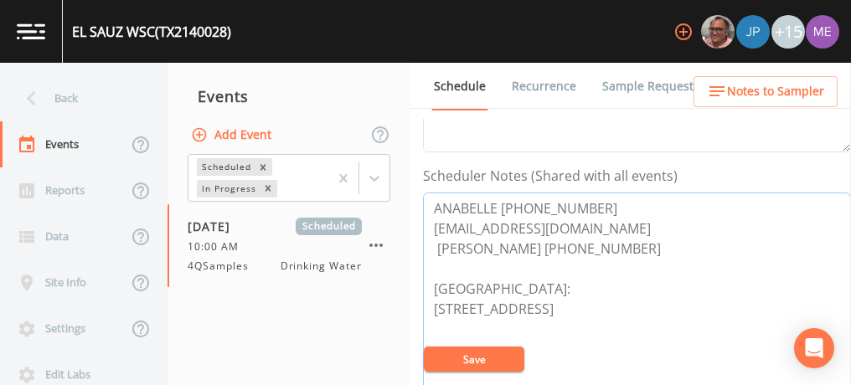
drag, startPoint x: 433, startPoint y: 209, endPoint x: 596, endPoint y: 198, distance: 163.6
click at [596, 198] on textarea "ANABELLE 956-486-2273 elsauzwsc@hotmail.com Lizandro Ramirez 856-498-0280 Meeti…" at bounding box center [637, 299] width 428 height 213
type textarea "ANABELLE 956-486-2273 elsauzwsc@hotmail.com Lizandro Ramirez 856-498-0280 Meeti…"
click at [471, 360] on button "Save" at bounding box center [474, 359] width 100 height 25
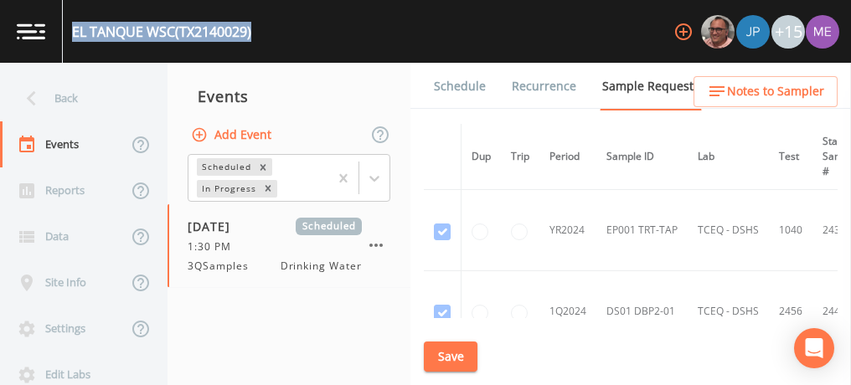
scroll to position [1544, 0]
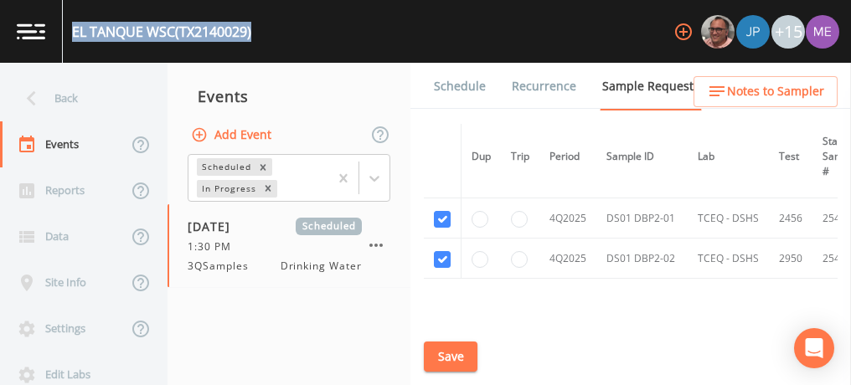
click at [437, 358] on button "Save" at bounding box center [451, 357] width 54 height 31
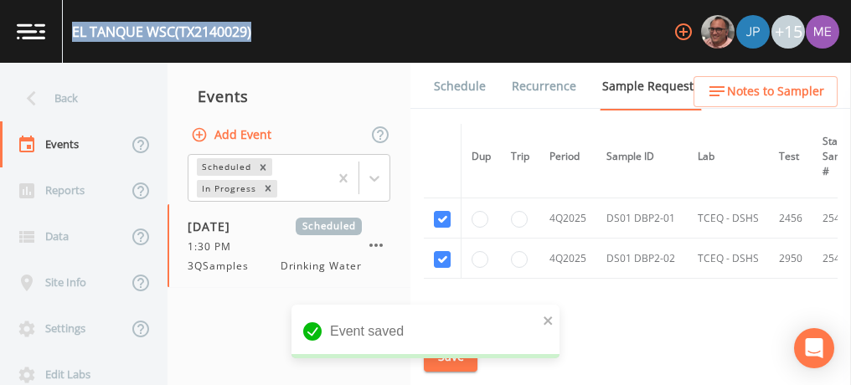
click at [451, 85] on link "Schedule" at bounding box center [459, 86] width 57 height 47
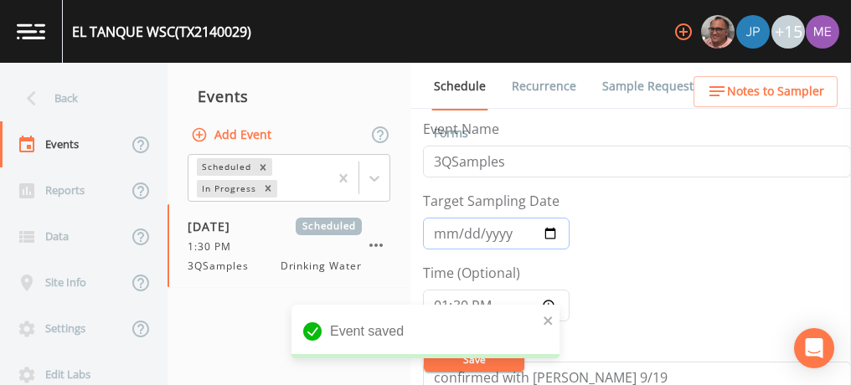
click at [439, 228] on input "2025-09-24" at bounding box center [496, 234] width 147 height 32
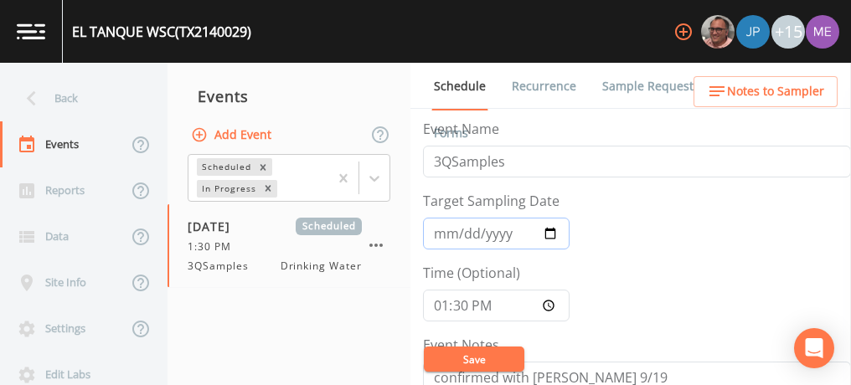
type input "2025-10-22"
click at [440, 305] on input "13:30:00" at bounding box center [496, 306] width 147 height 32
click at [453, 305] on input "Time (Optional)" at bounding box center [496, 306] width 147 height 32
click at [469, 305] on input "Time (Optional)" at bounding box center [496, 306] width 147 height 32
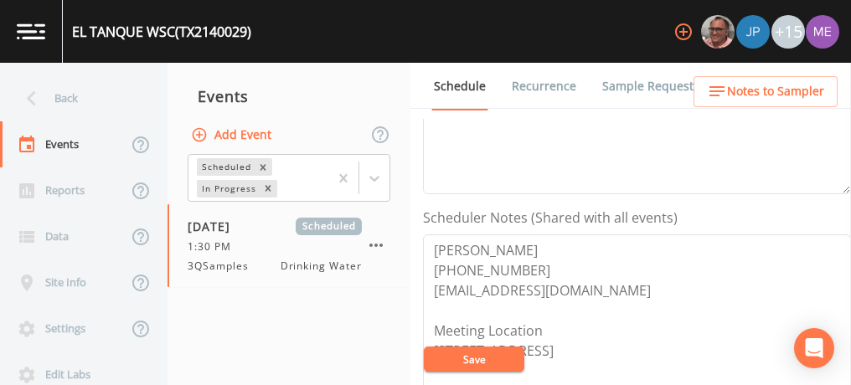
scroll to position [384, 0]
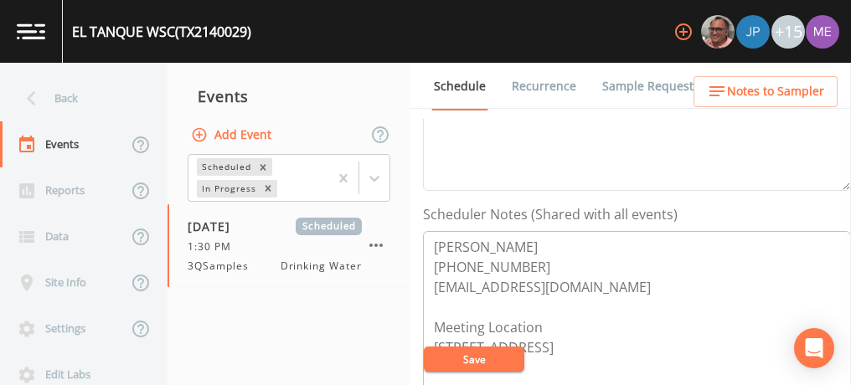
drag, startPoint x: 433, startPoint y: 244, endPoint x: 626, endPoint y: 286, distance: 197.1
click at [626, 286] on textarea "GABRIEL RODRIGUEZ 956-500-6045 GABYWATER69@YAHOO.COM Meeting Location 17 COUNTR…" at bounding box center [637, 337] width 428 height 213
click at [574, 242] on textarea "GABRIEL RODRIGUEZ 956-500-6045 GABYWATER69@YAHOO.COM Meeting Location 17 COUNTR…" at bounding box center [637, 337] width 428 height 213
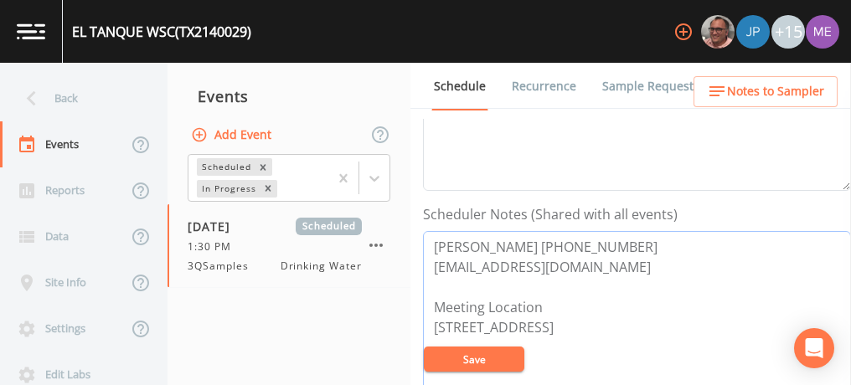
drag, startPoint x: 430, startPoint y: 247, endPoint x: 654, endPoint y: 250, distance: 224.4
click at [654, 250] on textarea "GABRIEL RODRIGUEZ 956-500-6045 GABYWATER69@YAHOO.COM Meeting Location 17 COUNTR…" at bounding box center [637, 337] width 428 height 213
type textarea "GABRIEL RODRIGUEZ 956-500-6045 GABYWATER69@YAHOO.COM Meeting Location 17 COUNTR…"
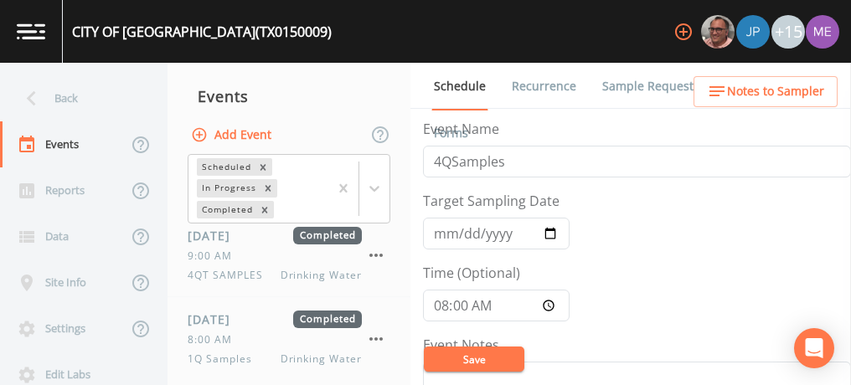
scroll to position [451, 0]
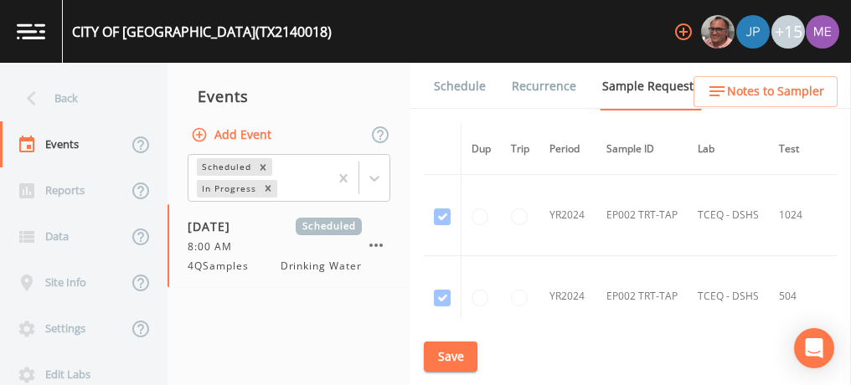
scroll to position [4569, 0]
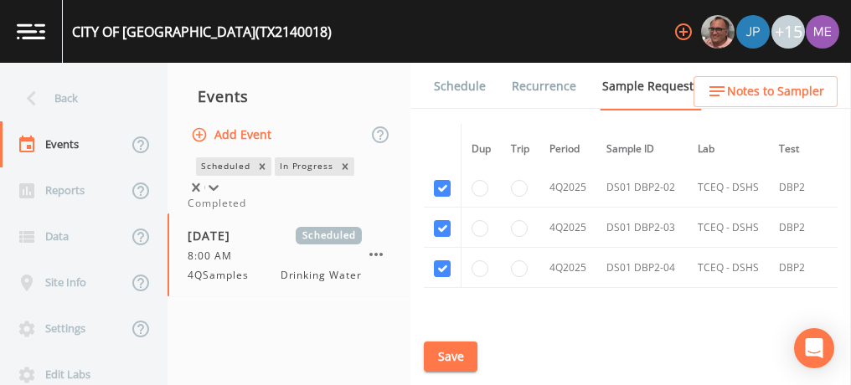
click at [222, 182] on icon at bounding box center [213, 187] width 17 height 17
click at [370, 211] on div "Completed" at bounding box center [289, 203] width 203 height 15
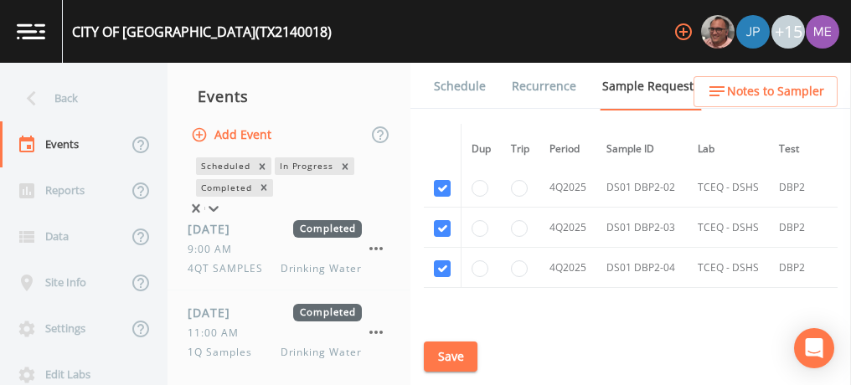
scroll to position [75, 0]
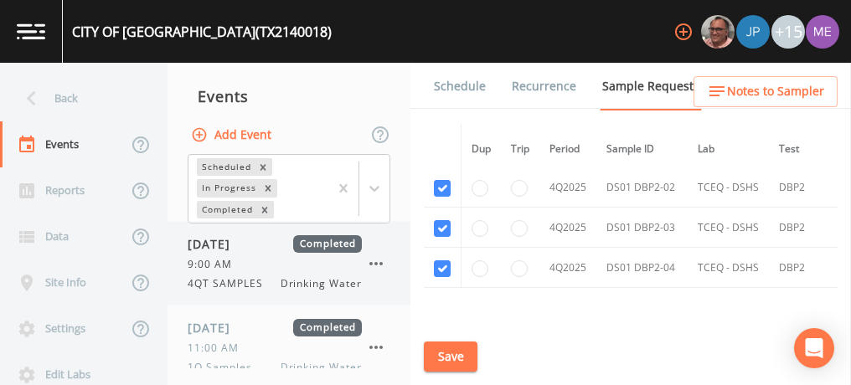
click at [327, 263] on div "9:00 AM" at bounding box center [275, 264] width 174 height 15
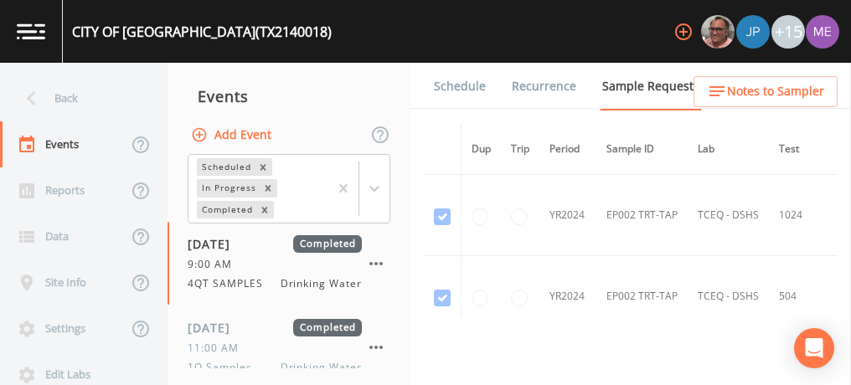
click at [471, 110] on link "Forms" at bounding box center [450, 133] width 39 height 47
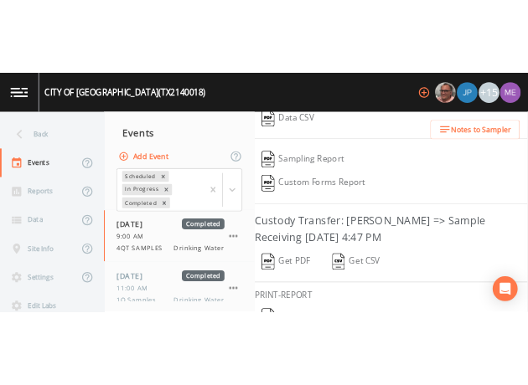
scroll to position [399, 0]
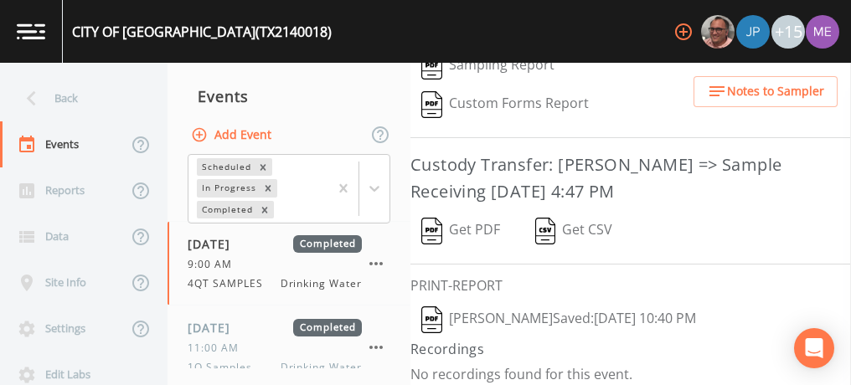
click at [433, 306] on img "button" at bounding box center [431, 319] width 21 height 27
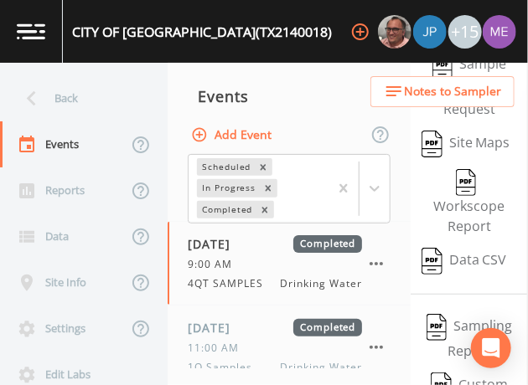
scroll to position [701, 0]
